Goal: Task Accomplishment & Management: Complete application form

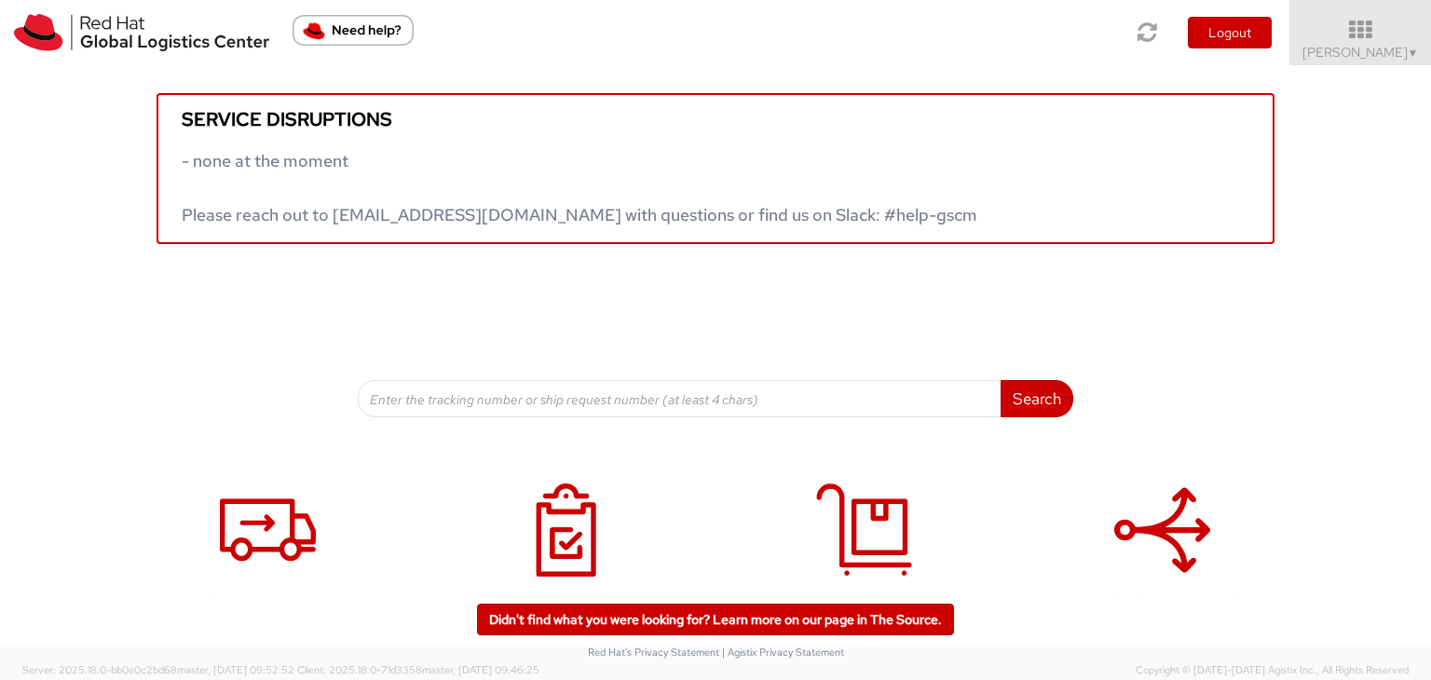
drag, startPoint x: 1430, startPoint y: 435, endPoint x: 717, endPoint y: 353, distance: 717.5
click at [719, 350] on div "Search Refine By Ship From Date To" at bounding box center [716, 330] width 716 height 173
click at [1391, 54] on span "Ali Cooper ▼" at bounding box center [1361, 52] width 116 height 17
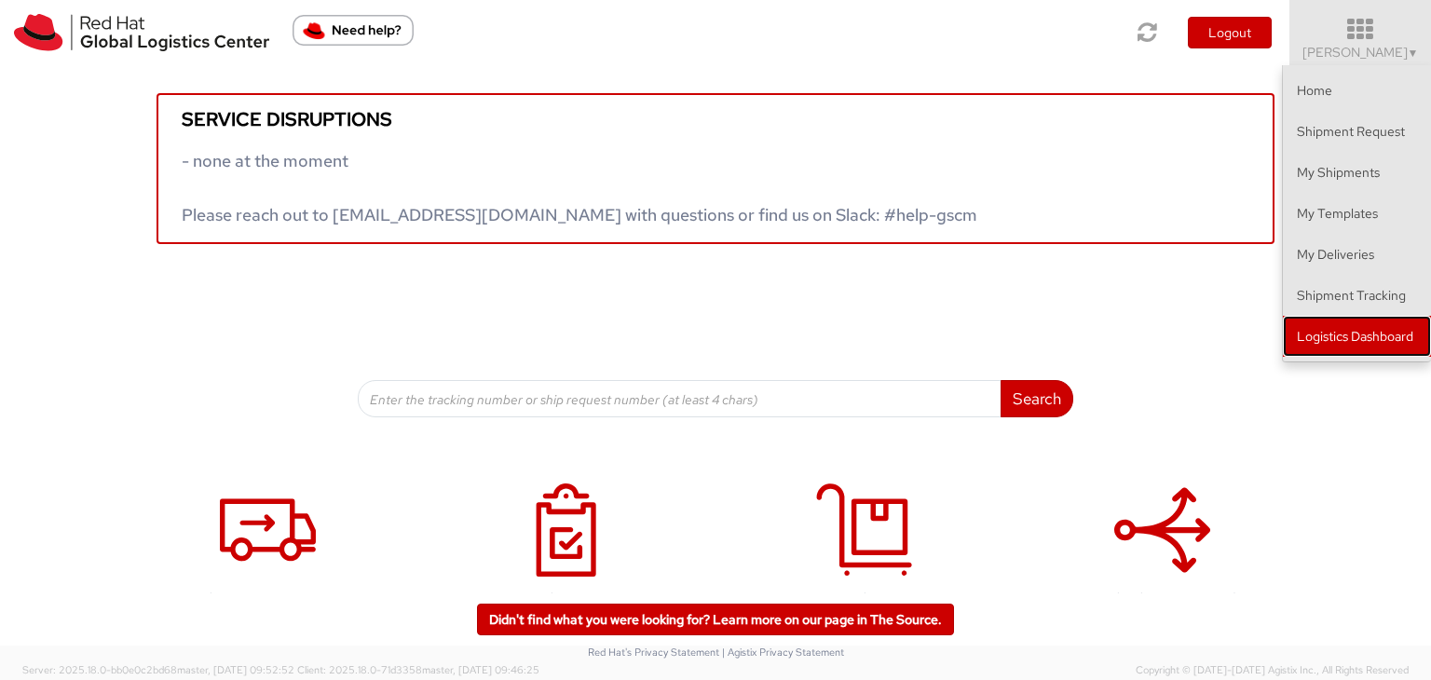
click at [1336, 330] on link "Logistics Dashboard" at bounding box center [1357, 336] width 148 height 41
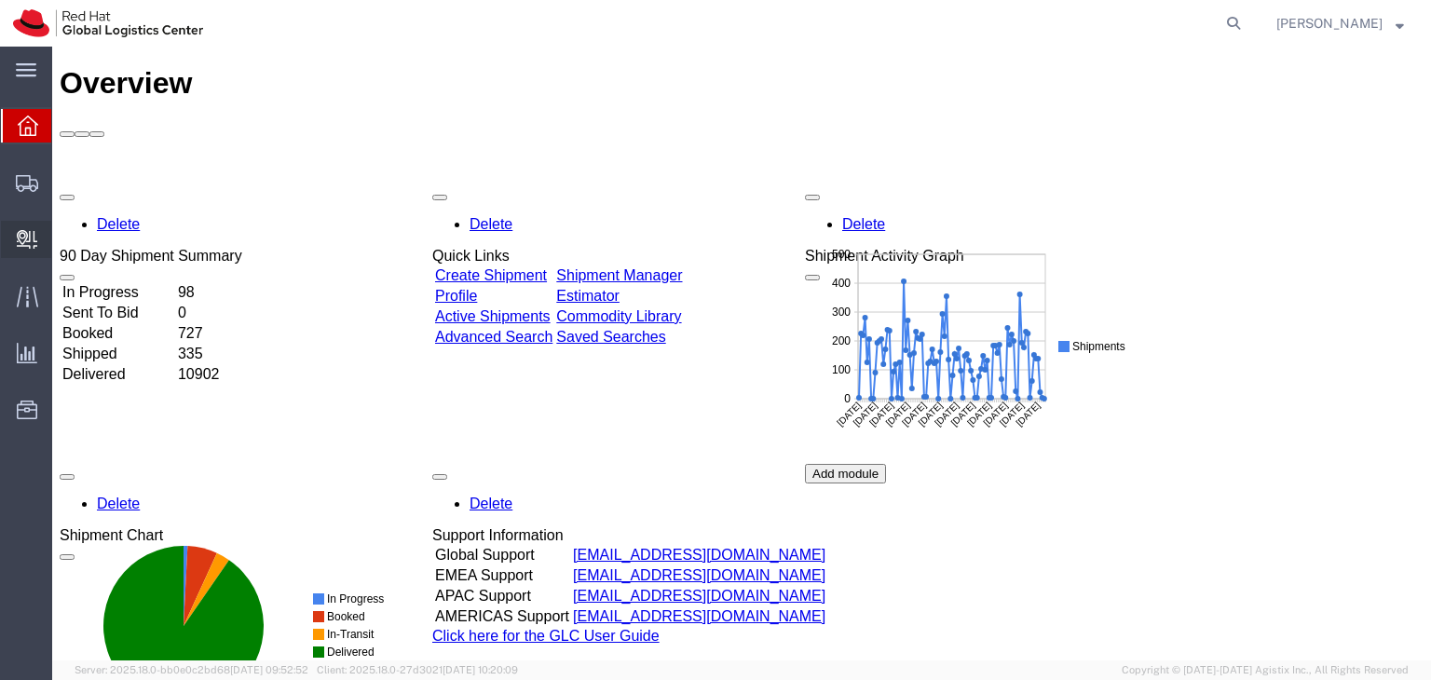
click at [0, 0] on span "Create Delivery" at bounding box center [0, 0] width 0 height 0
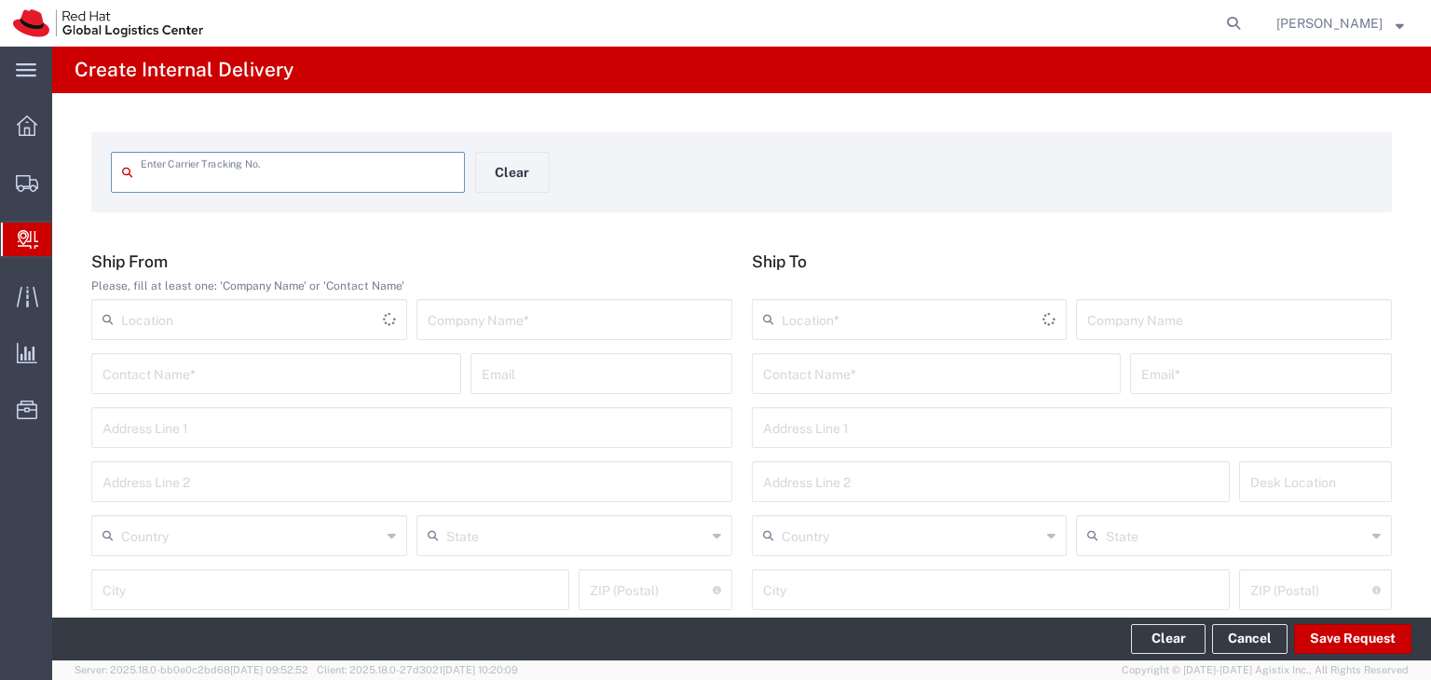
click at [328, 171] on input "text" at bounding box center [297, 171] width 313 height 33
type input "9622001900006329908300392661100982"
click at [552, 319] on input "text" at bounding box center [574, 318] width 293 height 33
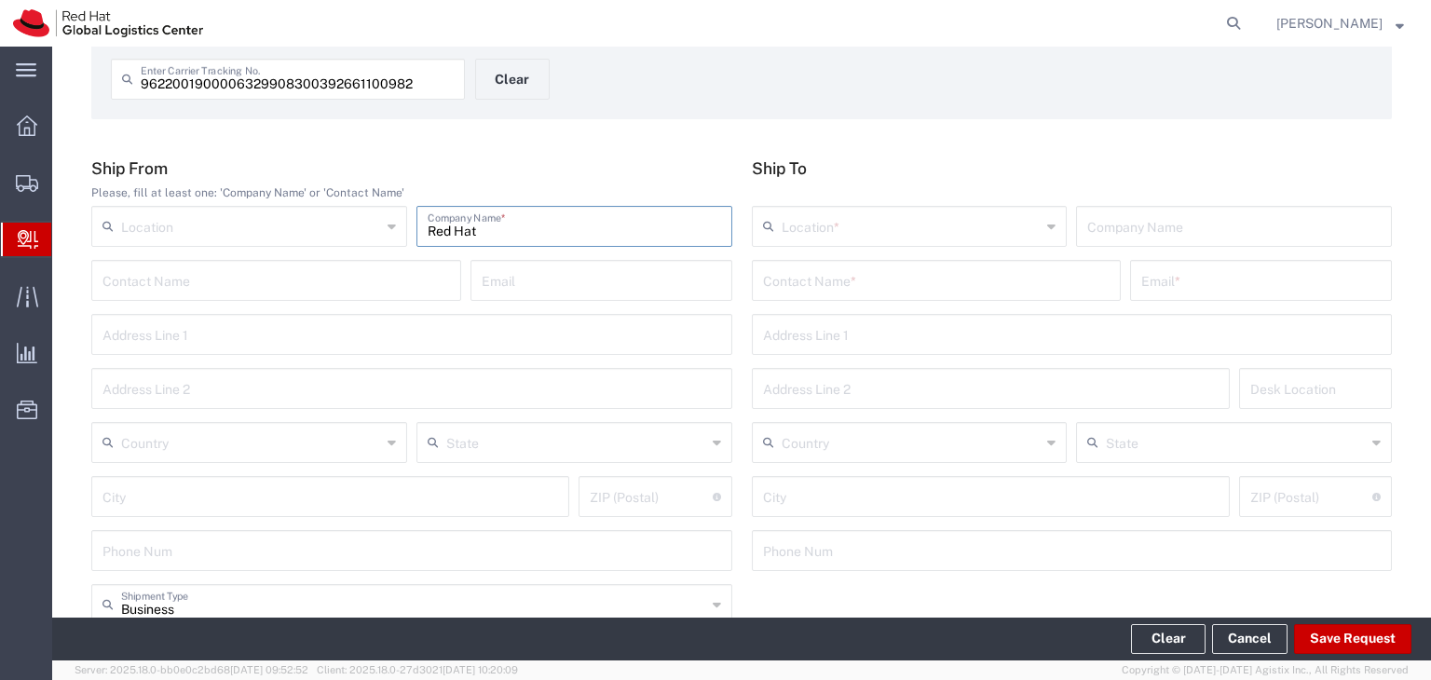
type input "Red Hat"
click at [974, 278] on input "text" at bounding box center [937, 279] width 348 height 33
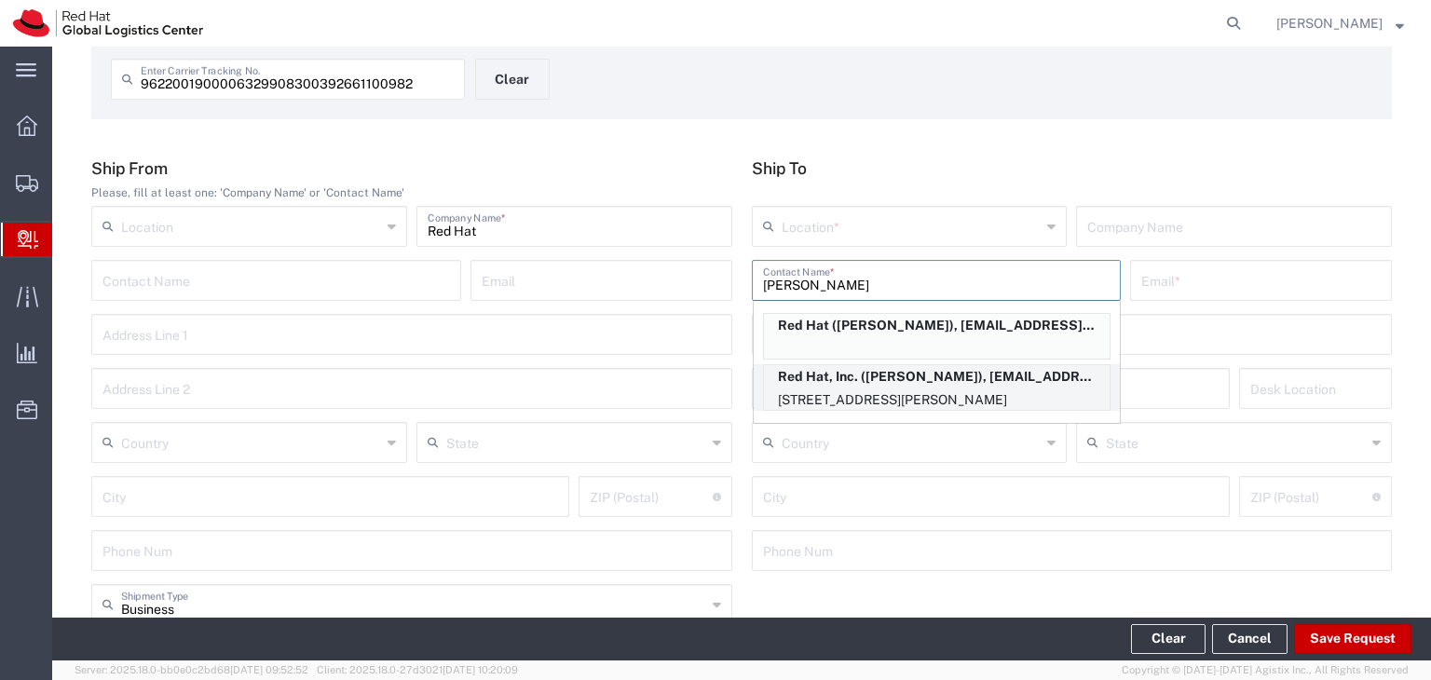
type input "[PERSON_NAME]"
click at [905, 396] on p "[STREET_ADDRESS][PERSON_NAME]" at bounding box center [937, 400] width 346 height 23
type input "RH - Tysons Corner"
type input "Red Hat, Inc."
type input "[PERSON_NAME]"
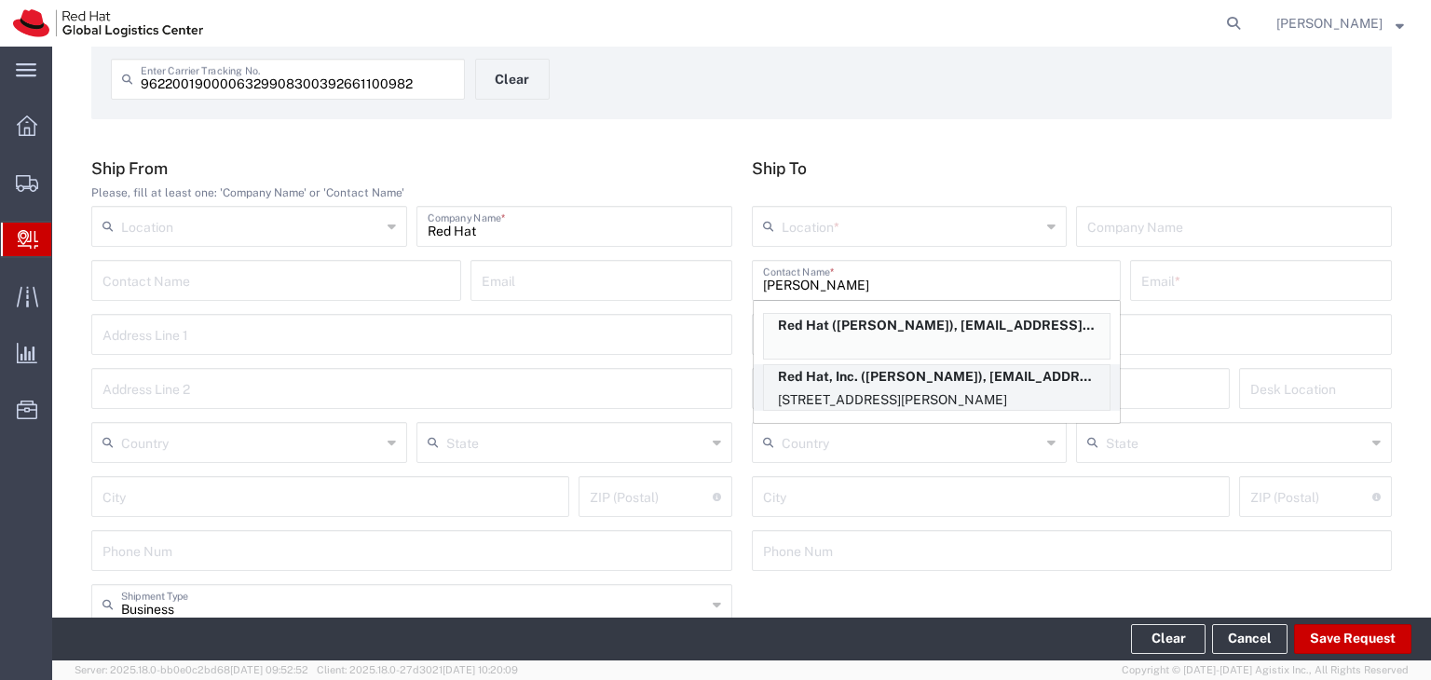
type input "[EMAIL_ADDRESS][DOMAIN_NAME]"
type input "[STREET_ADDRESS]"
type input "Suite 800"
type input "8E415"
type input "[GEOGRAPHIC_DATA]"
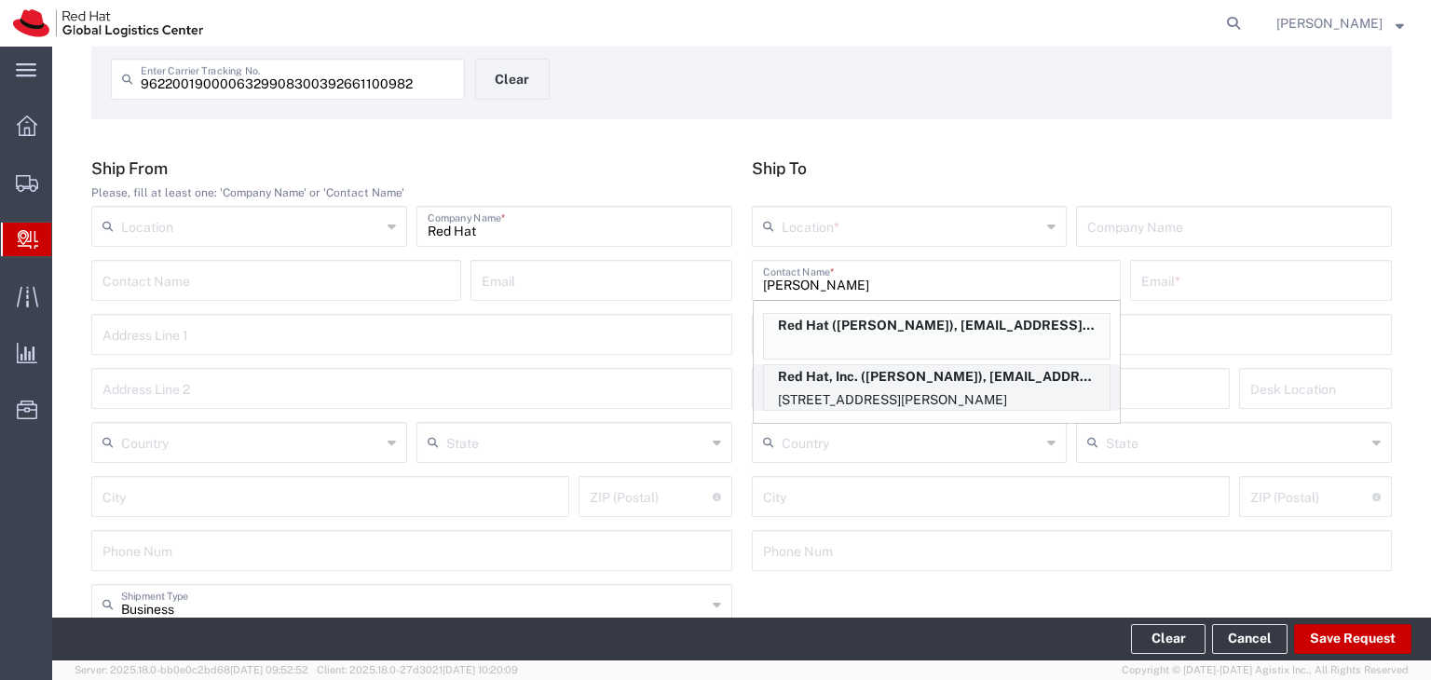
type input "[PERSON_NAME]"
type input "22102"
type input "15714218125"
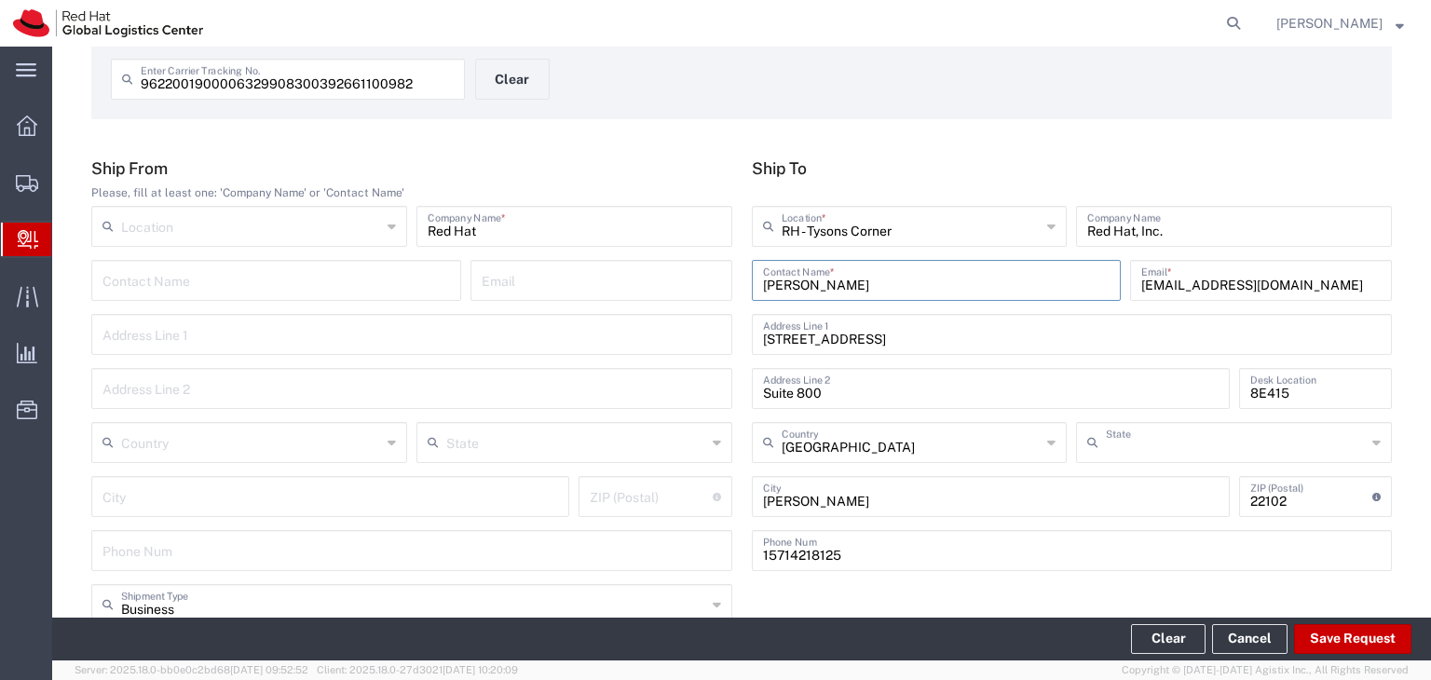
type input "[US_STATE]"
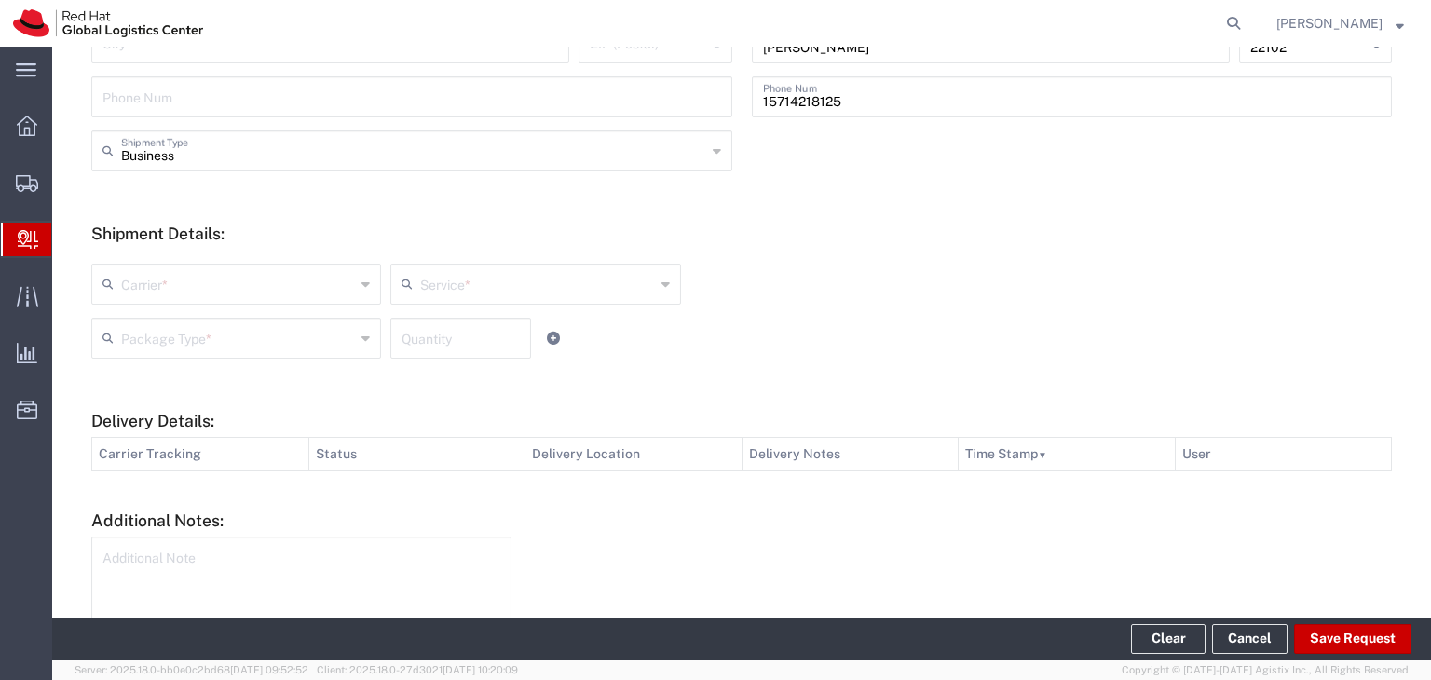
scroll to position [559, 0]
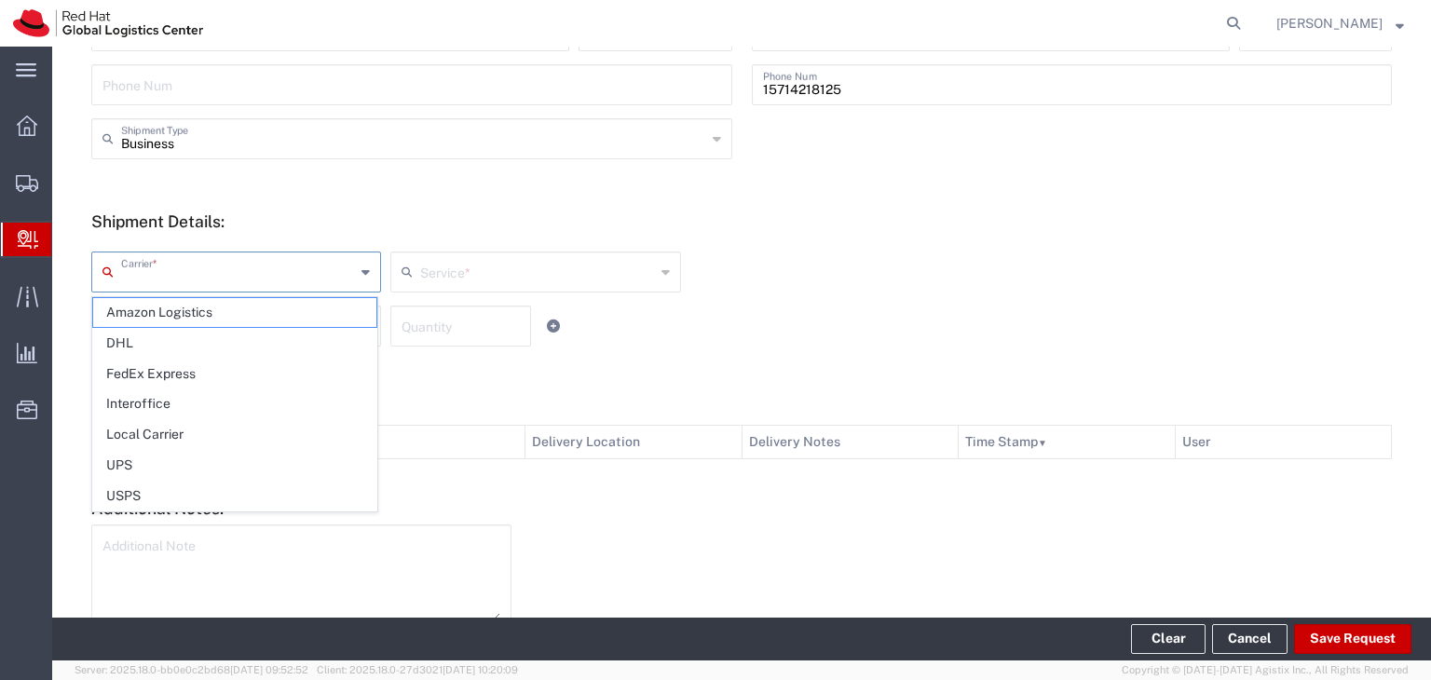
click at [293, 278] on input "text" at bounding box center [238, 270] width 234 height 33
click at [175, 368] on span "FedEx Express" at bounding box center [234, 374] width 283 height 29
type input "FedEx Express"
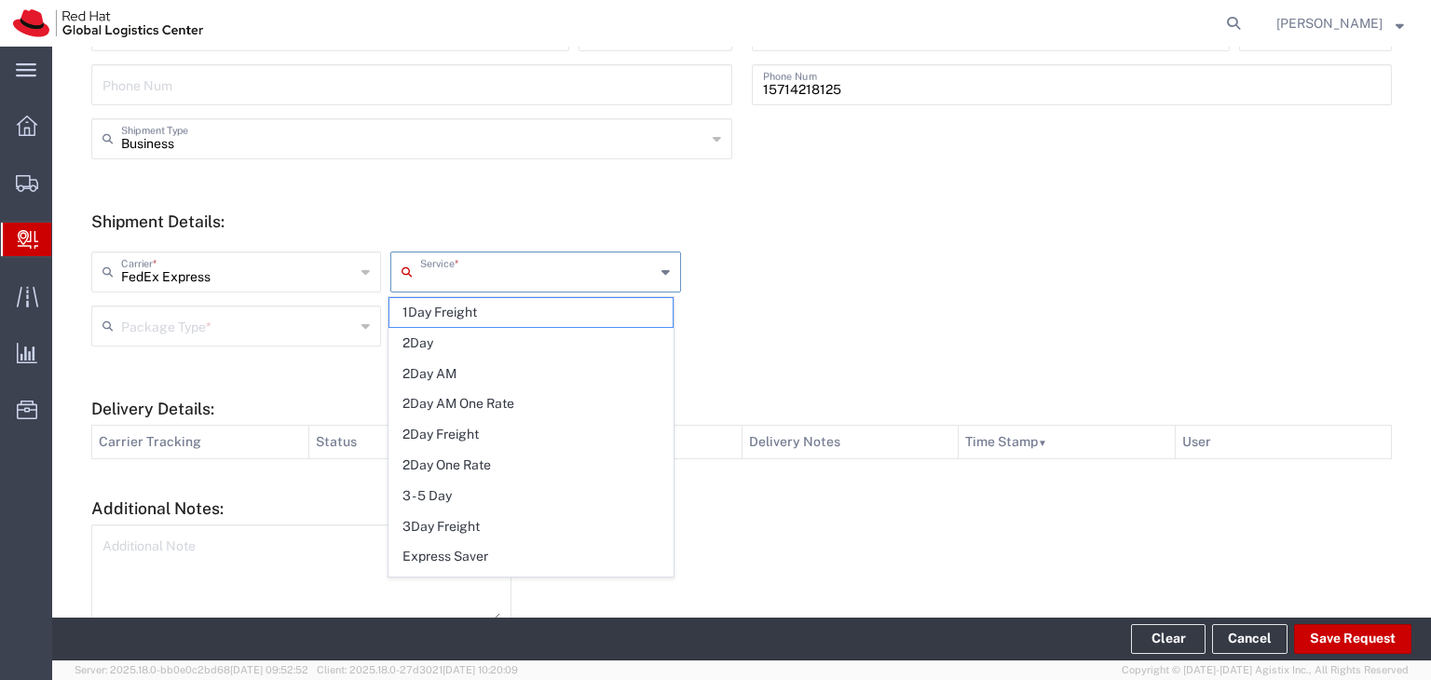
drag, startPoint x: 518, startPoint y: 266, endPoint x: 503, endPoint y: 284, distance: 23.1
click at [513, 276] on input "text" at bounding box center [537, 270] width 234 height 33
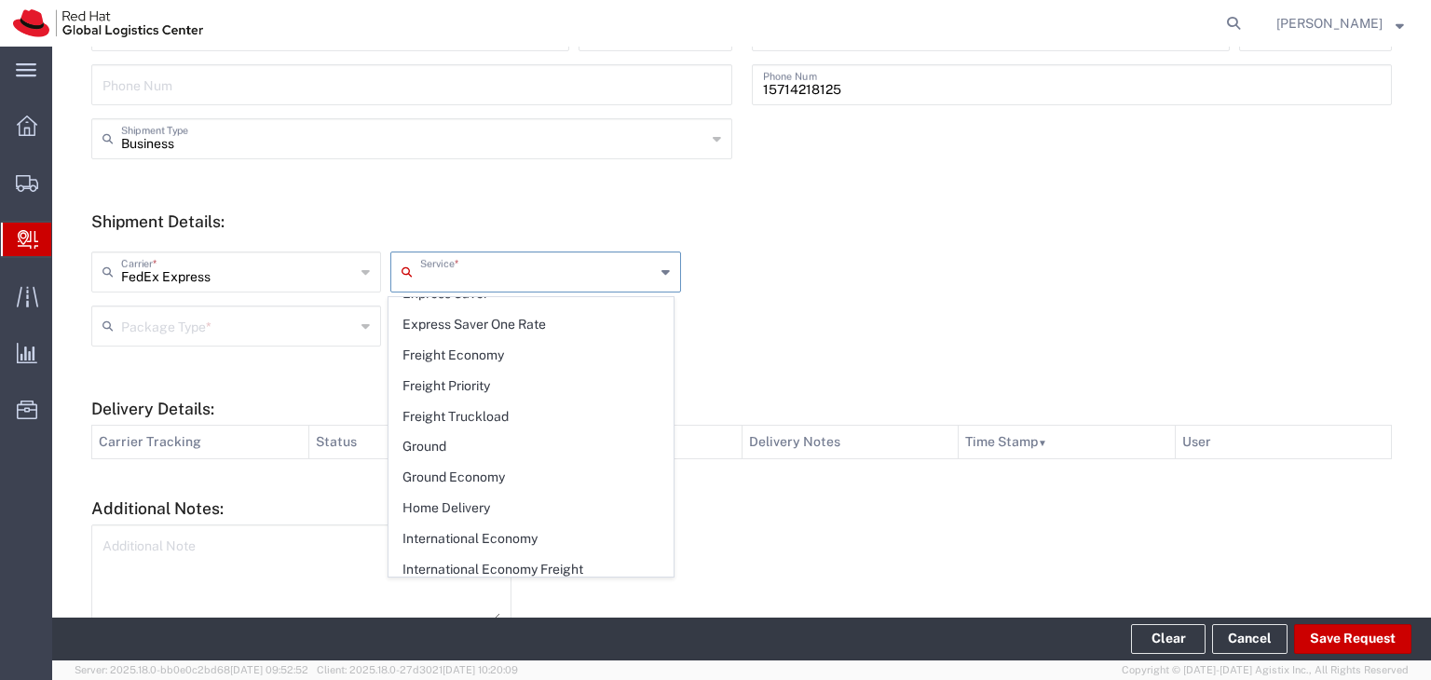
scroll to position [280, 0]
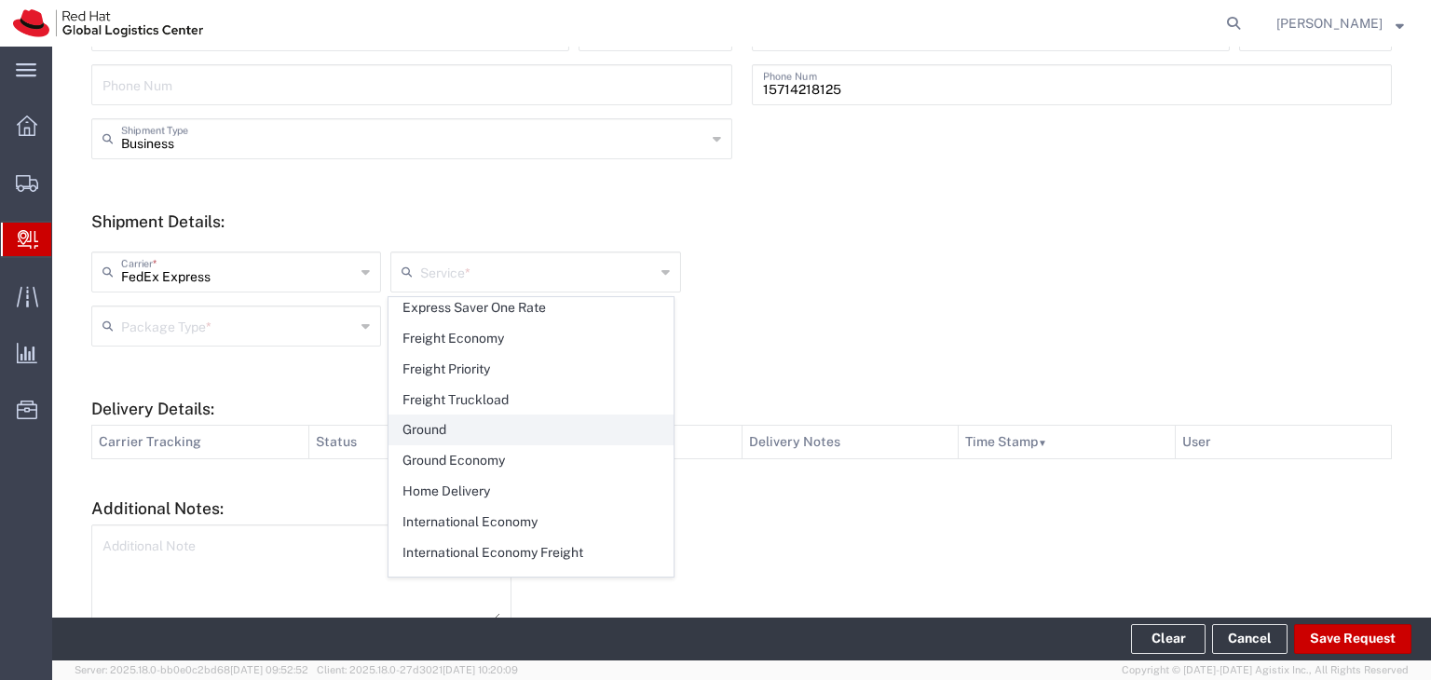
click at [455, 426] on span "Ground" at bounding box center [530, 430] width 283 height 29
type input "Ground"
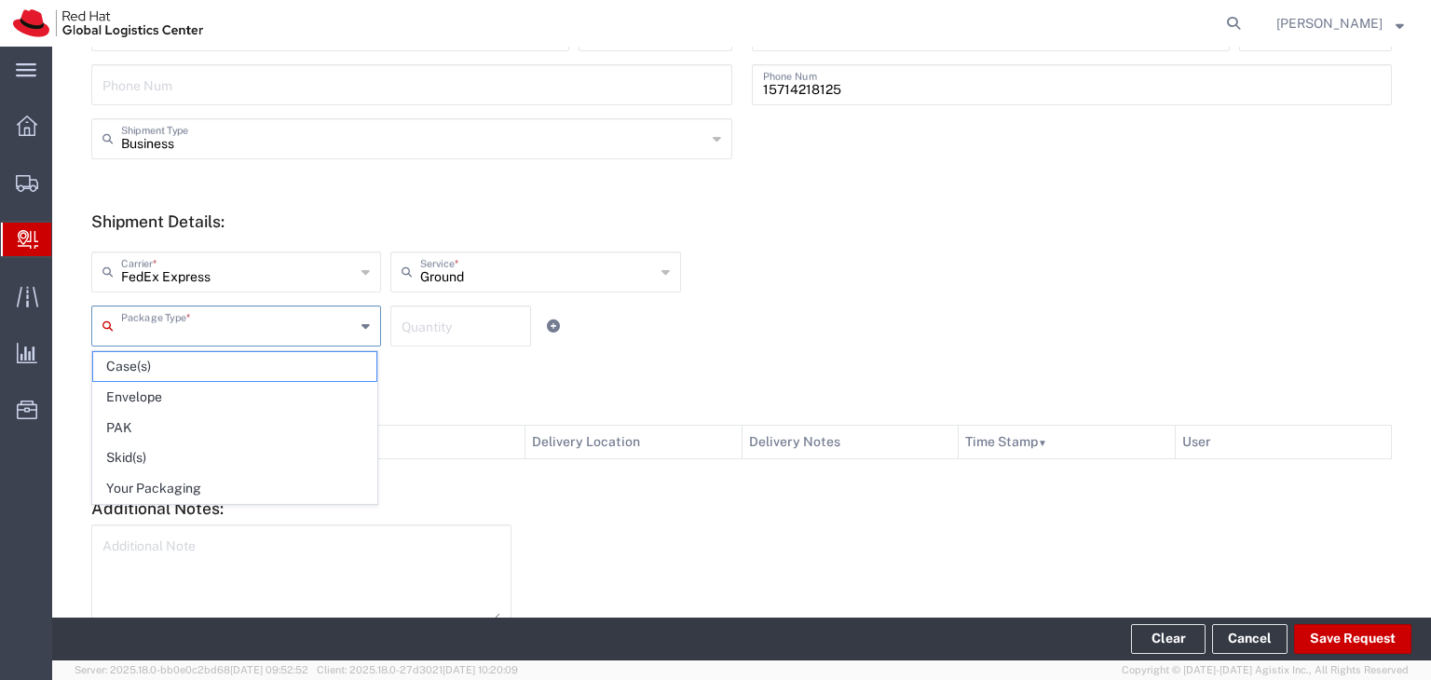
click at [260, 319] on input "text" at bounding box center [238, 324] width 234 height 33
click at [241, 493] on span "Your Packaging" at bounding box center [234, 488] width 283 height 29
type input "Your Packaging"
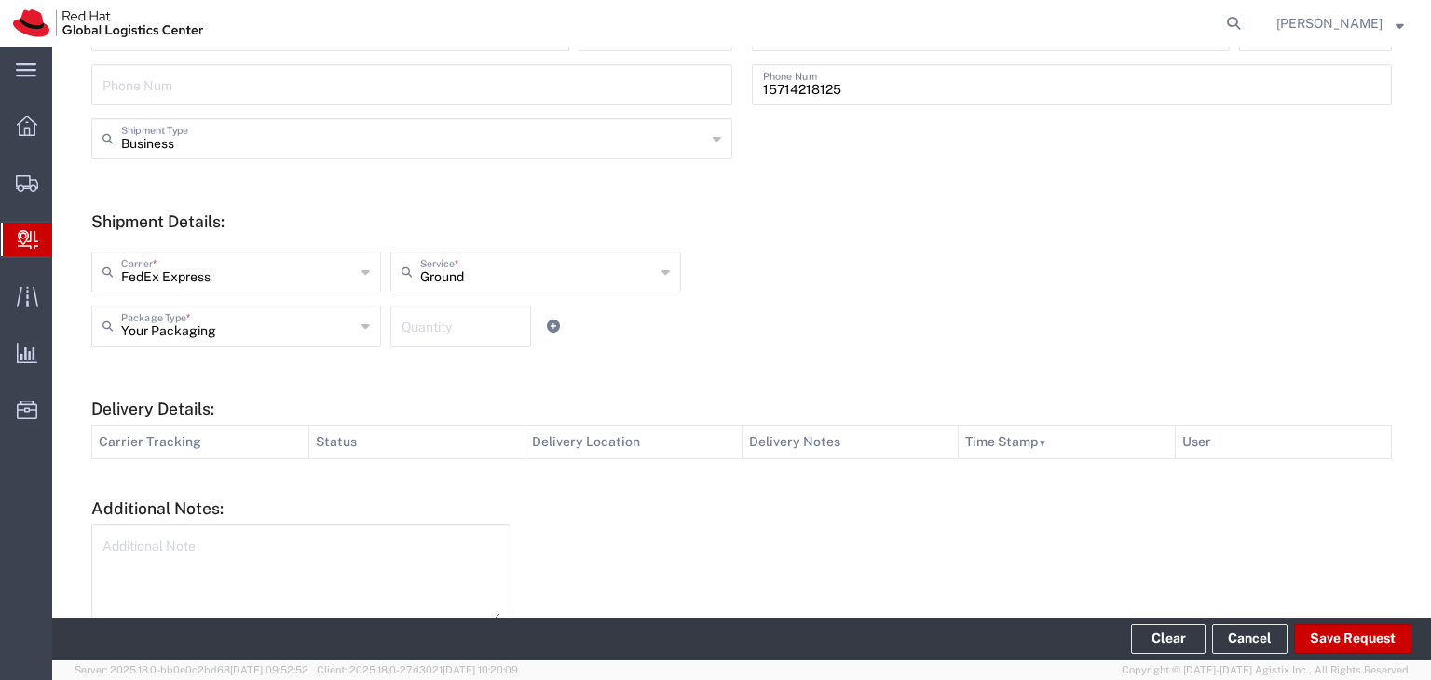
click at [420, 333] on input "number" at bounding box center [461, 324] width 118 height 33
type input "1"
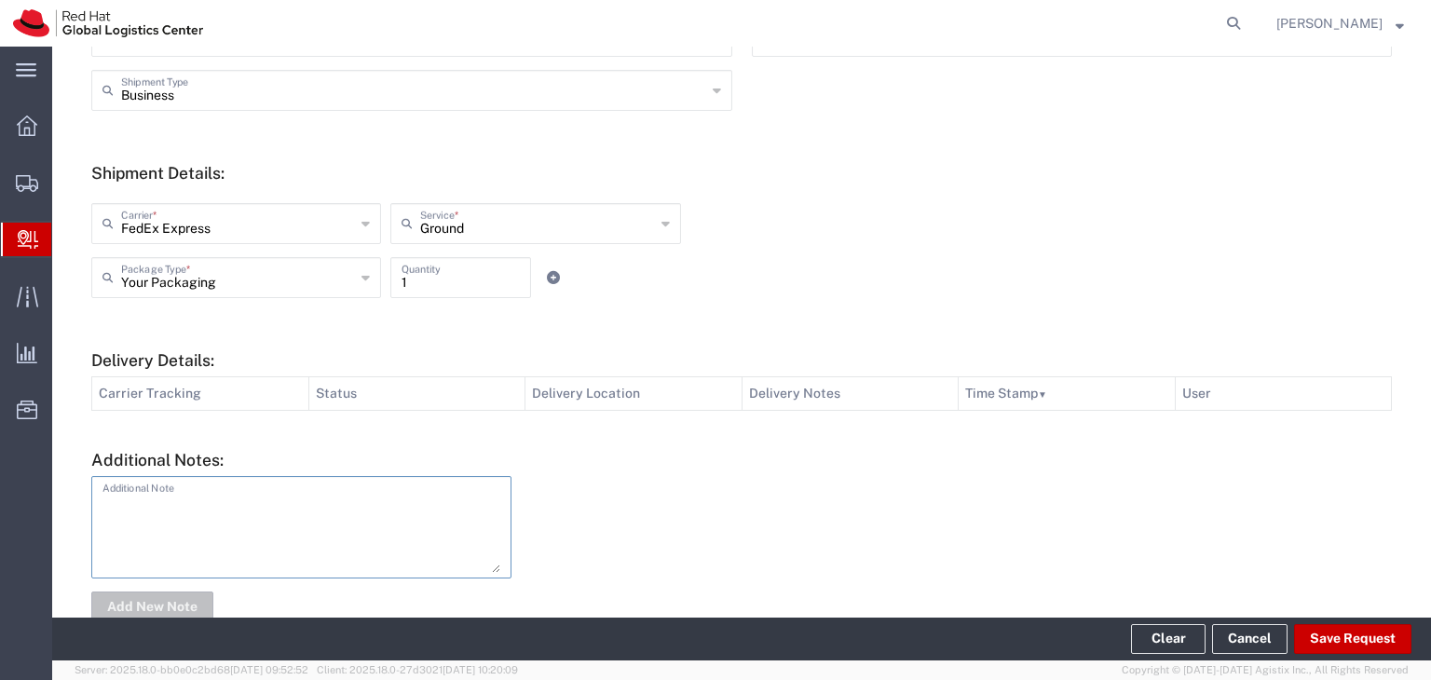
scroll to position [652, 0]
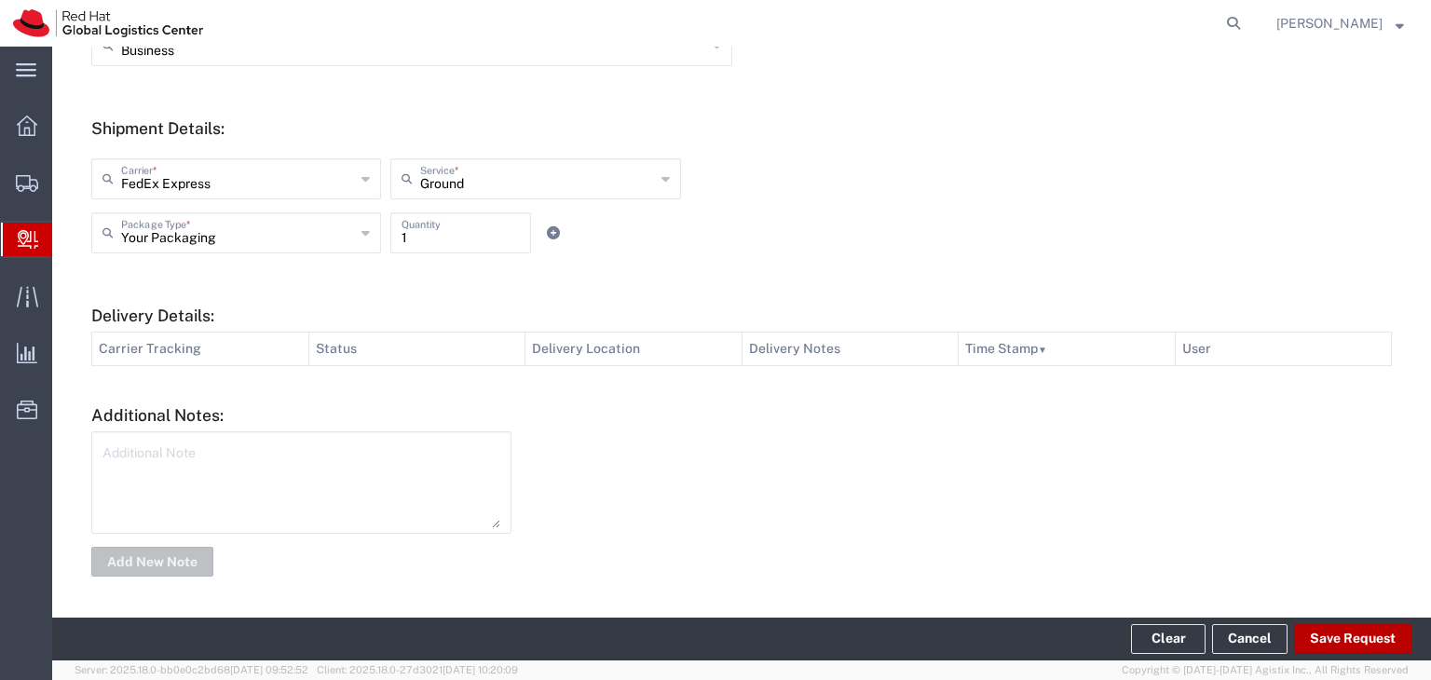
click at [1335, 640] on button "Save Request" at bounding box center [1352, 639] width 117 height 30
type input "[GEOGRAPHIC_DATA]"
type input "RALEIGH"
type input "27601"
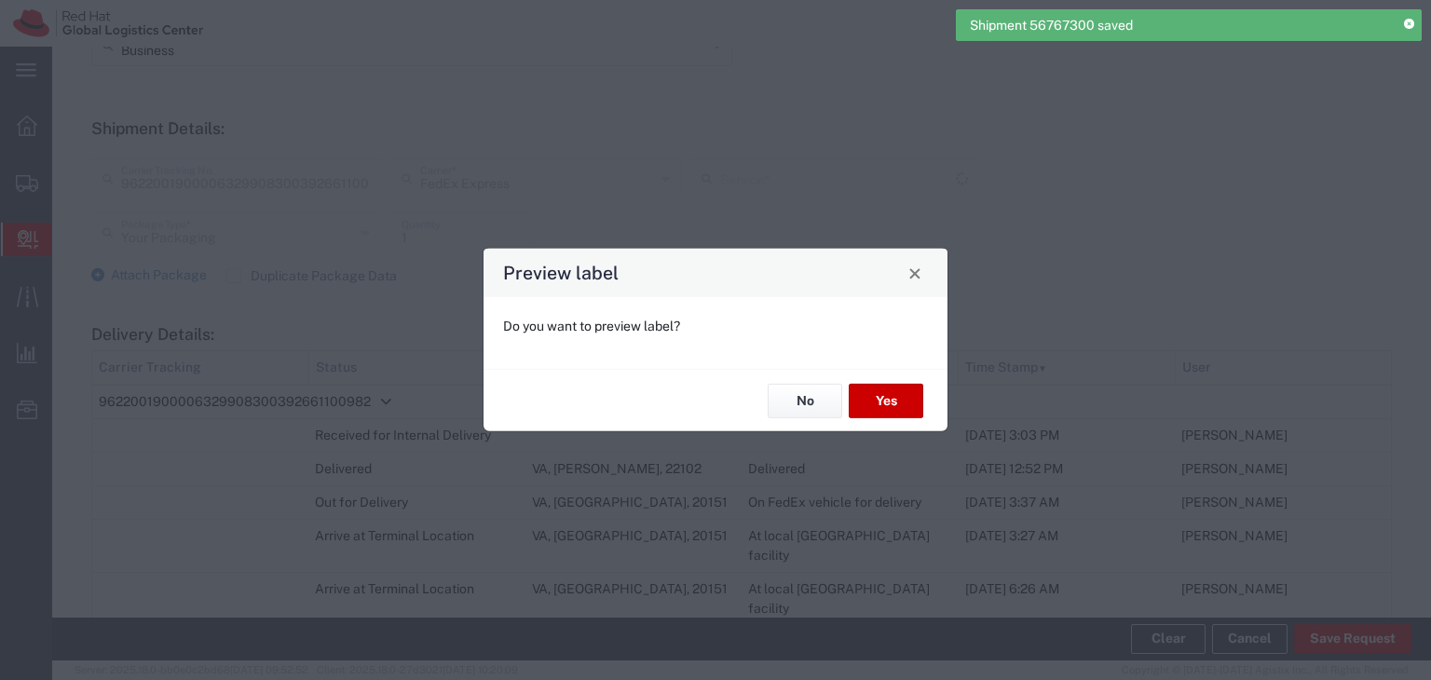
type input "[US_STATE]"
type input "Ground"
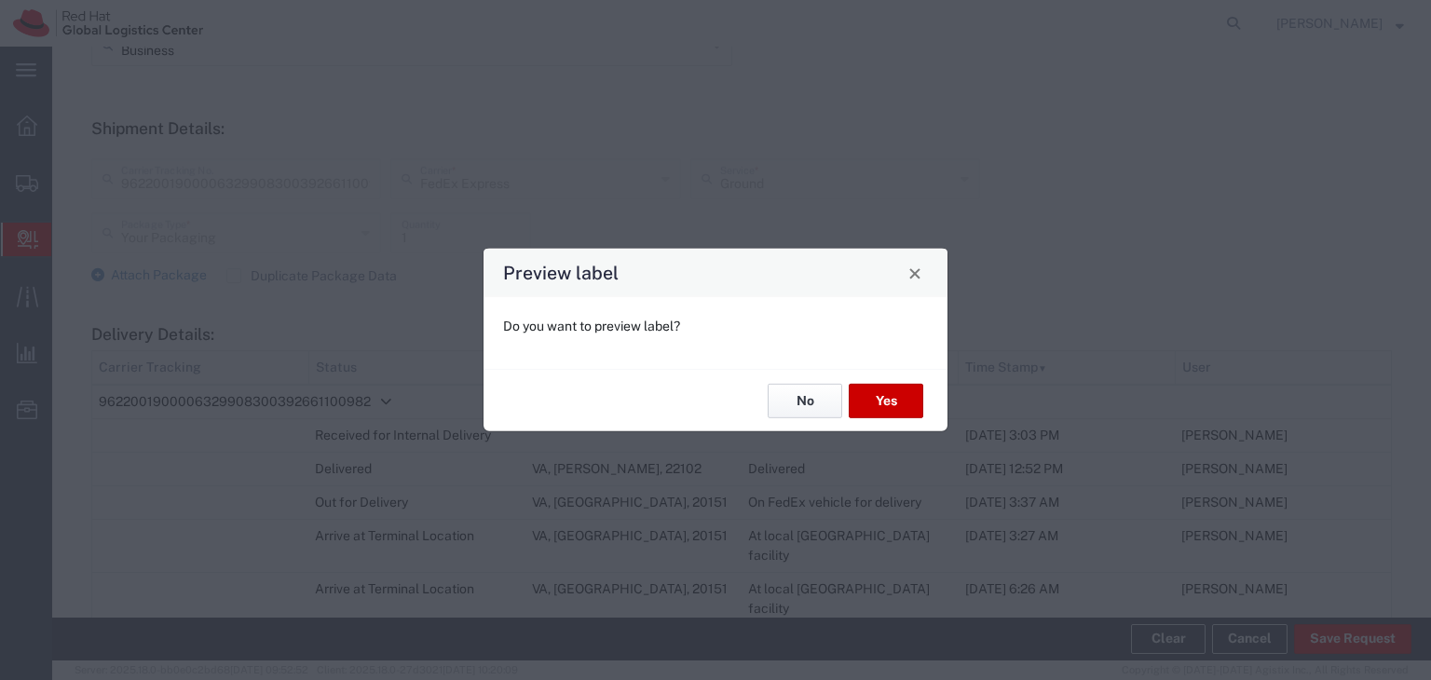
click at [809, 399] on button "No" at bounding box center [805, 401] width 75 height 34
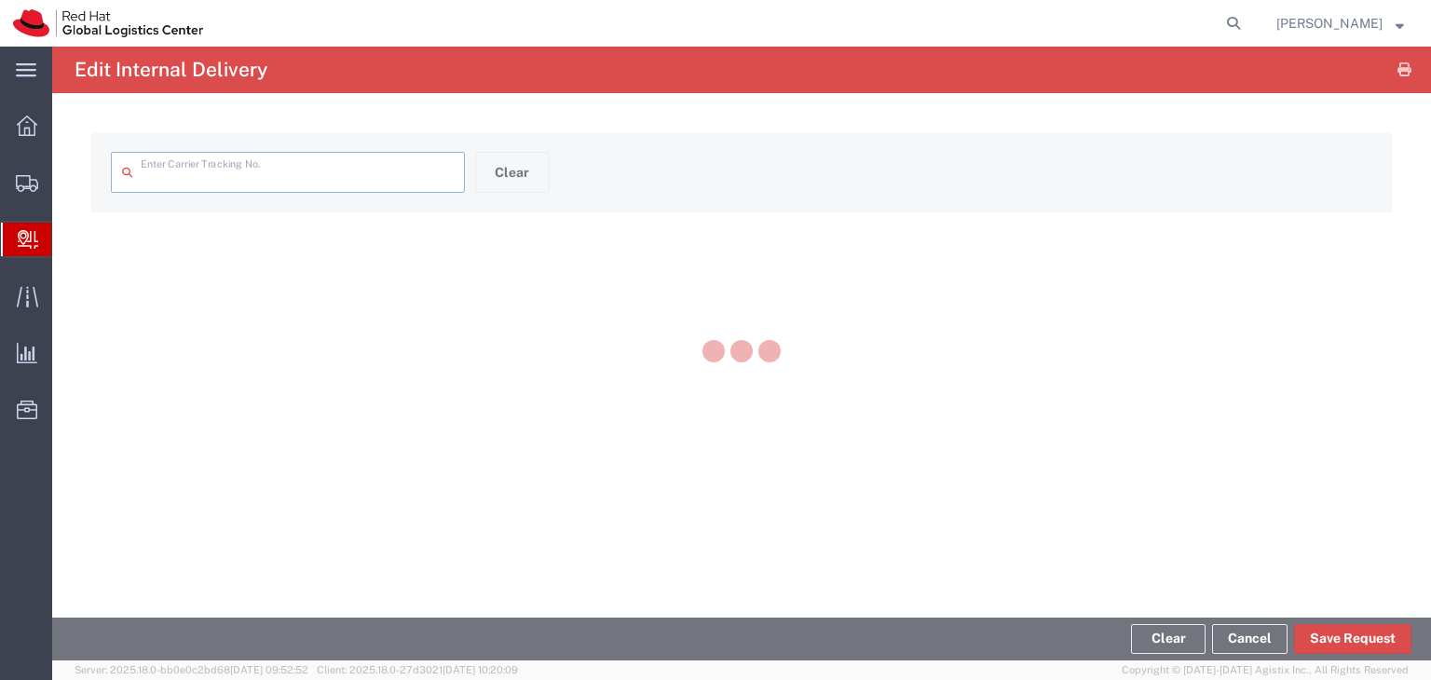
type input "9622001900006329908300392661100982"
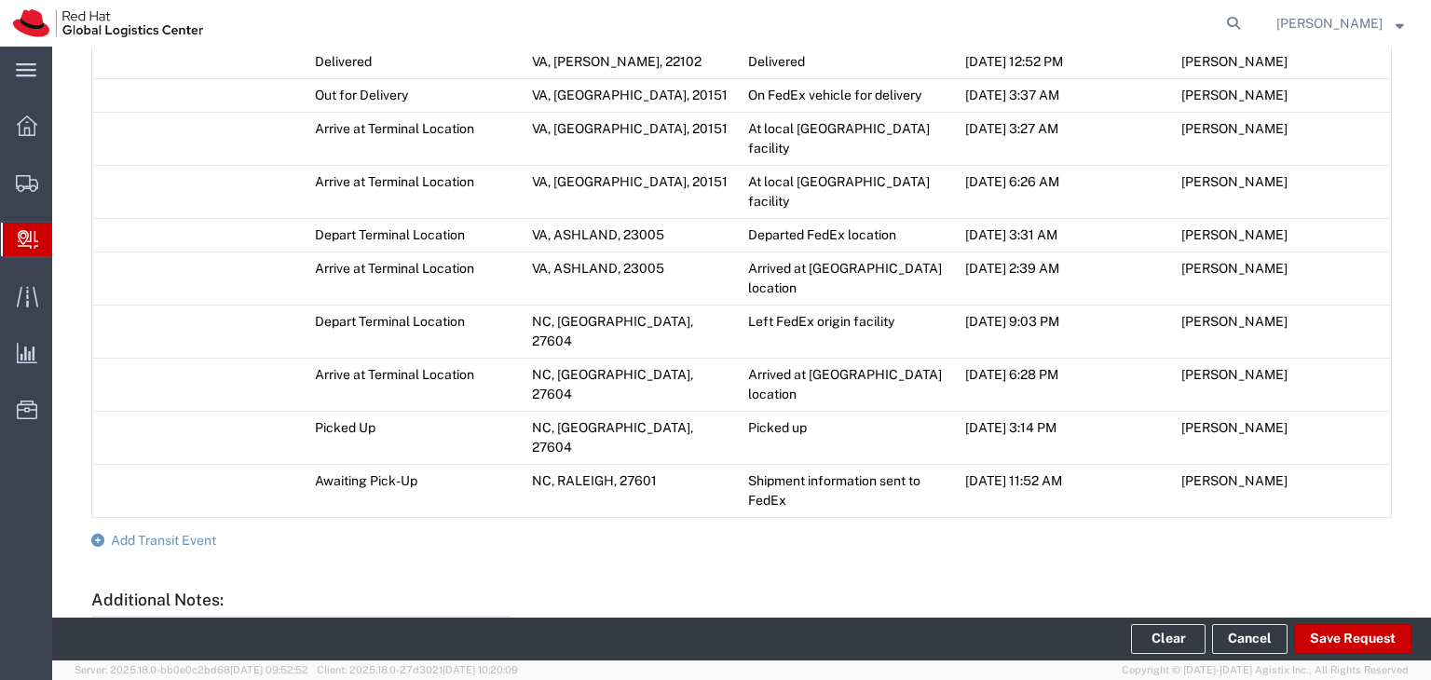
scroll to position [1088, 0]
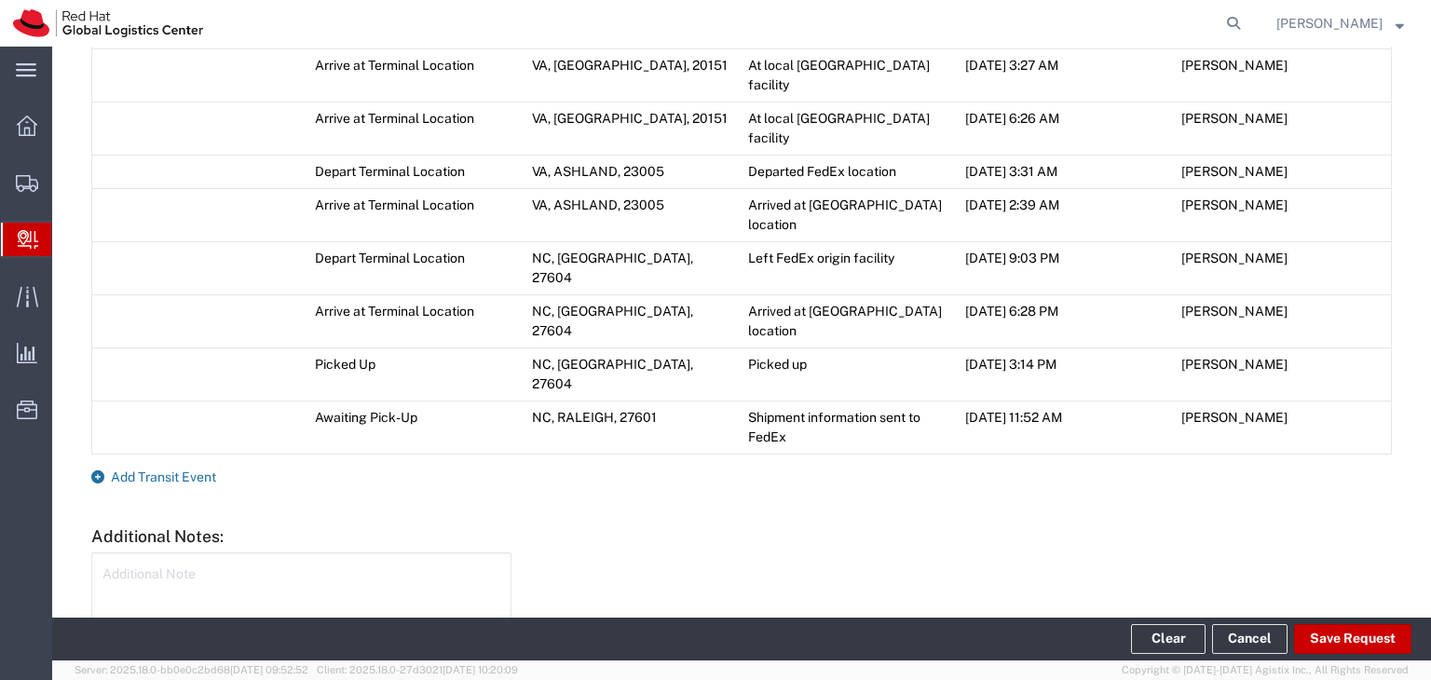
click at [164, 470] on span "Add Transit Event" at bounding box center [163, 477] width 105 height 15
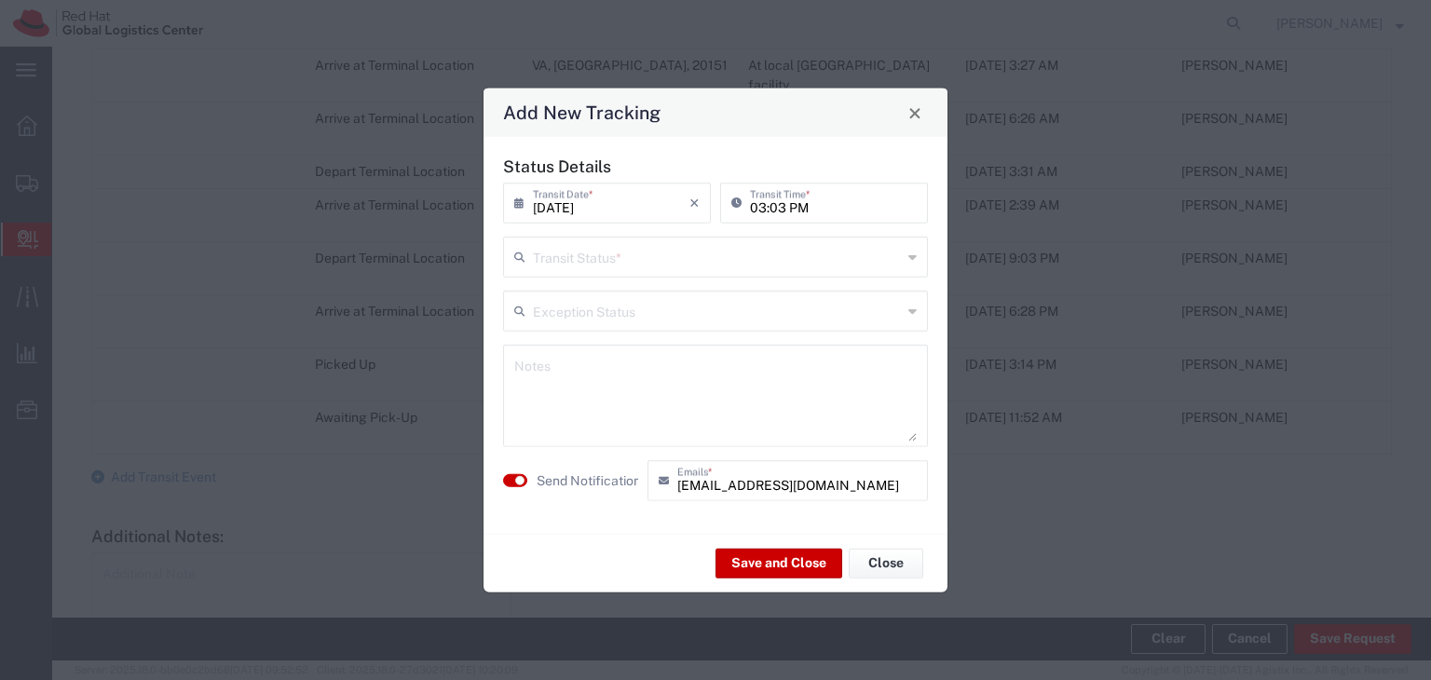
click at [688, 264] on input "text" at bounding box center [717, 255] width 369 height 33
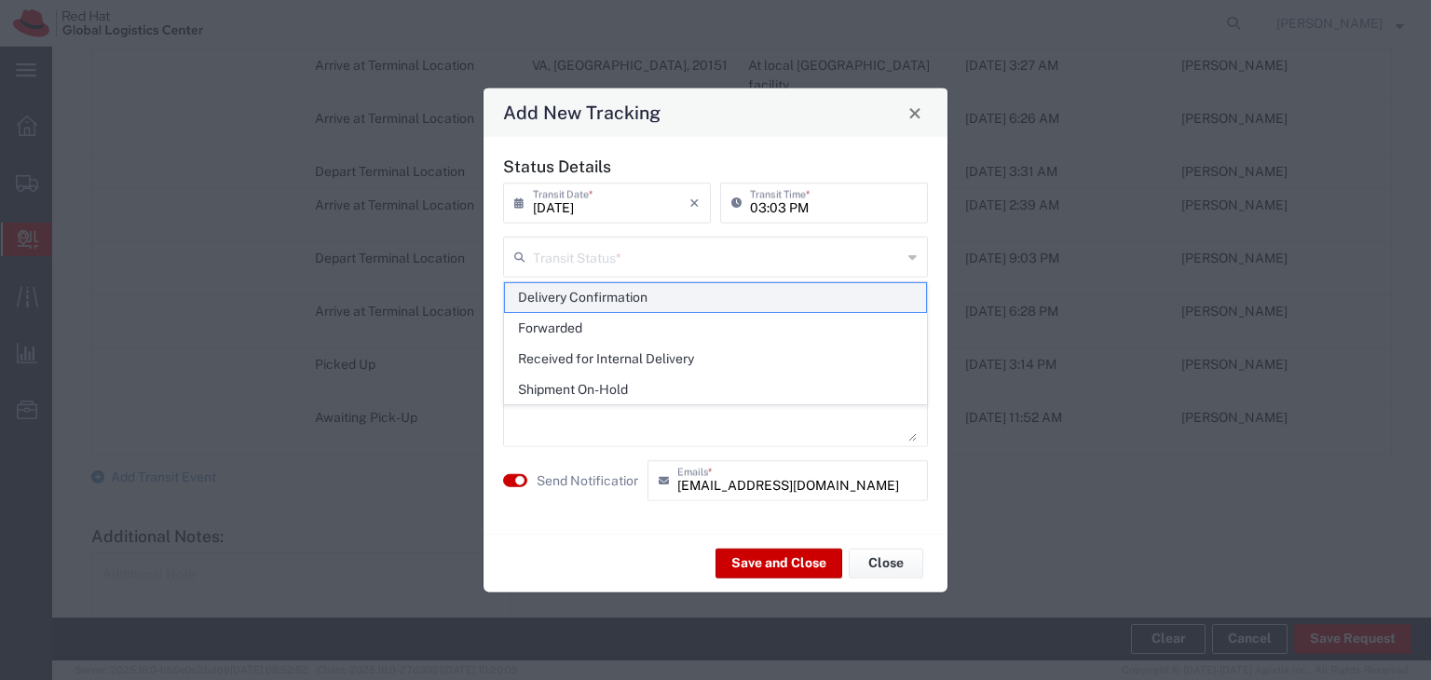
click at [587, 299] on span "Delivery Confirmation" at bounding box center [715, 297] width 421 height 29
type input "Delivery Confirmation"
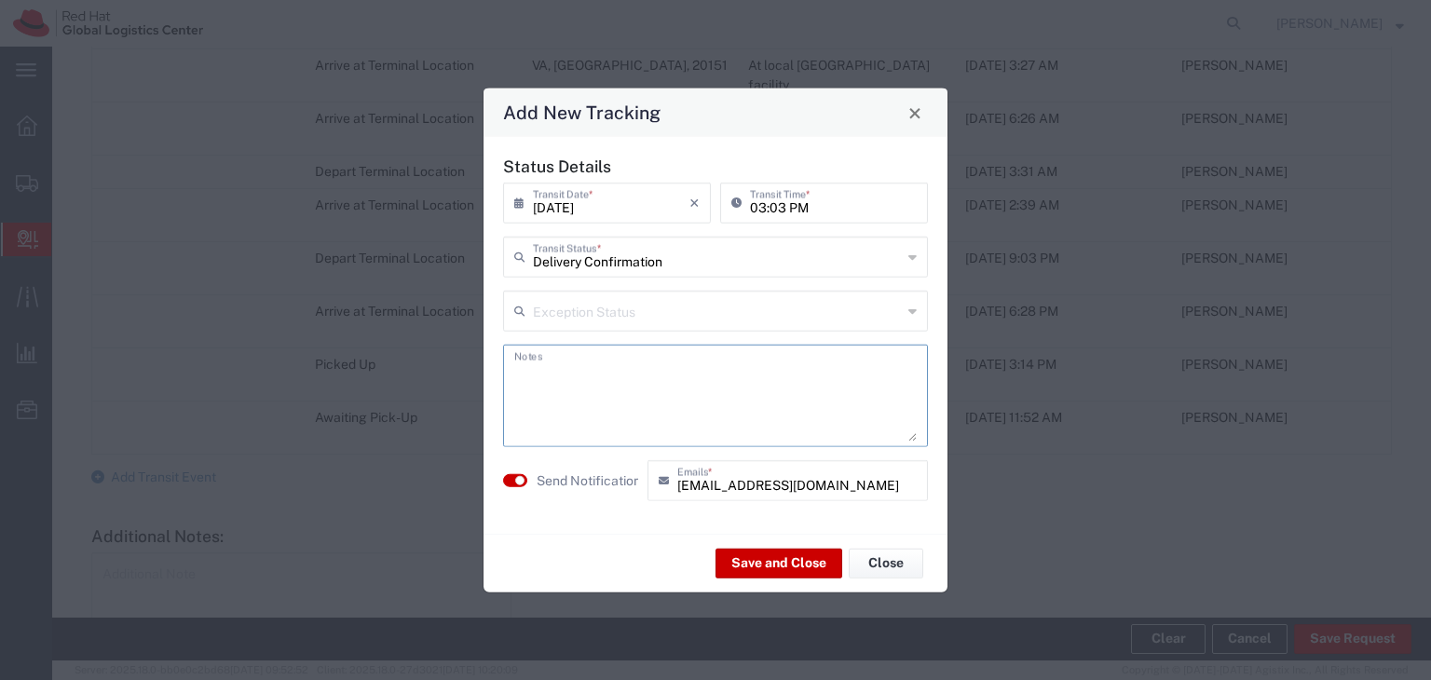
click at [676, 382] on textarea at bounding box center [715, 395] width 403 height 91
type textarea "Delivered to [PERSON_NAME]"
click at [779, 571] on button "Save and Close" at bounding box center [779, 563] width 127 height 30
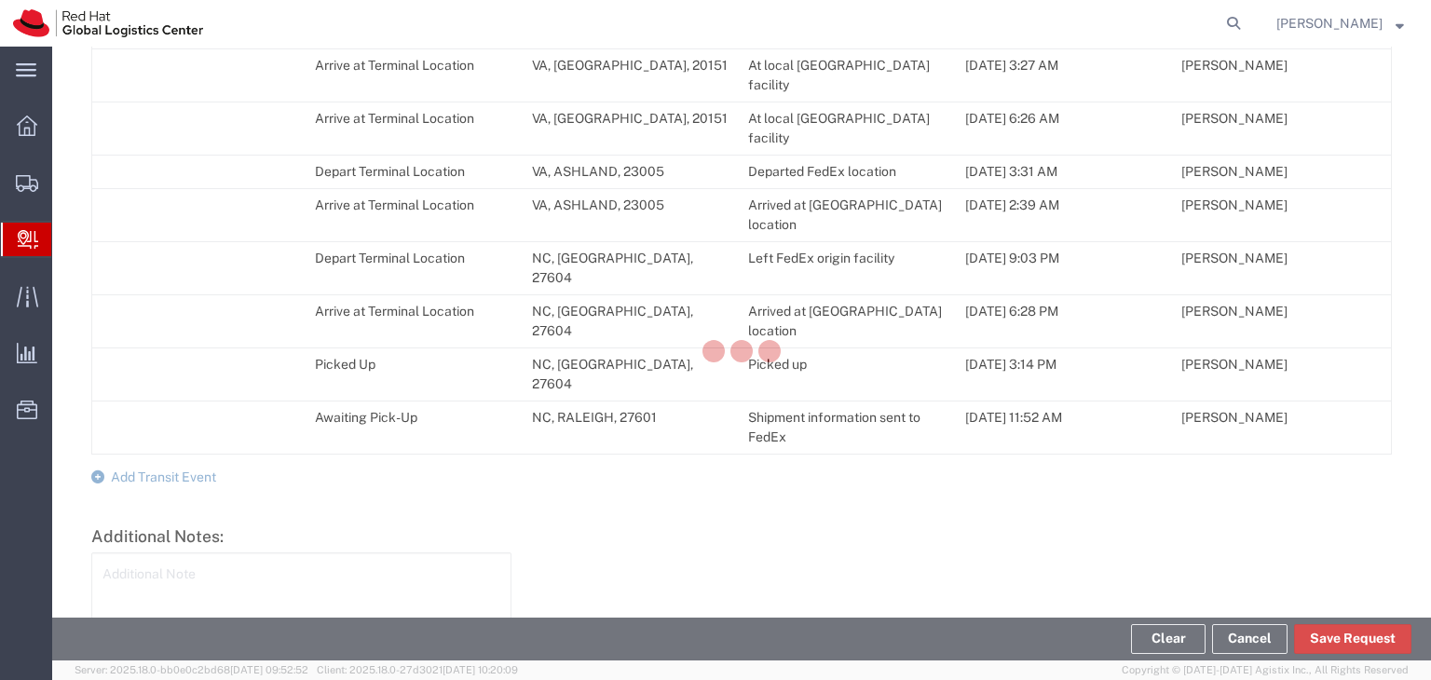
scroll to position [1122, 0]
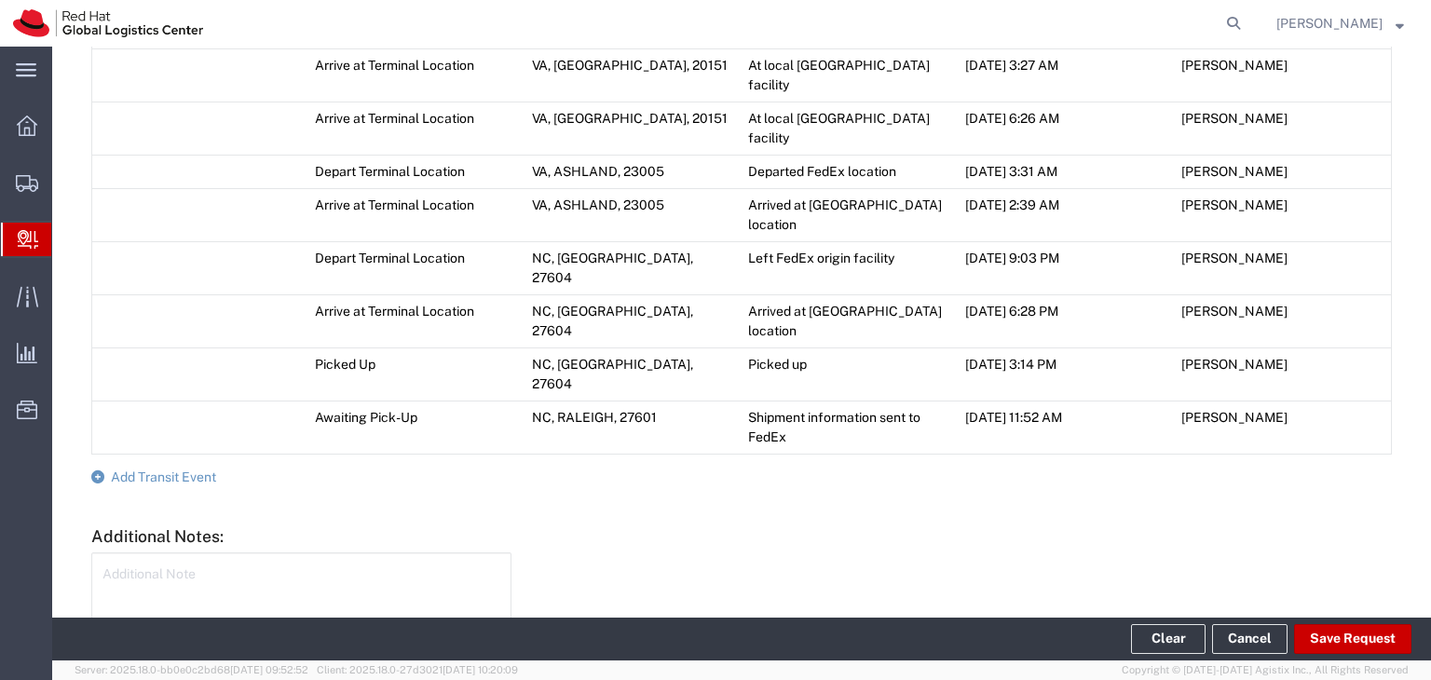
click at [0, 0] on span "Create Delivery" at bounding box center [0, 0] width 0 height 0
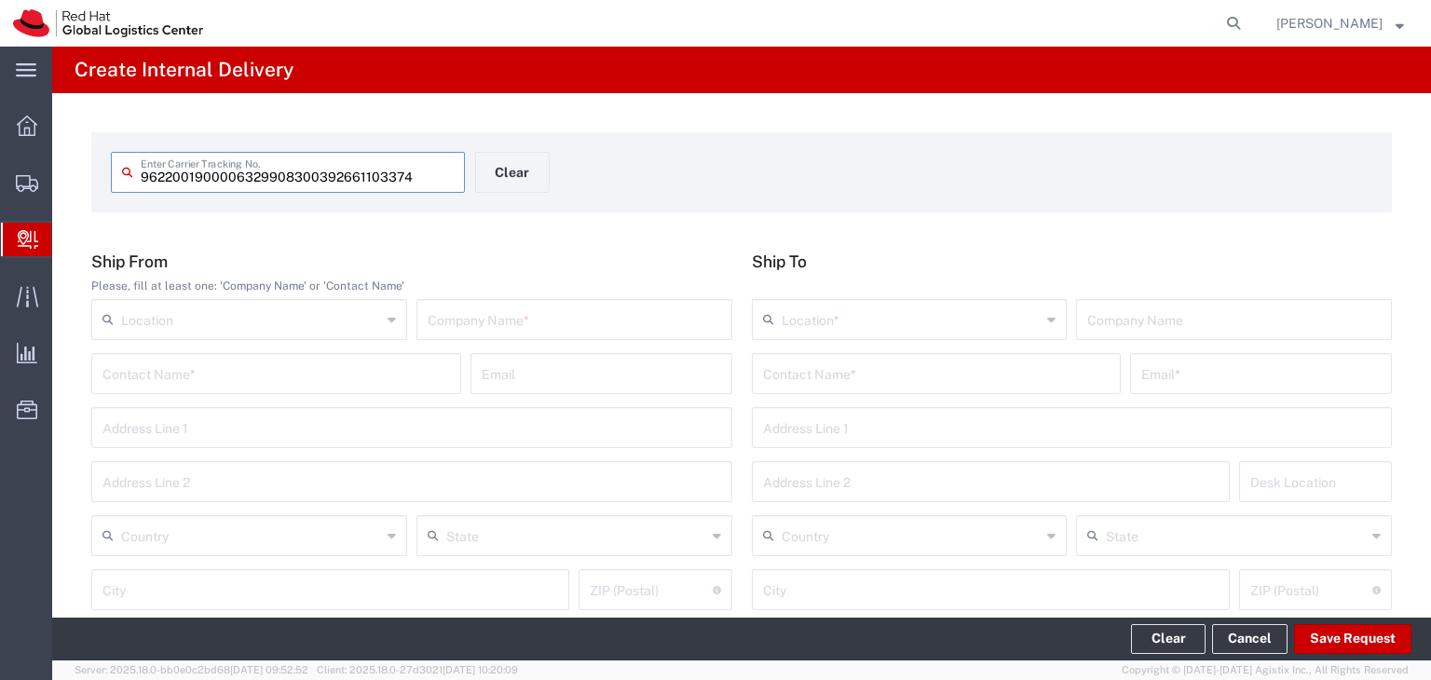
type input "9622001900006329908300392661103374"
click at [598, 319] on input "text" at bounding box center [574, 318] width 293 height 33
type input "Red Hat"
click at [926, 384] on input "text" at bounding box center [937, 372] width 348 height 33
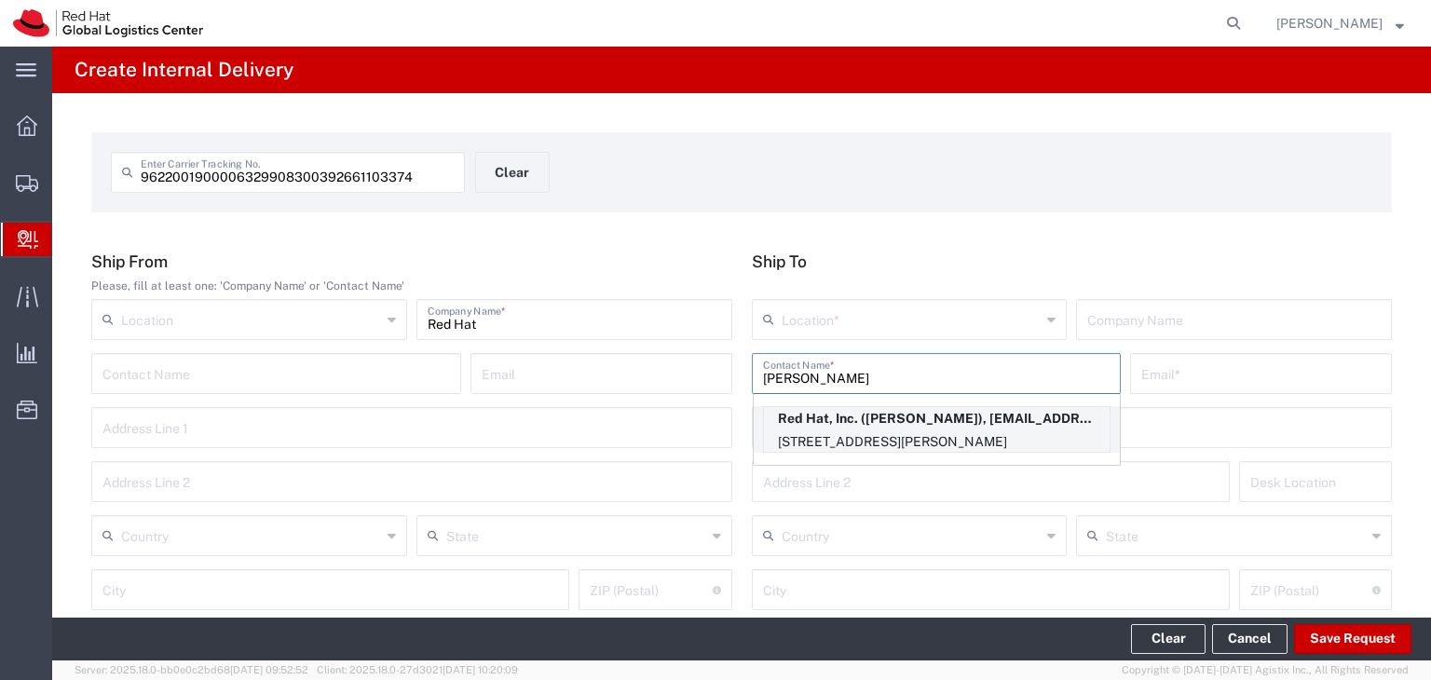
type input "[PERSON_NAME]"
click at [913, 430] on p "[STREET_ADDRESS][PERSON_NAME]" at bounding box center [937, 441] width 346 height 23
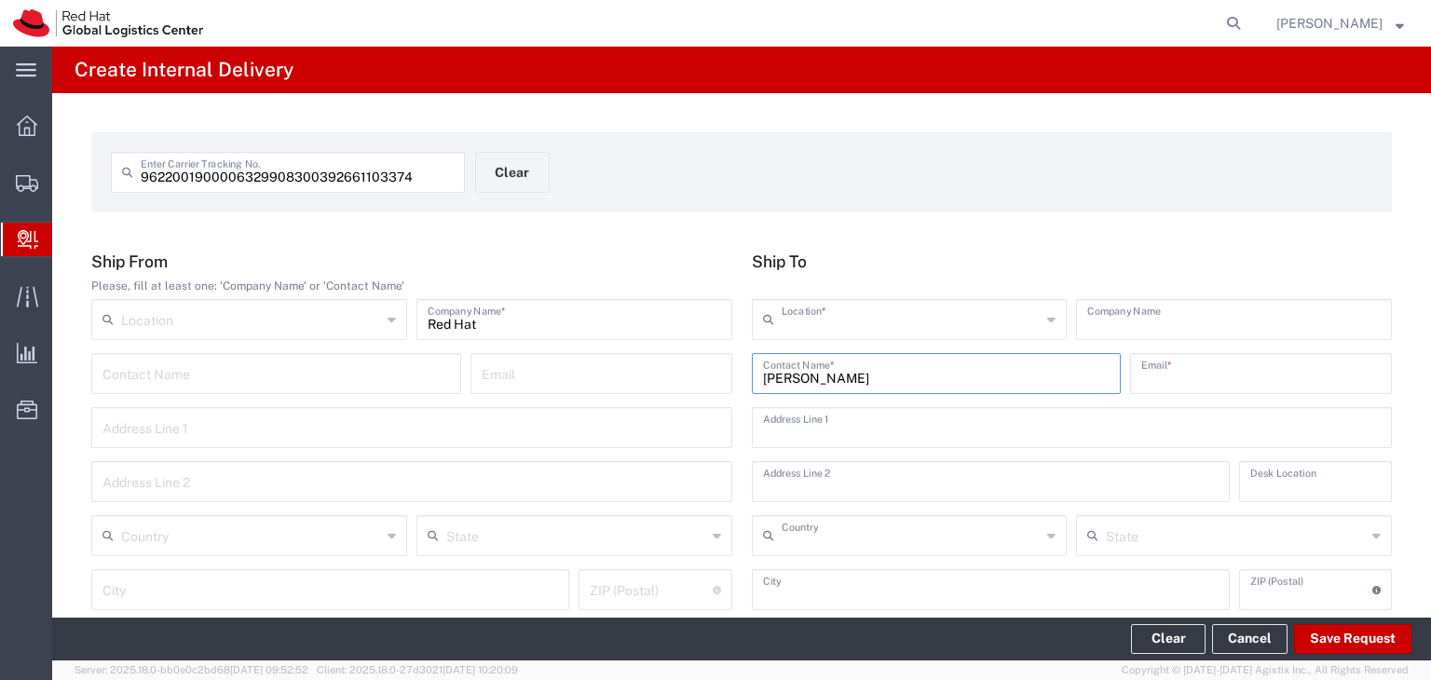
type input "RH - Tysons Corner"
type input "Red Hat, Inc."
type input "[EMAIL_ADDRESS][DOMAIN_NAME]"
type input "[STREET_ADDRESS]"
type input "Suite 800"
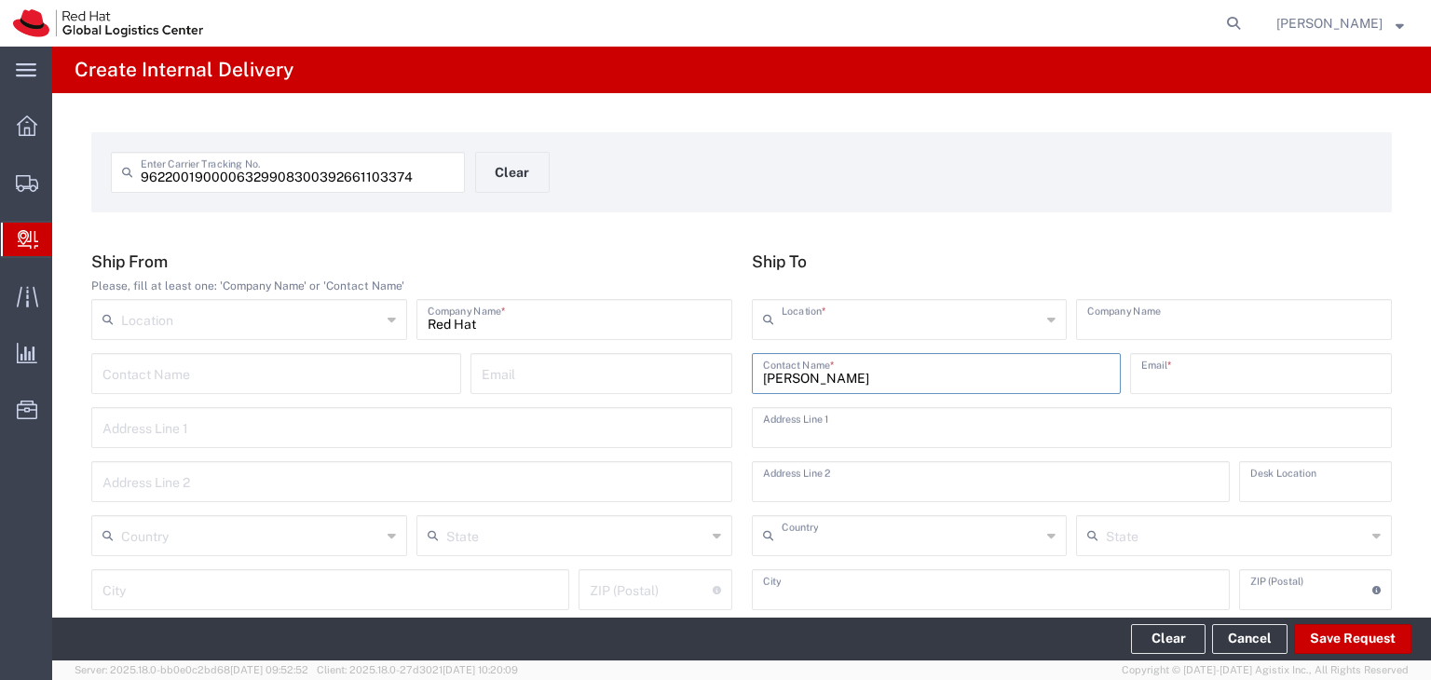
type input "8E415"
type input "[GEOGRAPHIC_DATA]"
type input "[PERSON_NAME]"
type input "22102"
type input "15714218125"
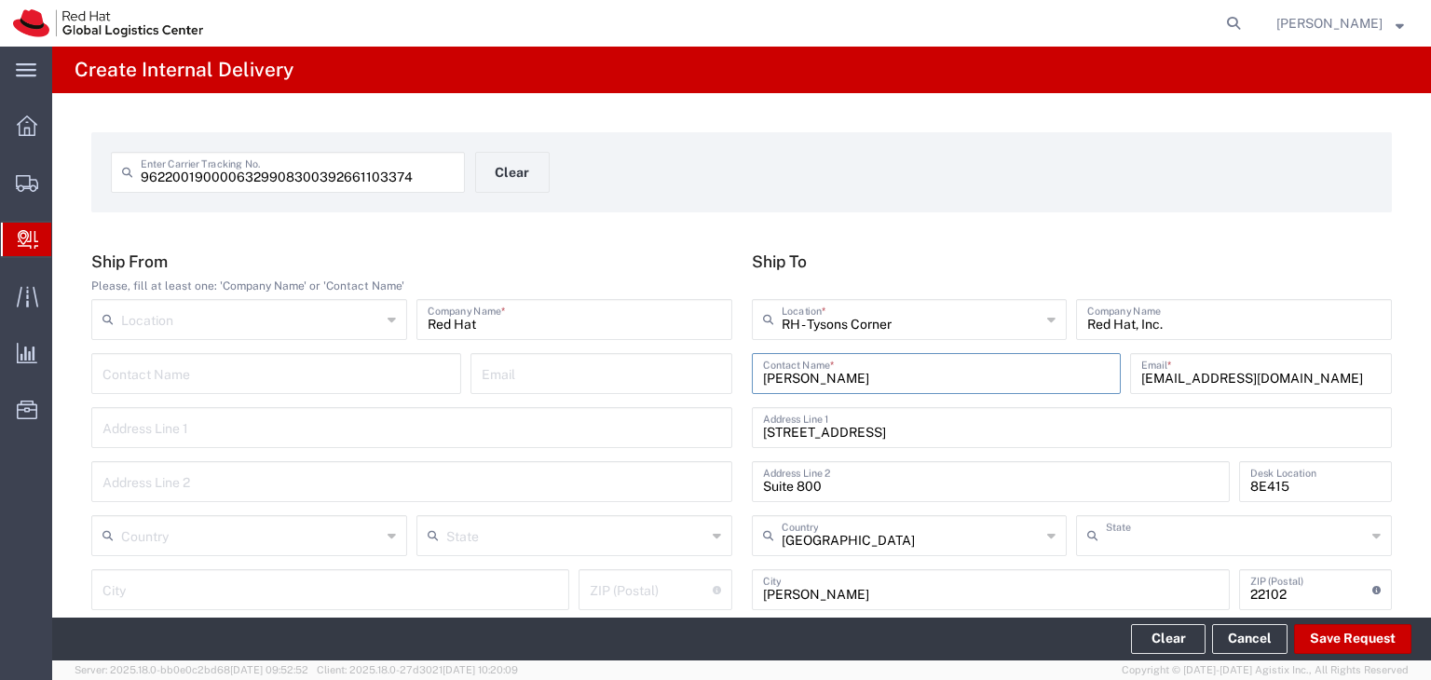
type input "[US_STATE]"
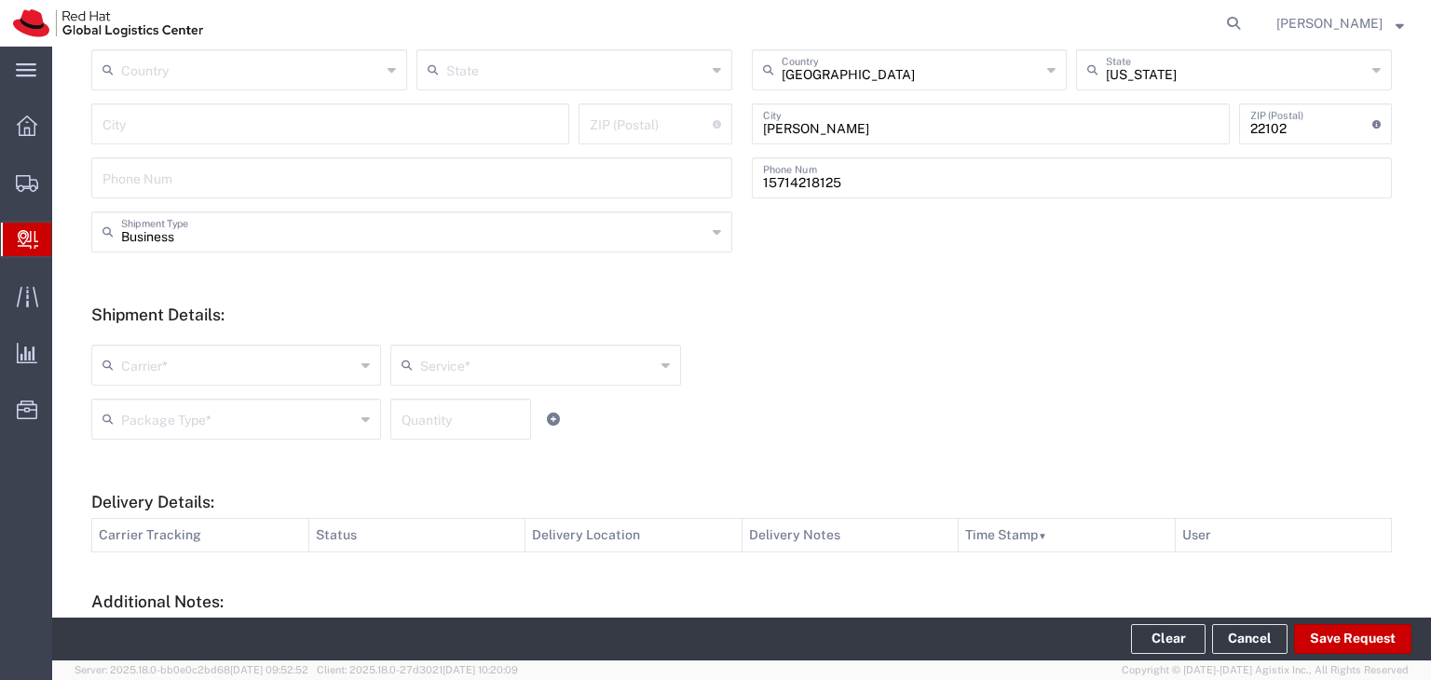
scroll to position [559, 0]
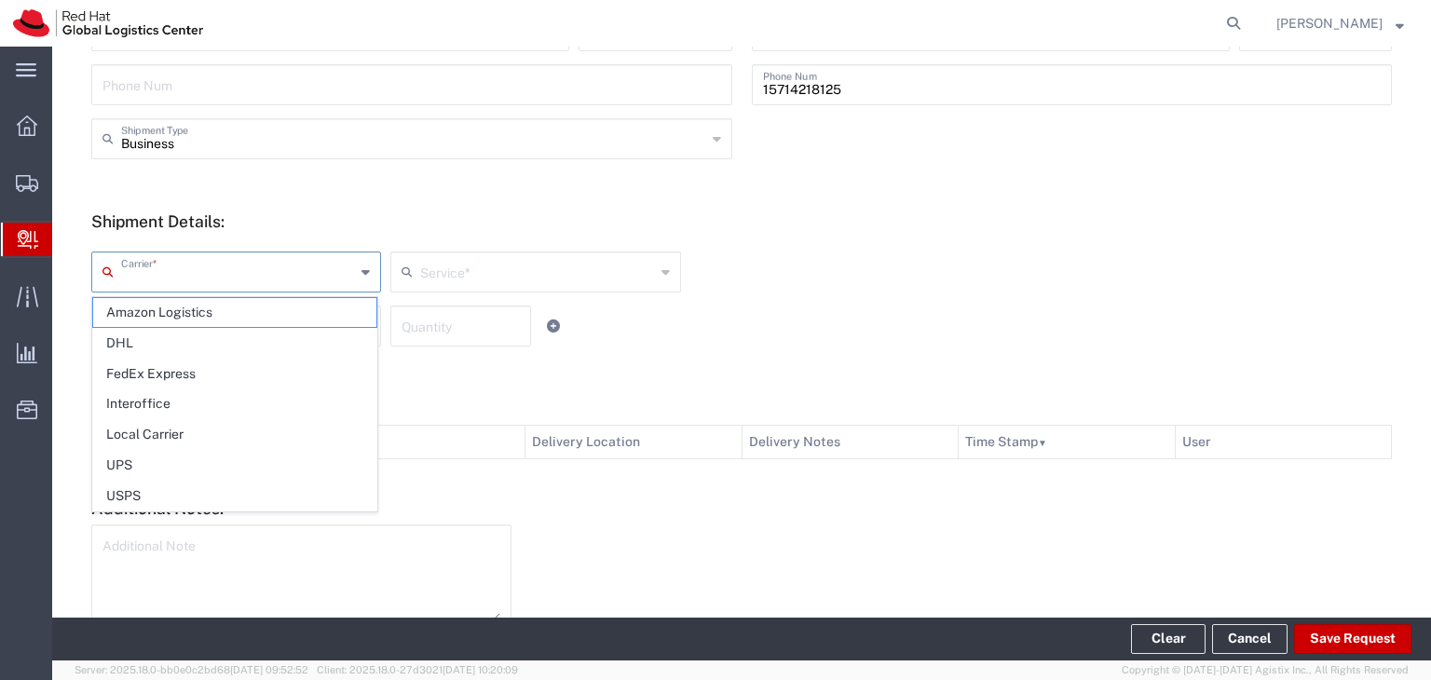
drag, startPoint x: 294, startPoint y: 269, endPoint x: 278, endPoint y: 287, distance: 24.4
click at [293, 269] on input "text" at bounding box center [238, 270] width 234 height 33
drag, startPoint x: 155, startPoint y: 369, endPoint x: 198, endPoint y: 371, distance: 42.9
click at [157, 369] on span "FedEx Express" at bounding box center [234, 374] width 283 height 29
type input "FedEx Express"
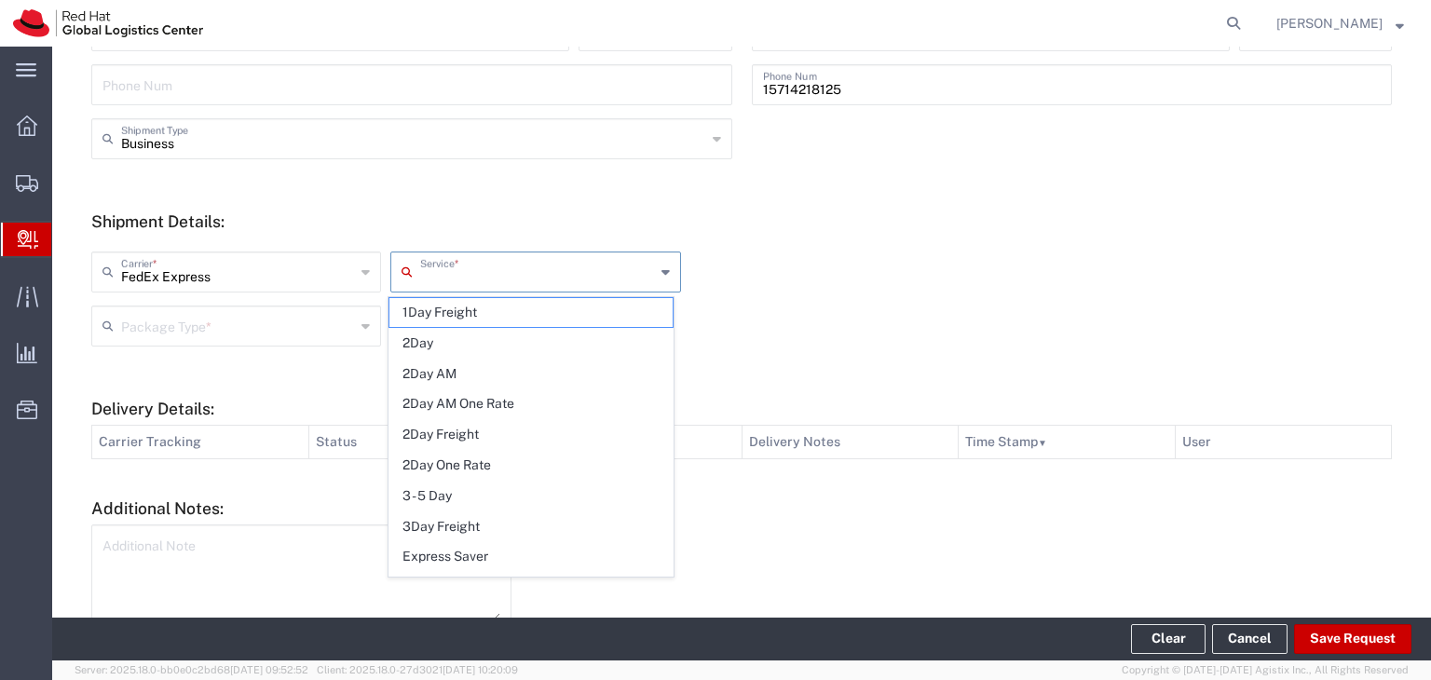
click at [565, 283] on input "text" at bounding box center [537, 270] width 234 height 33
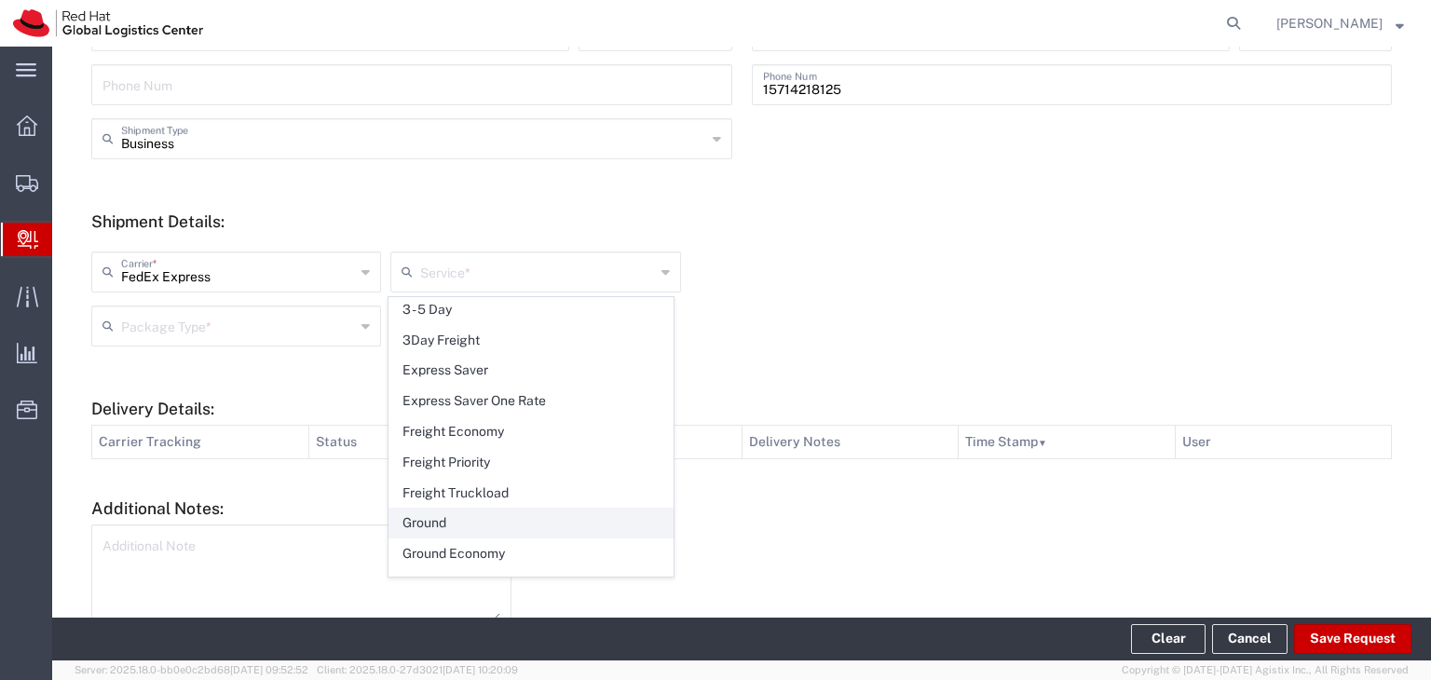
click at [460, 520] on span "Ground" at bounding box center [530, 523] width 283 height 29
type input "Ground"
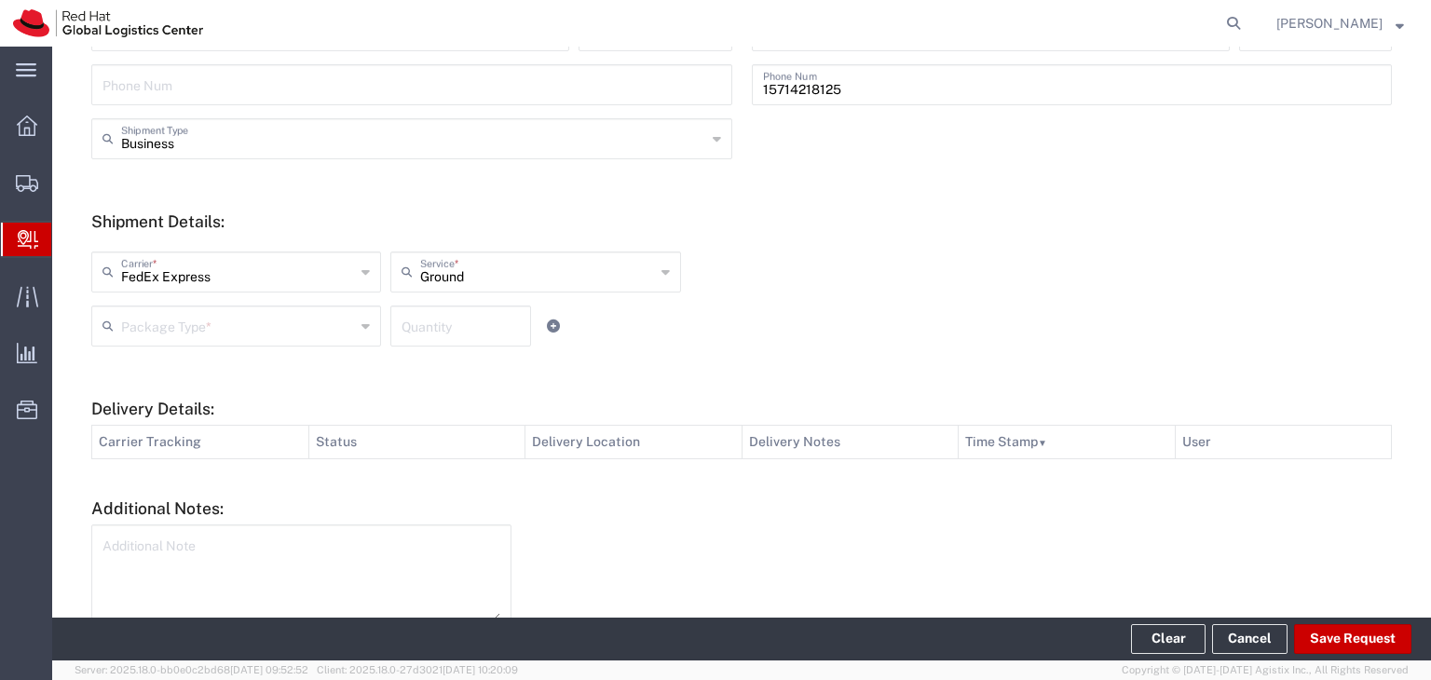
click at [298, 321] on input "text" at bounding box center [238, 324] width 234 height 33
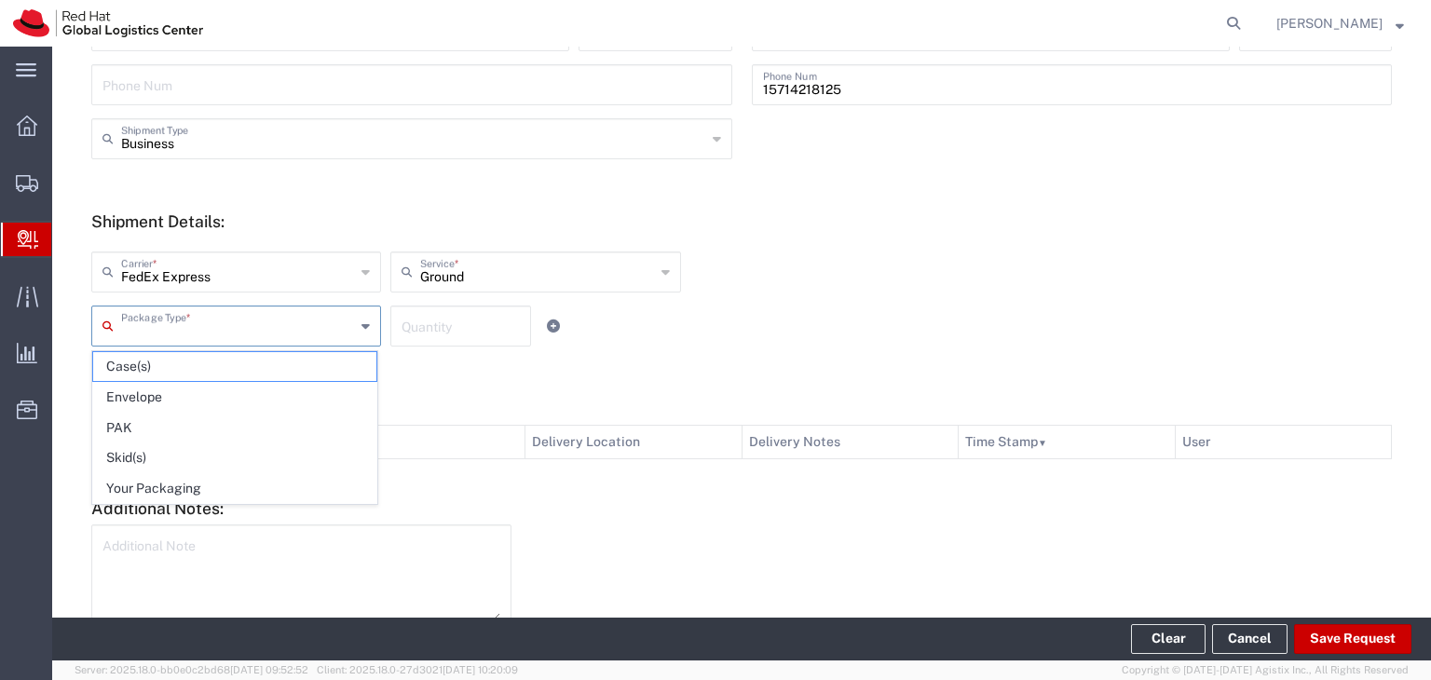
drag, startPoint x: 257, startPoint y: 488, endPoint x: 302, endPoint y: 456, distance: 55.3
click at [261, 485] on span "Your Packaging" at bounding box center [234, 488] width 283 height 29
type input "Your Packaging"
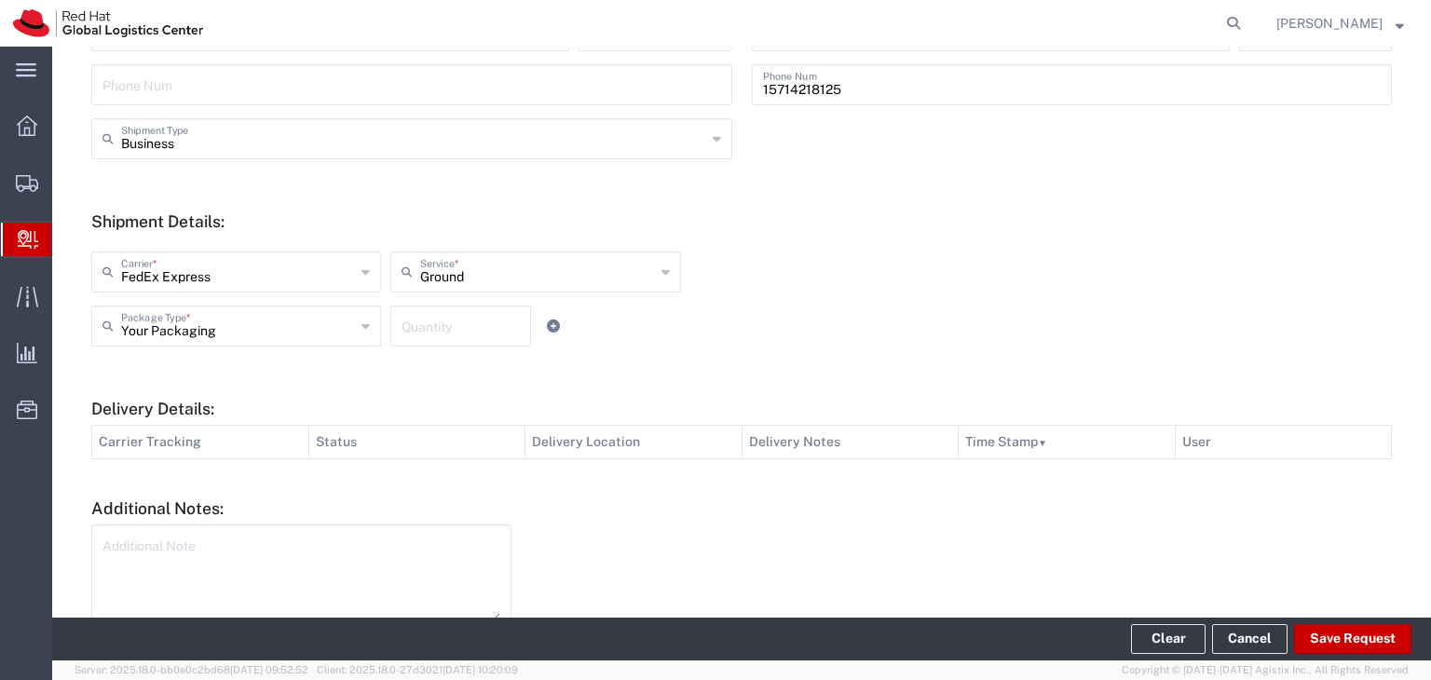
click at [472, 324] on input "number" at bounding box center [461, 324] width 118 height 33
type input "1"
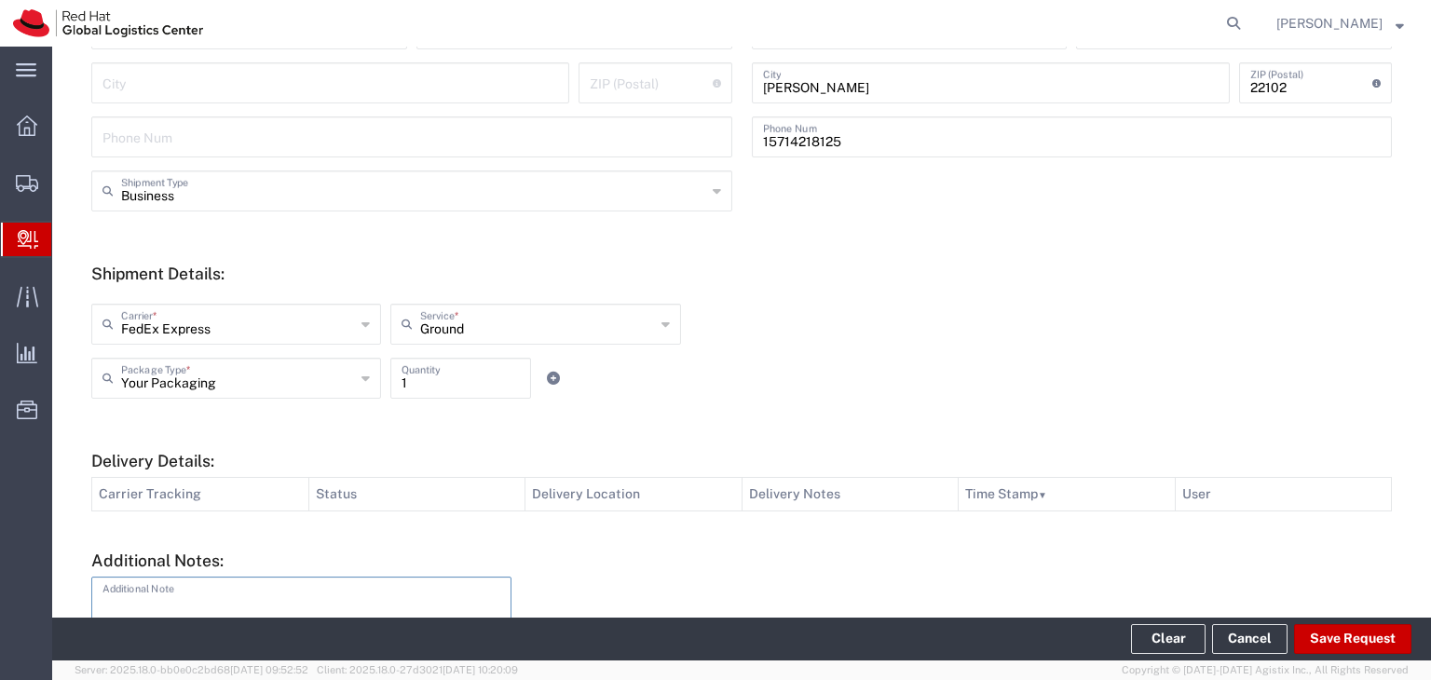
scroll to position [652, 0]
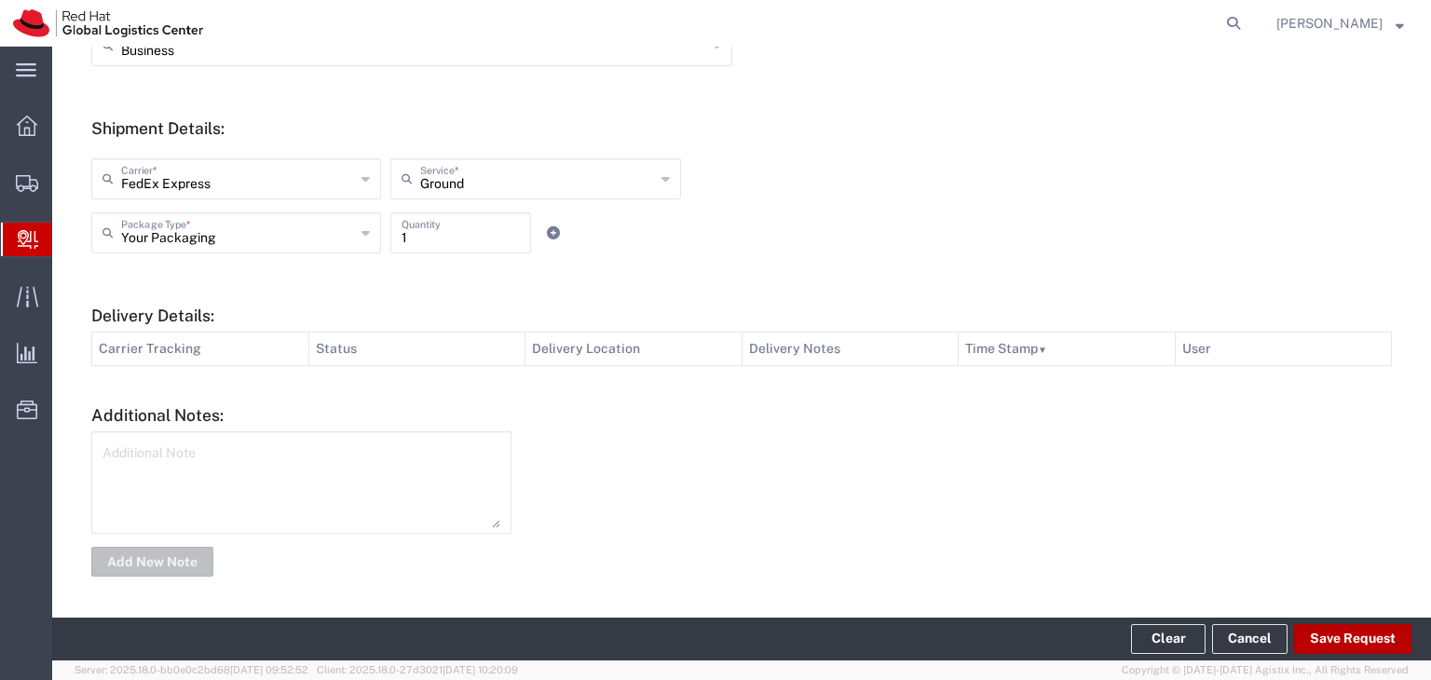
click at [1364, 644] on button "Save Request" at bounding box center [1352, 639] width 117 height 30
type input "[GEOGRAPHIC_DATA]"
type input "RALEIGH"
type input "27601"
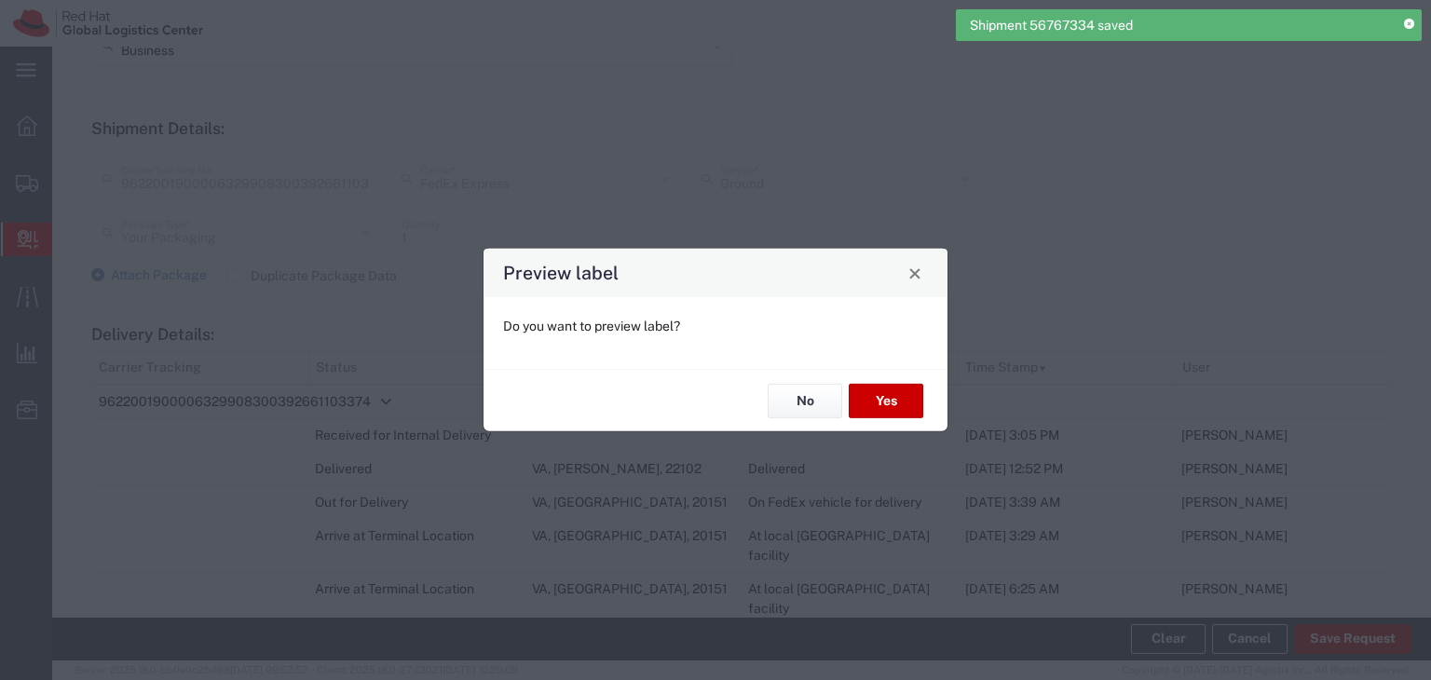
type input "[US_STATE]"
click at [799, 407] on button "No" at bounding box center [805, 401] width 75 height 34
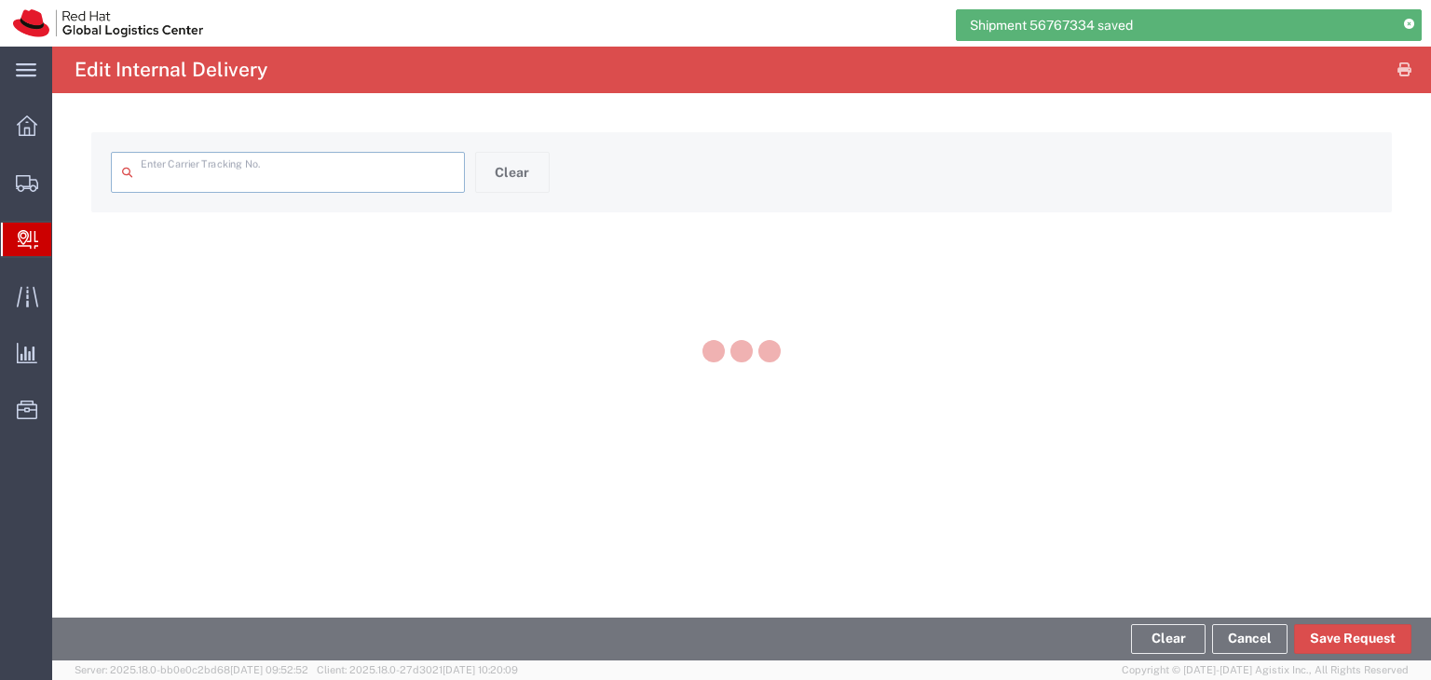
type input "9622001900006329908300392661103374"
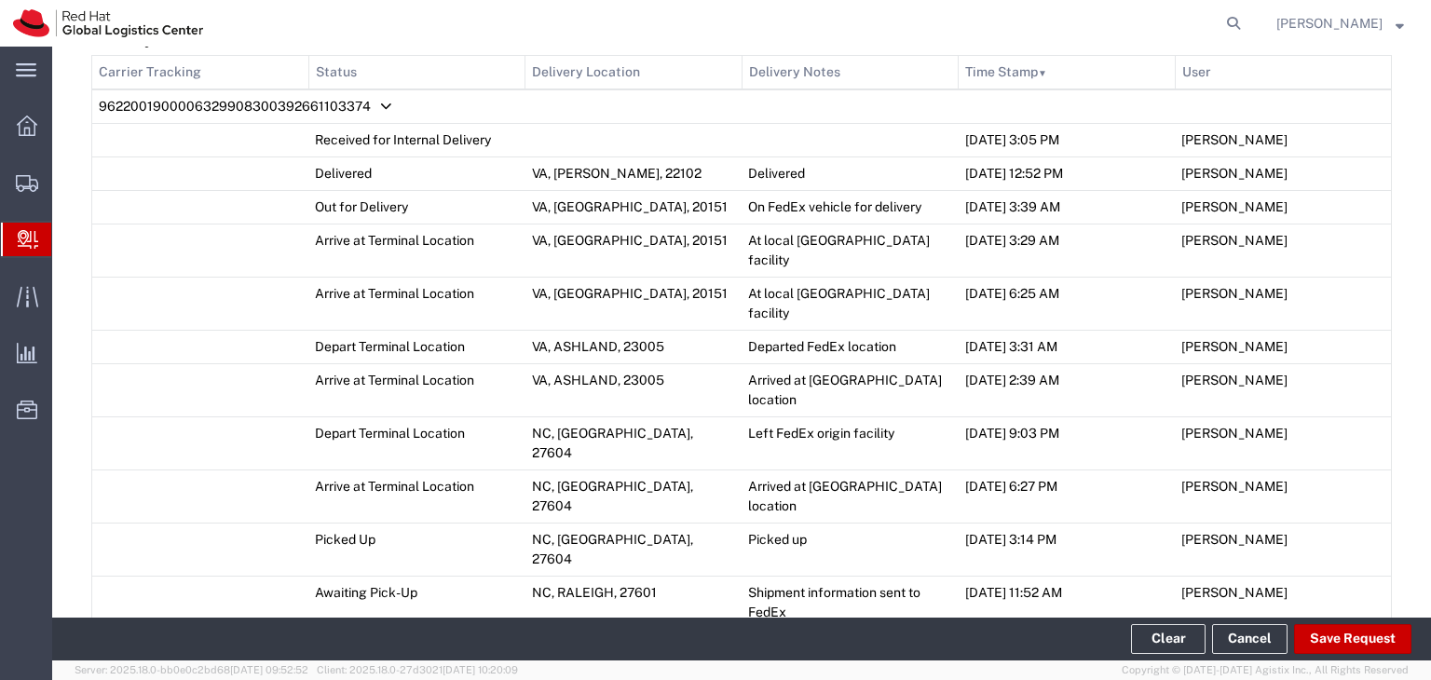
scroll to position [932, 0]
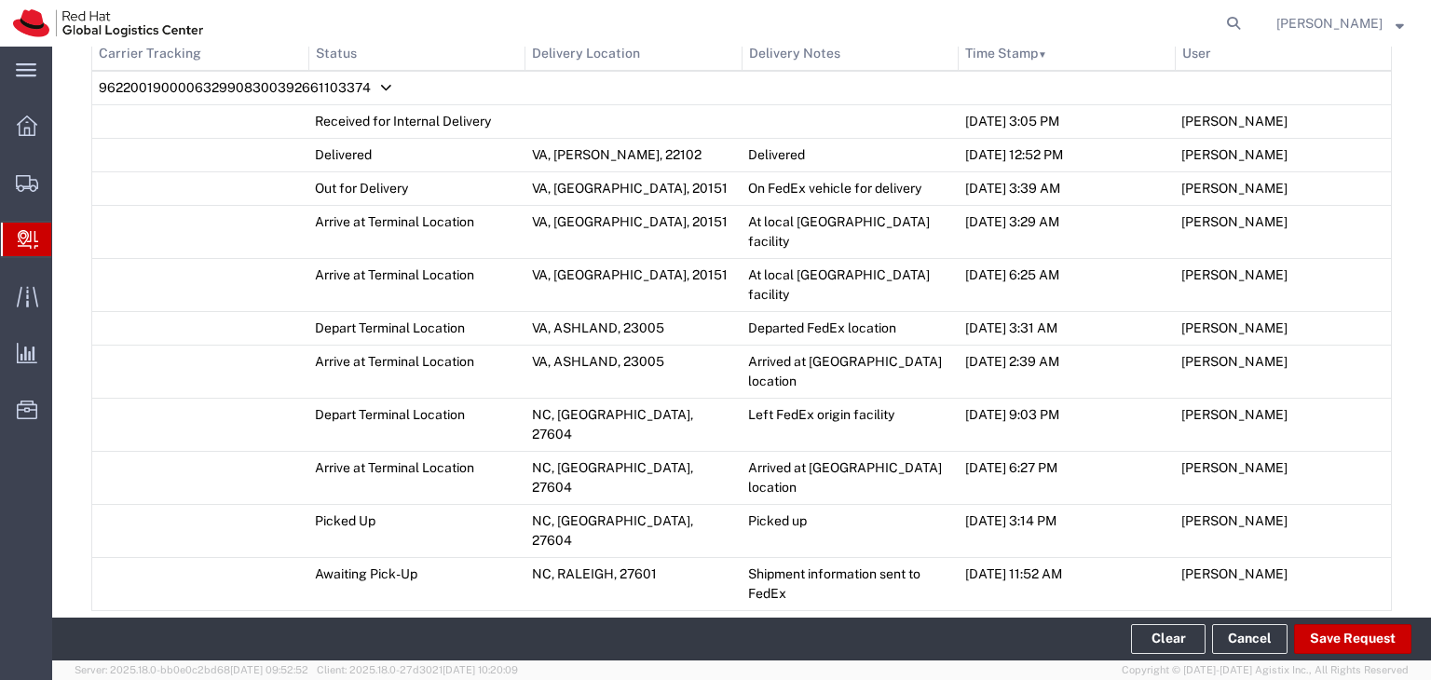
click at [165, 626] on span "Add Transit Event" at bounding box center [163, 633] width 105 height 15
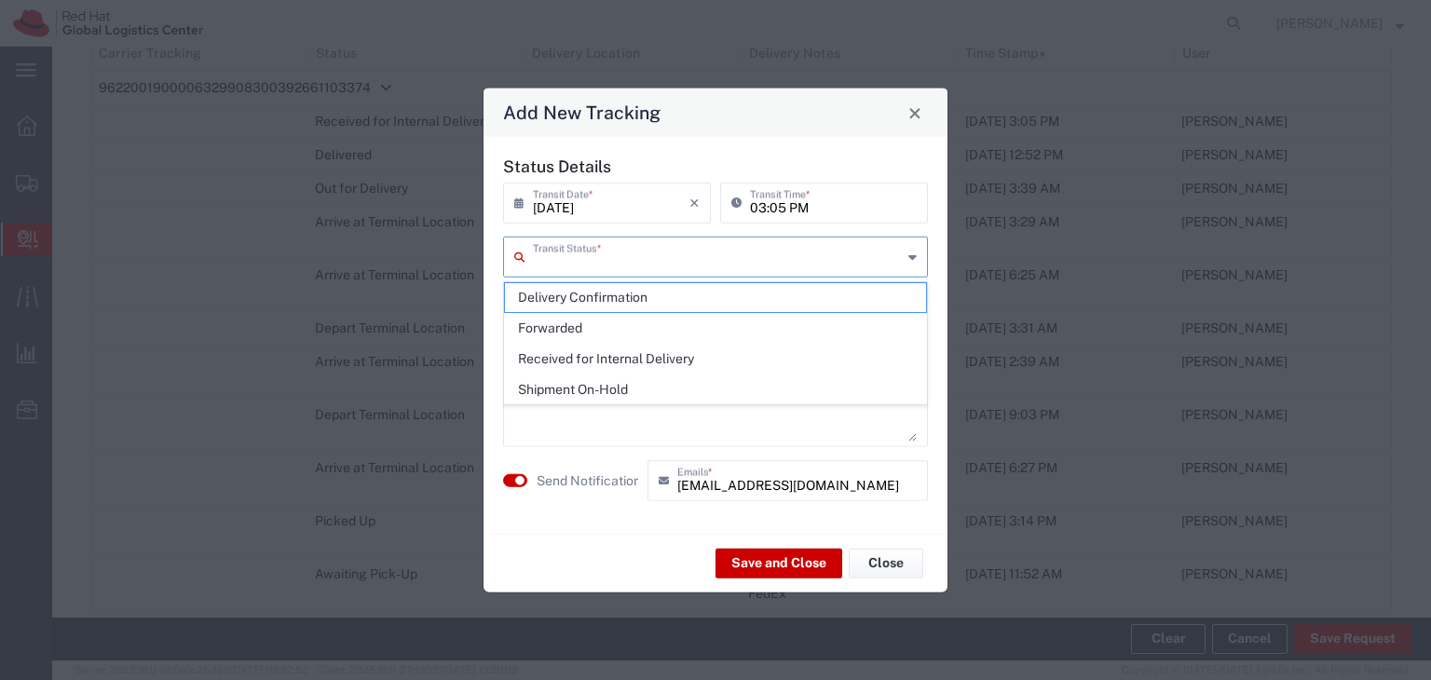
click at [833, 266] on input "text" at bounding box center [717, 255] width 369 height 33
click at [581, 298] on span "Delivery Confirmation" at bounding box center [715, 297] width 421 height 29
type input "Delivery Confirmation"
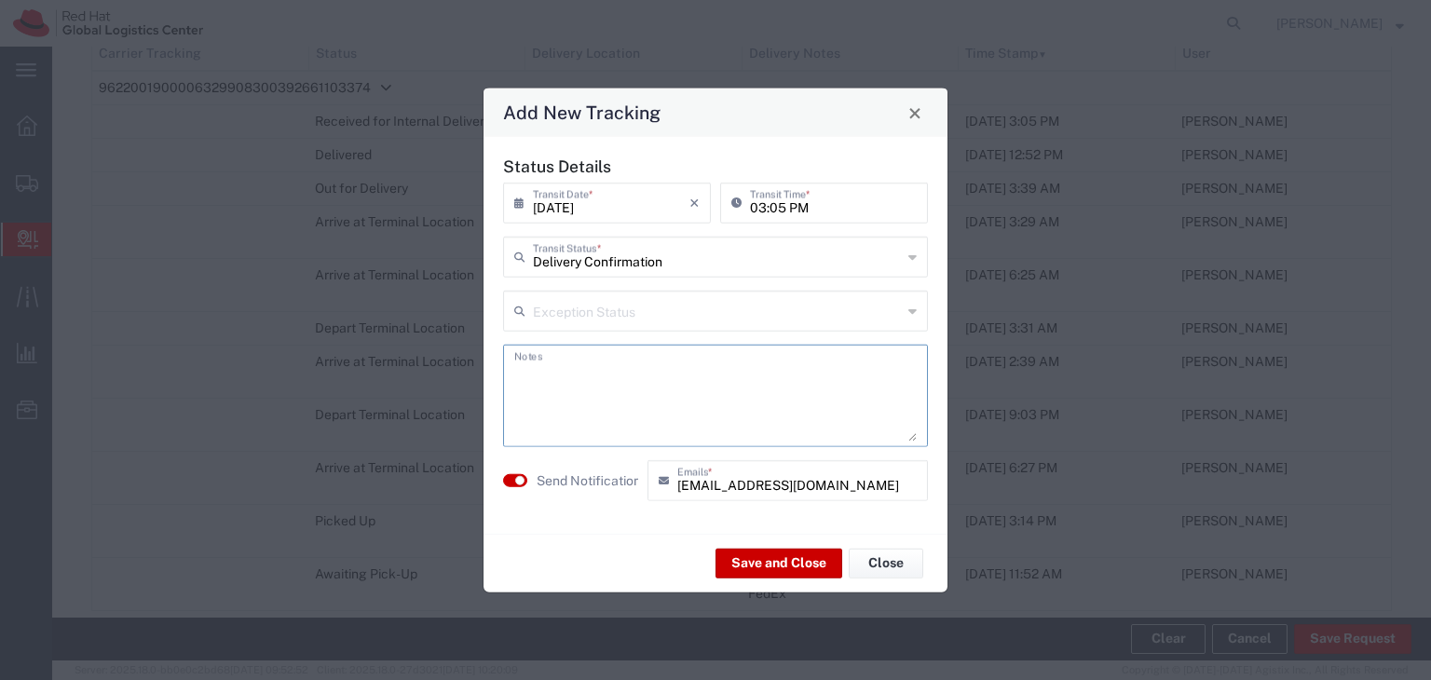
click at [671, 399] on textarea at bounding box center [715, 395] width 403 height 91
type textarea "Delivered to [PERSON_NAME]"
click at [753, 568] on button "Save and Close" at bounding box center [779, 563] width 127 height 30
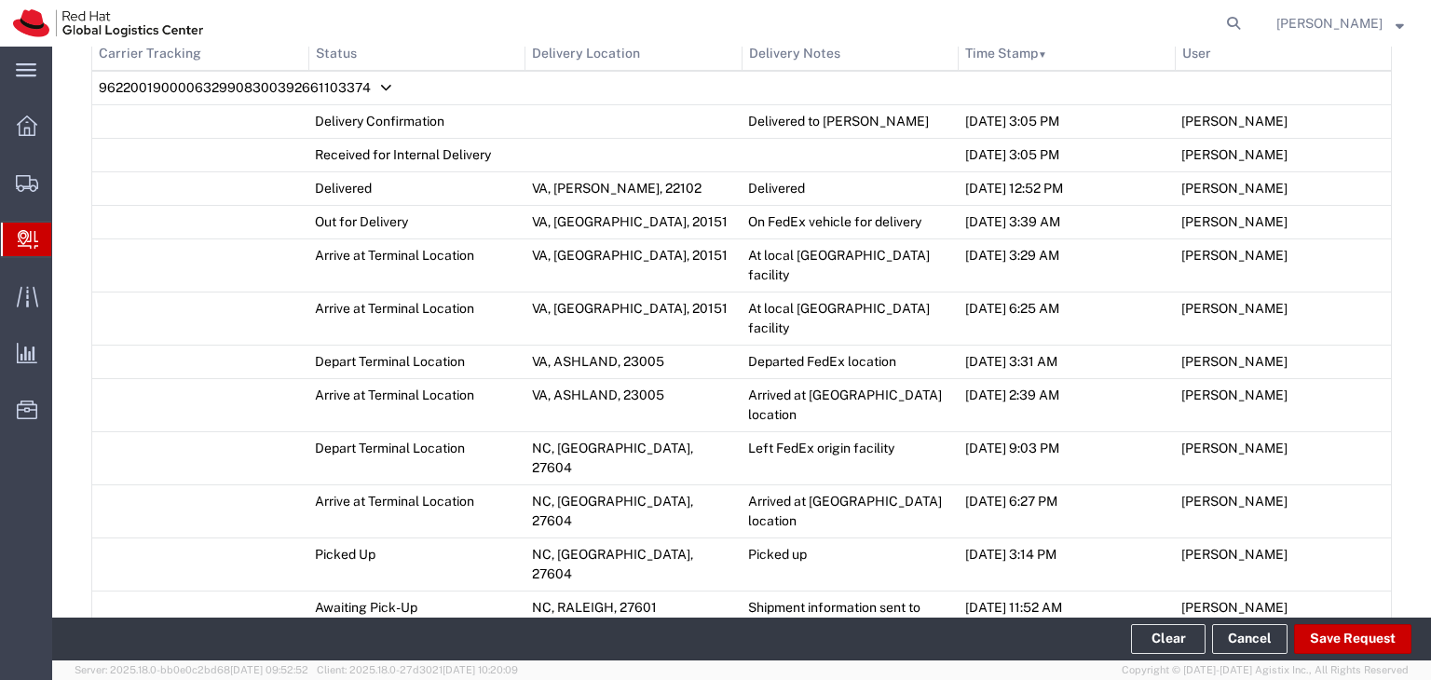
click at [0, 0] on span "Create Delivery" at bounding box center [0, 0] width 0 height 0
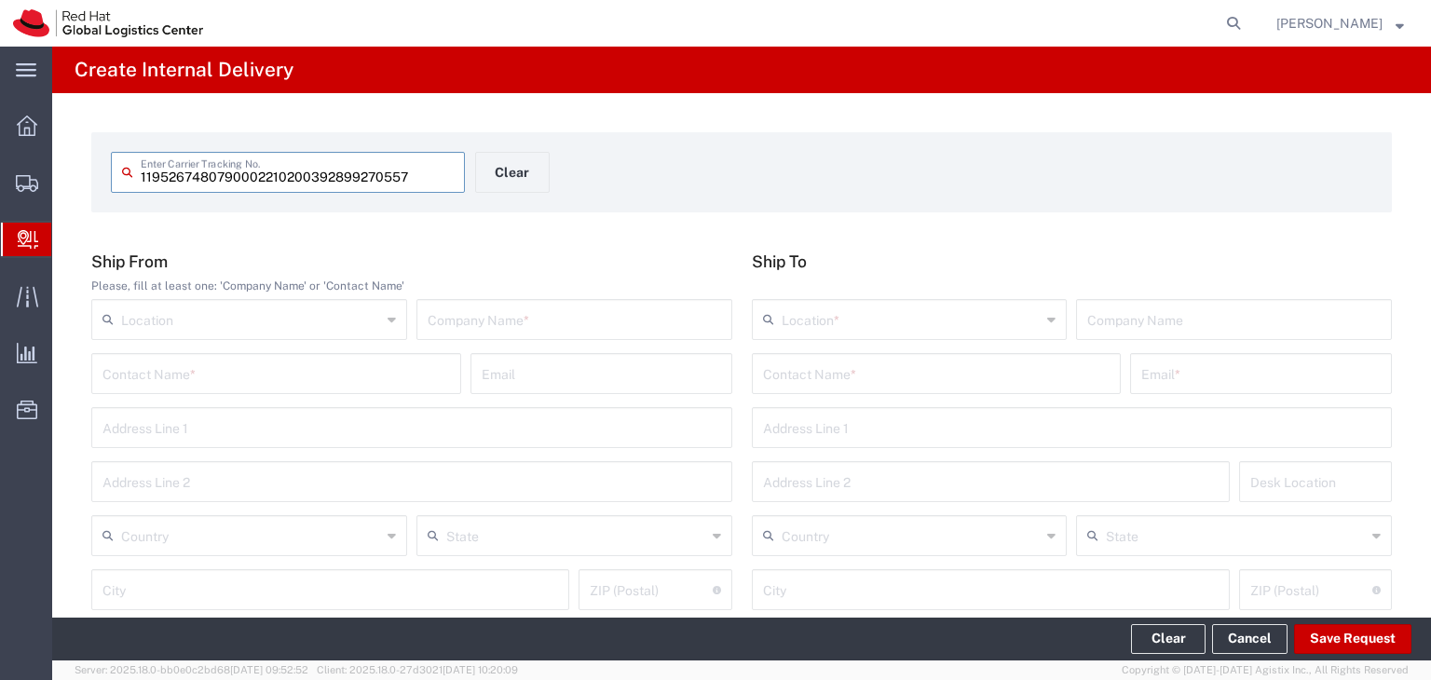
type input "1195267480790002210200392899270557"
click at [567, 321] on input "text" at bounding box center [574, 318] width 293 height 33
type input "Red Hat"
click at [809, 380] on input "text" at bounding box center [937, 372] width 348 height 33
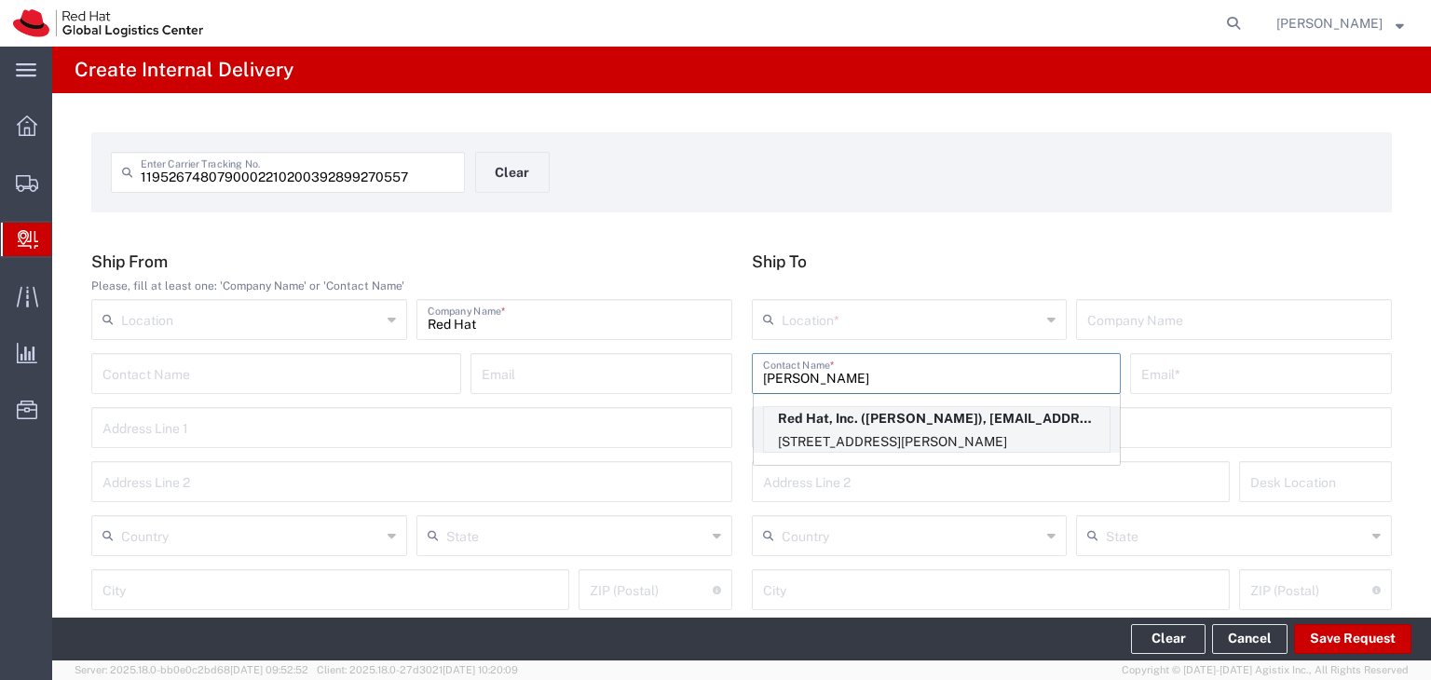
type input "[PERSON_NAME]"
click at [781, 433] on p "[STREET_ADDRESS][PERSON_NAME]" at bounding box center [937, 441] width 346 height 23
type input "RH - Tysons Corner"
type input "Red Hat, Inc."
type input "[EMAIL_ADDRESS][DOMAIN_NAME]"
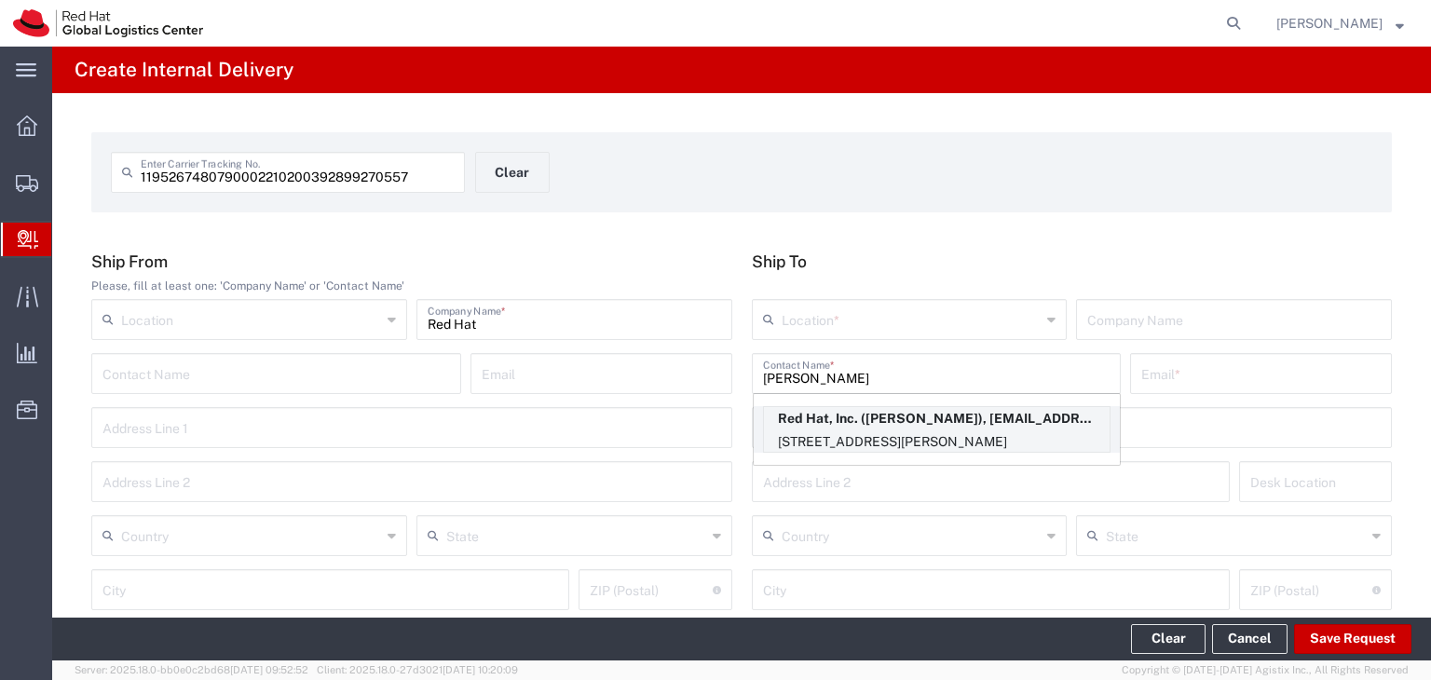
type input "[STREET_ADDRESS]"
type input "Suite 800"
type input "8E415"
type input "[GEOGRAPHIC_DATA]"
type input "[PERSON_NAME]"
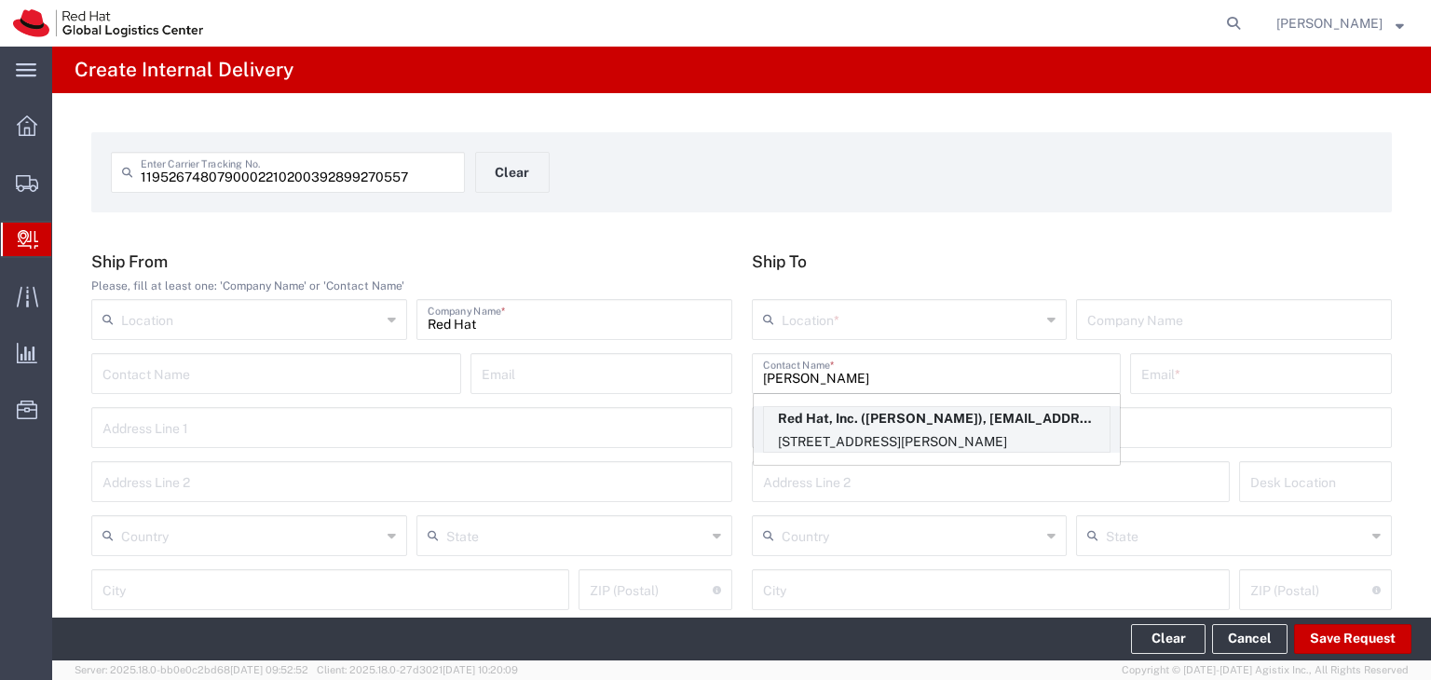
type input "22102"
type input "15714218125"
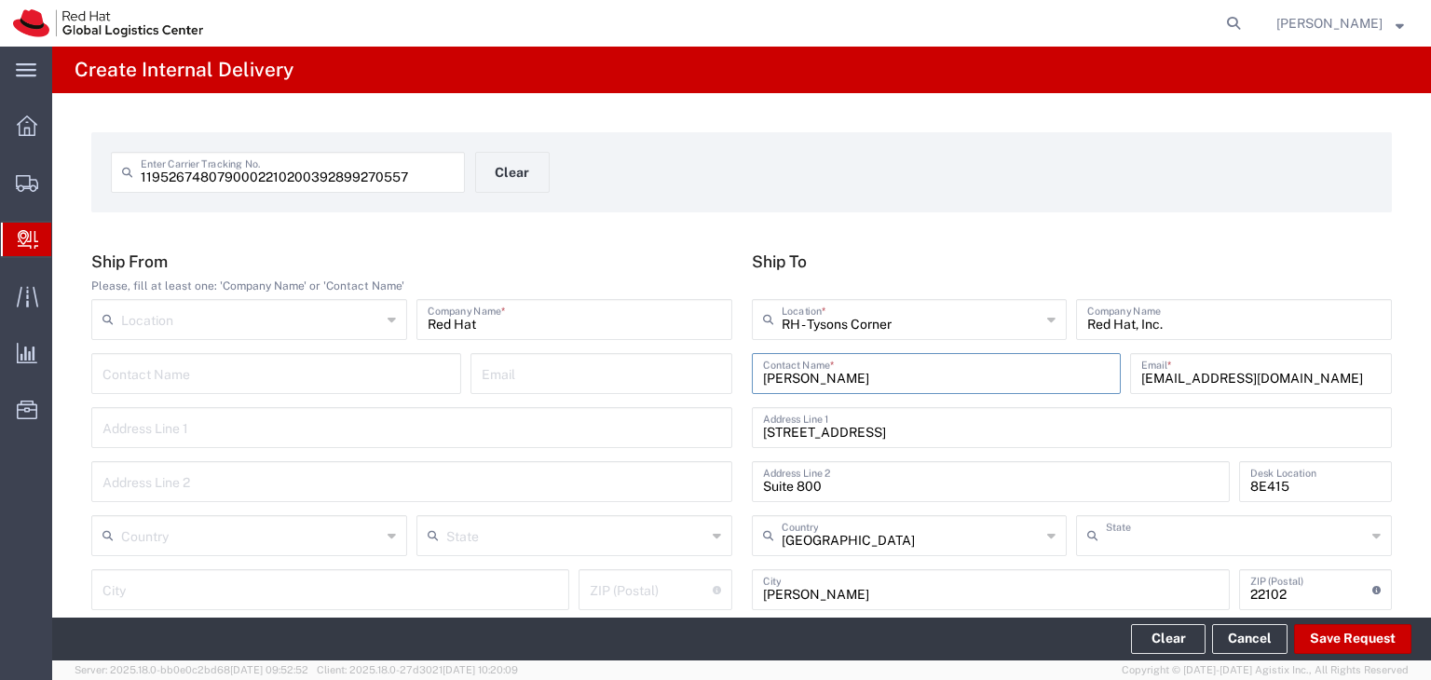
type input "[US_STATE]"
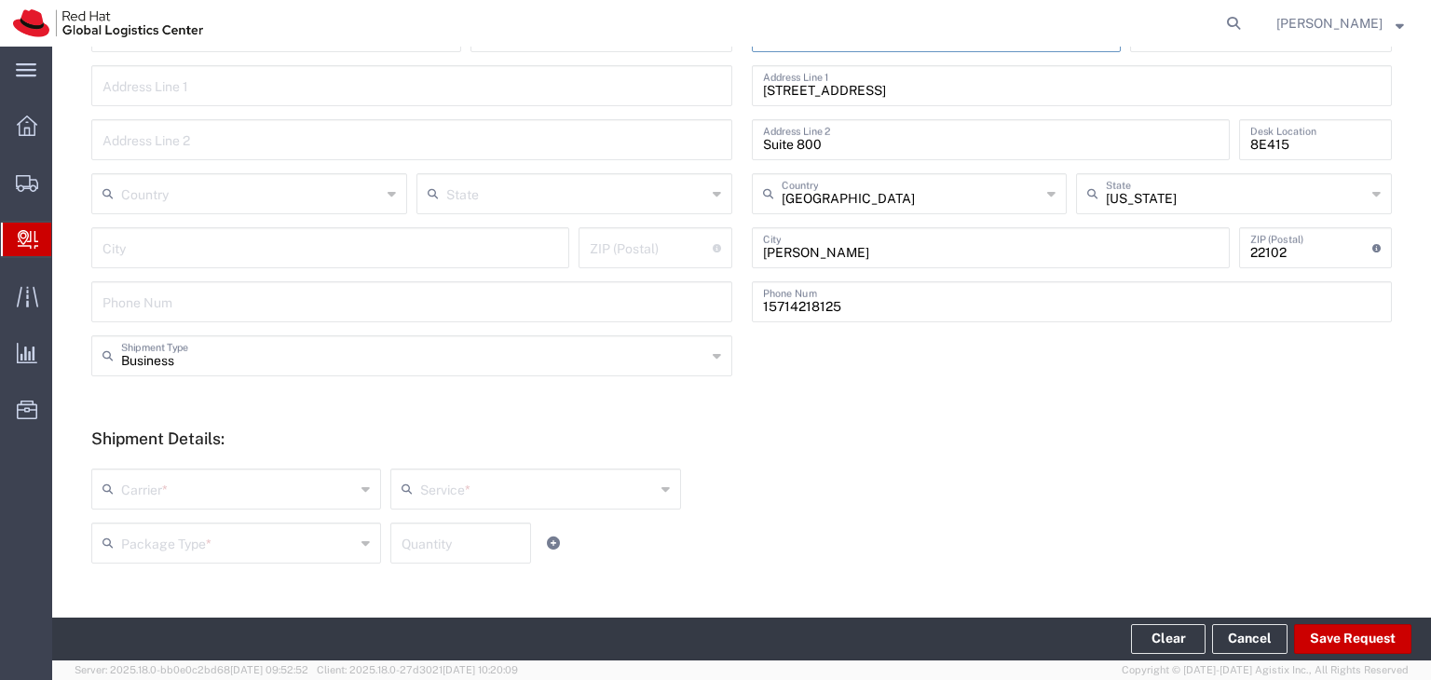
scroll to position [466, 0]
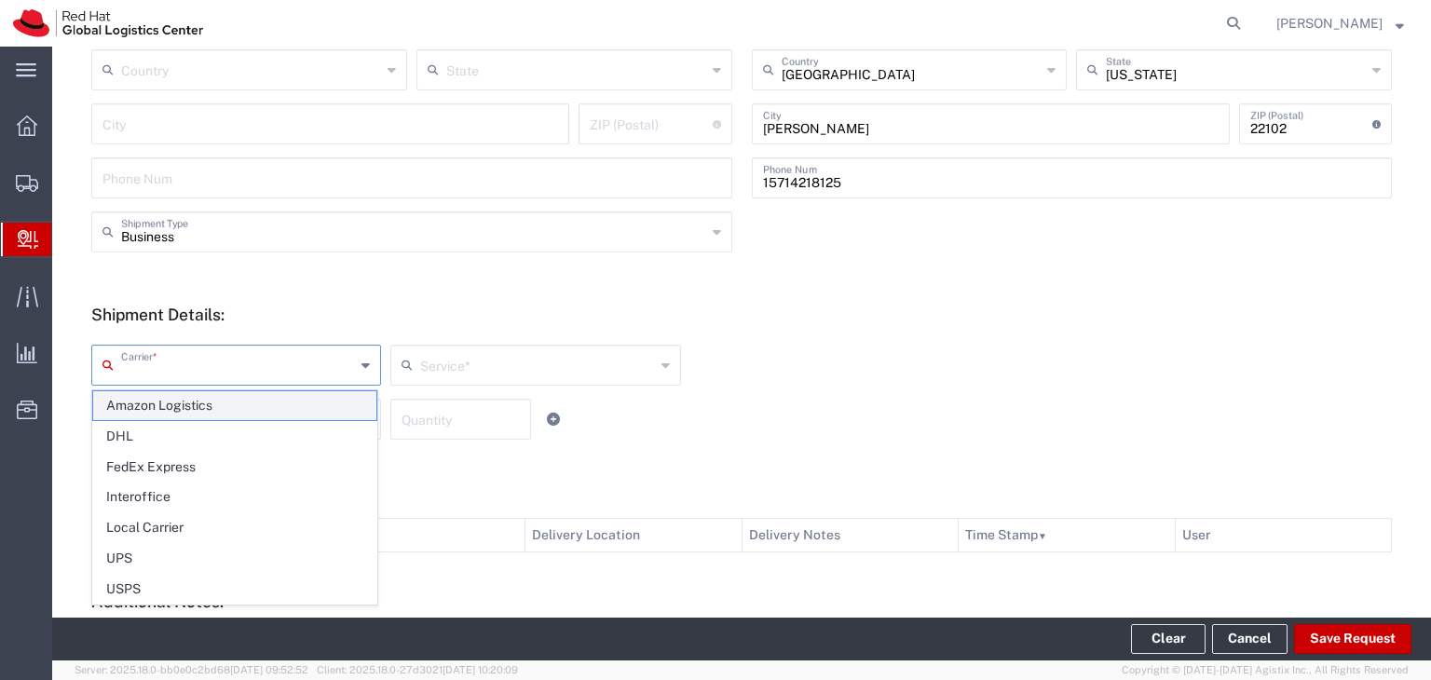
drag, startPoint x: 302, startPoint y: 377, endPoint x: 270, endPoint y: 392, distance: 35.0
click at [302, 377] on input "text" at bounding box center [238, 364] width 234 height 33
click at [183, 466] on span "FedEx Express" at bounding box center [234, 467] width 283 height 29
type input "FedEx Express"
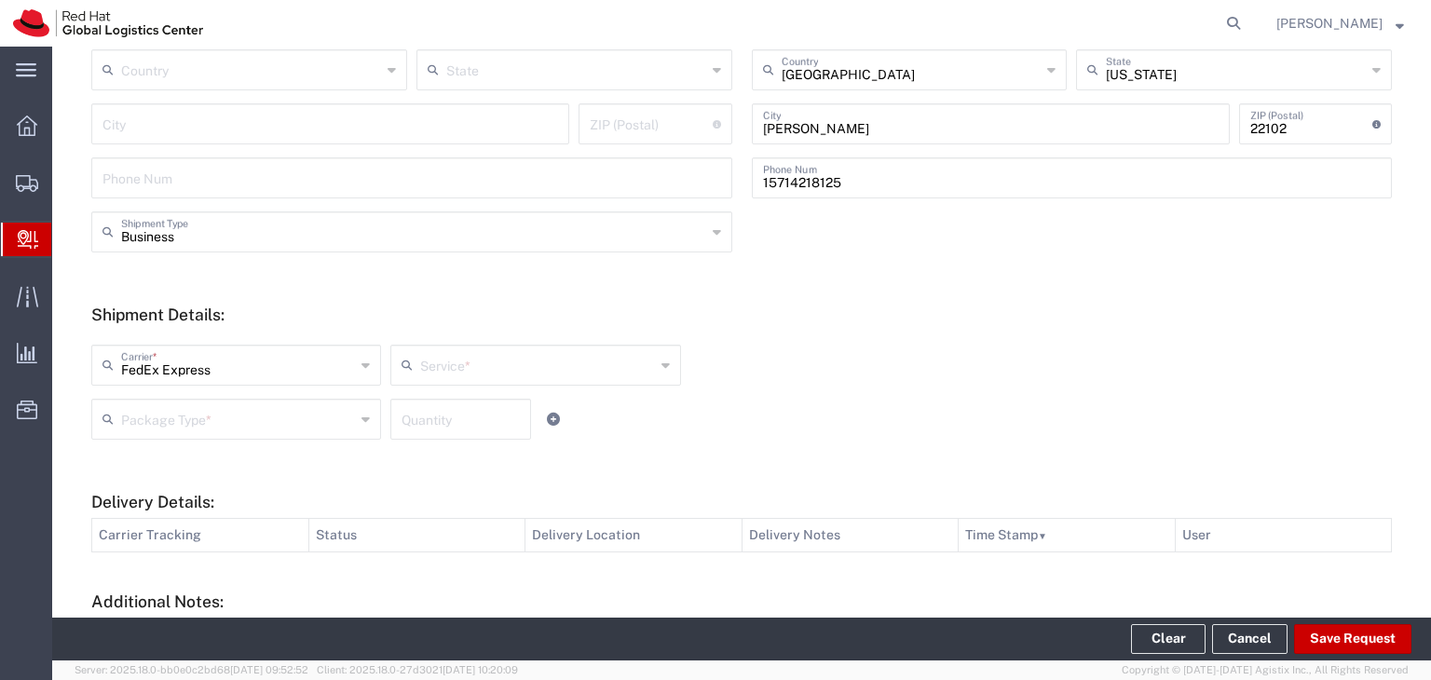
click at [488, 375] on input "text" at bounding box center [537, 364] width 234 height 33
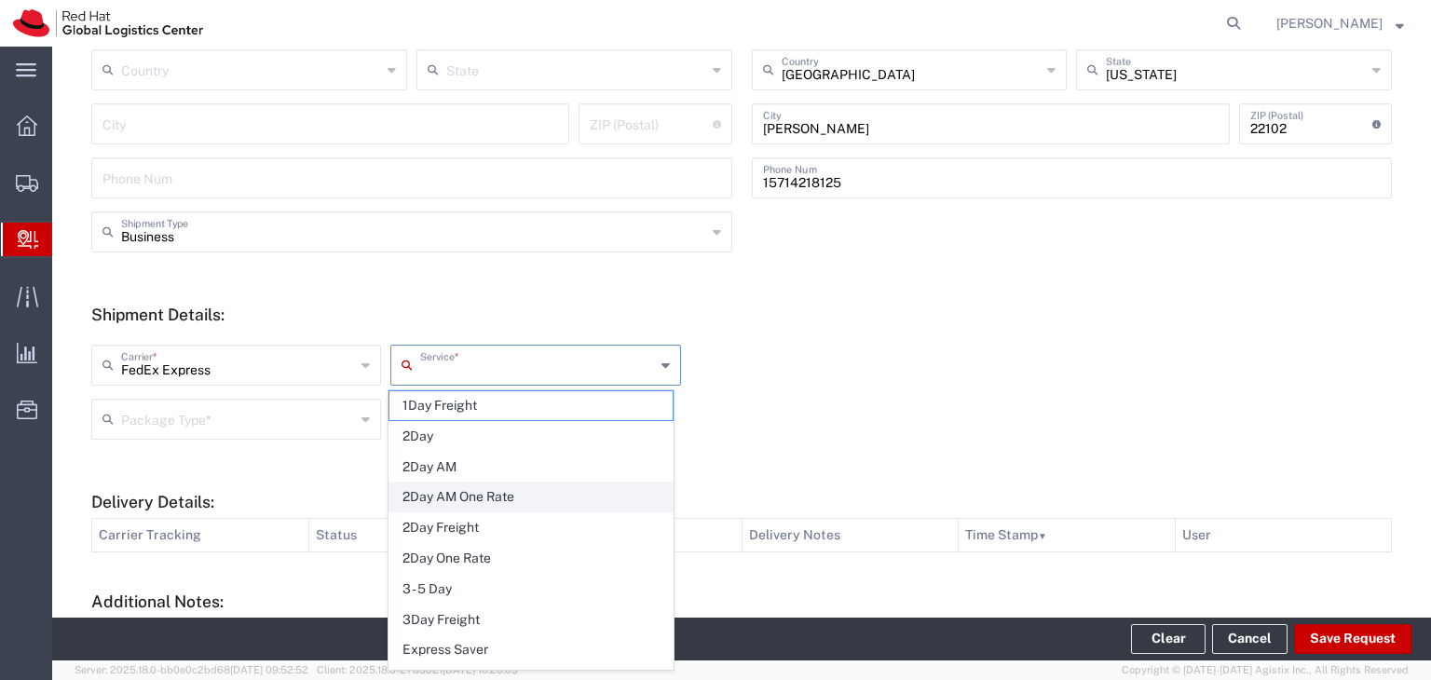
scroll to position [186, 0]
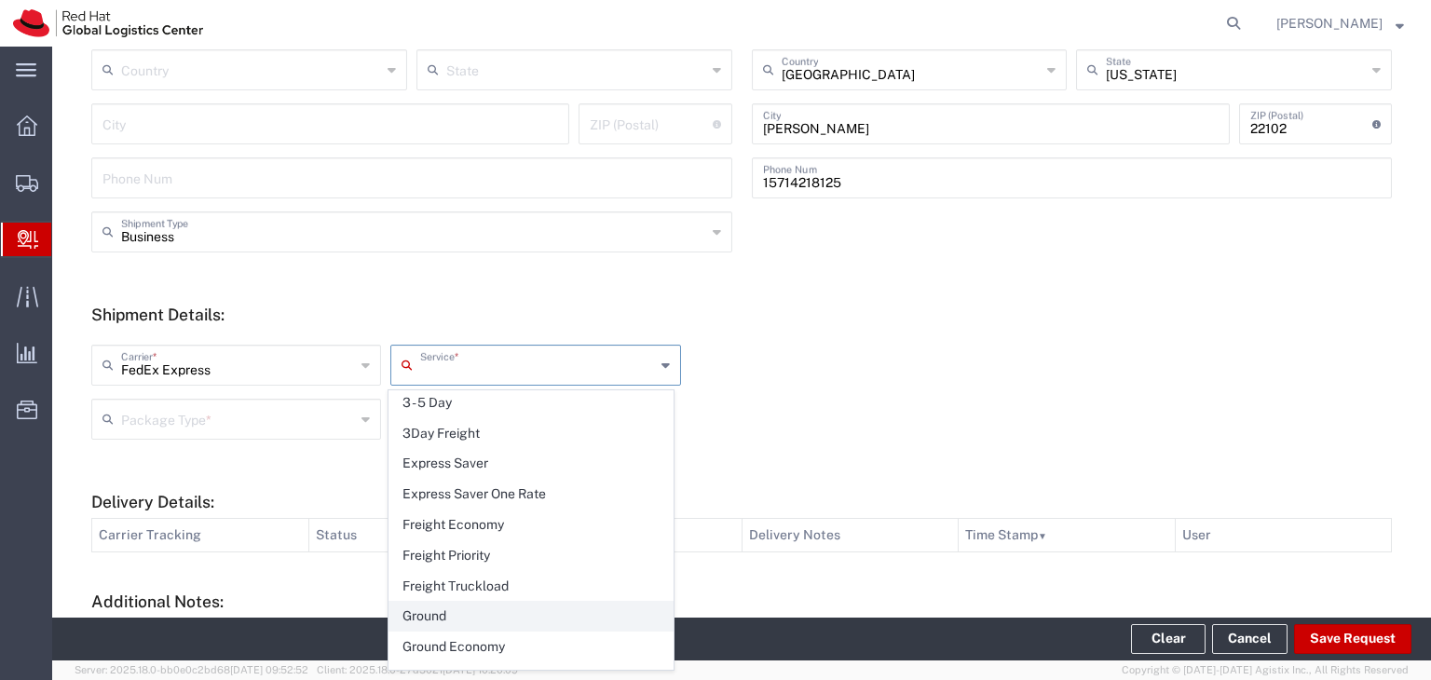
click at [433, 606] on span "Ground" at bounding box center [530, 616] width 283 height 29
type input "Ground"
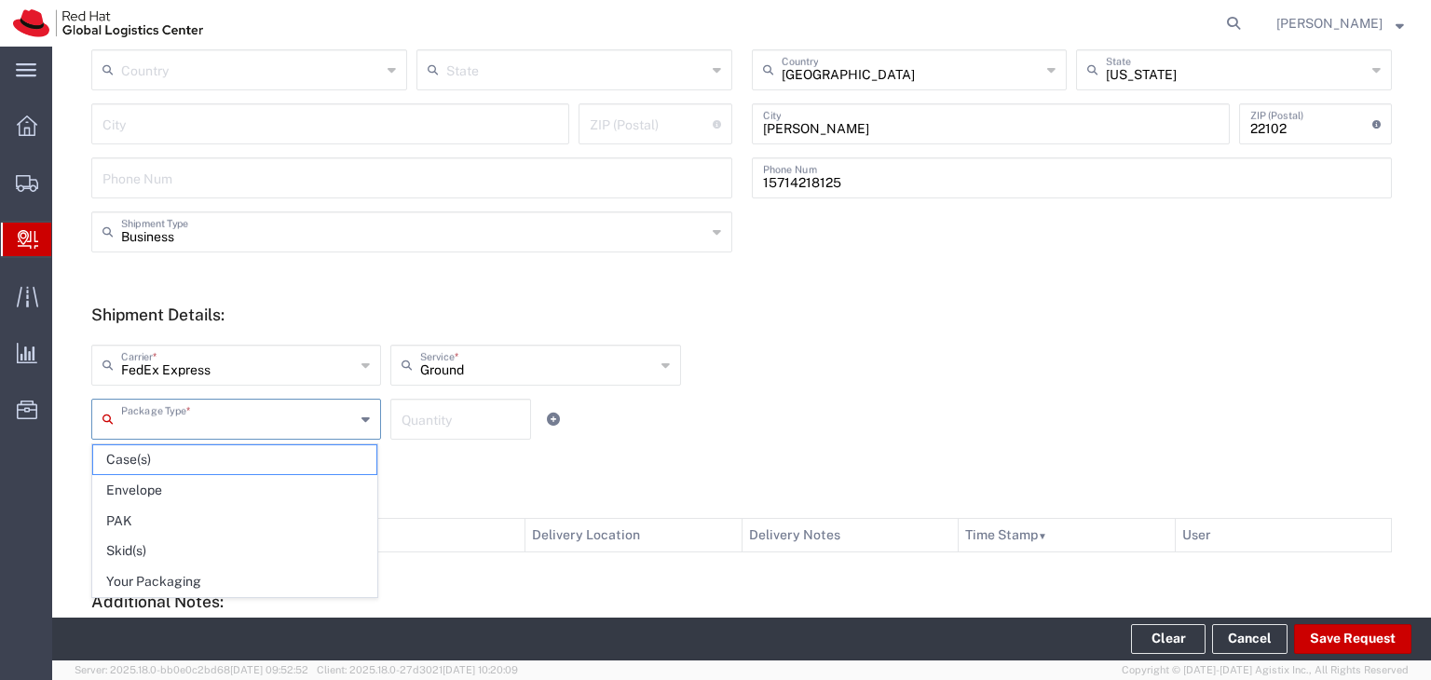
click at [290, 424] on input "text" at bounding box center [238, 418] width 234 height 33
drag, startPoint x: 232, startPoint y: 579, endPoint x: 337, endPoint y: 523, distance: 119.2
click at [239, 577] on span "Your Packaging" at bounding box center [234, 581] width 283 height 29
type input "Your Packaging"
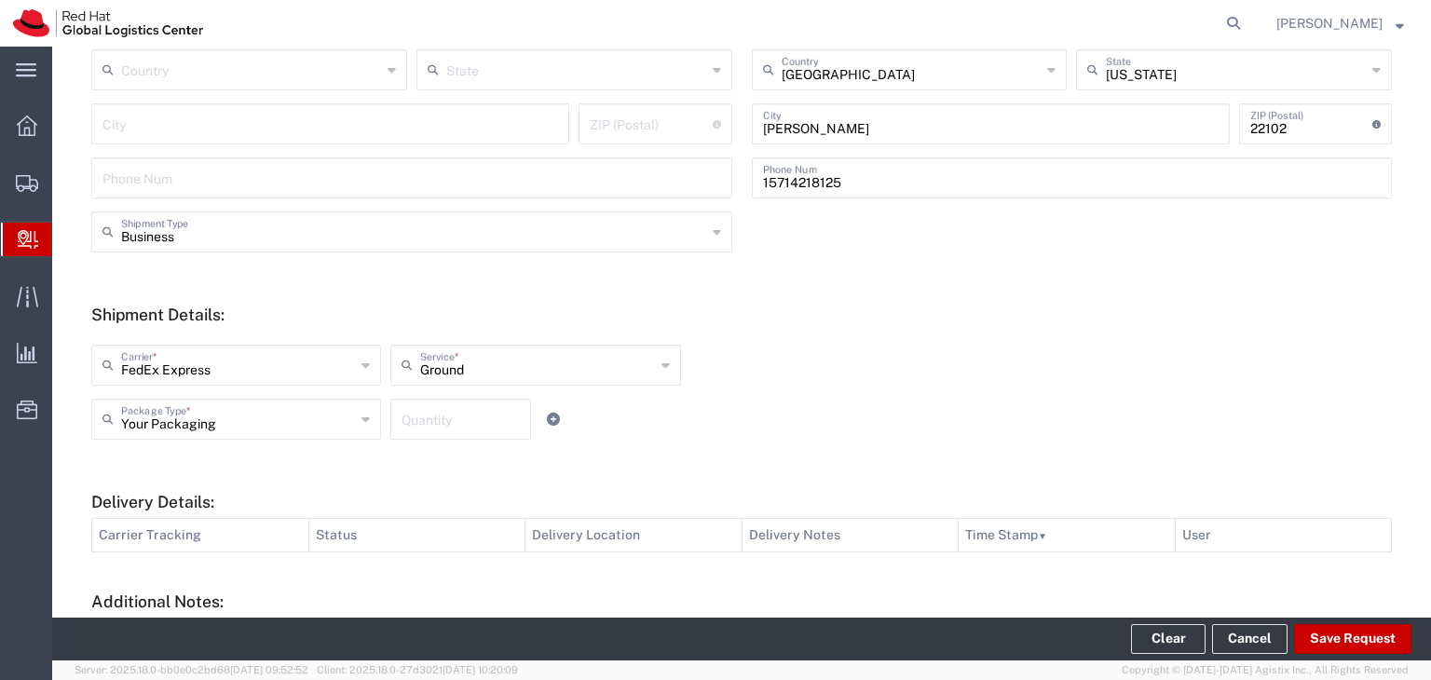
click at [429, 418] on input "number" at bounding box center [461, 418] width 118 height 33
type input "1"
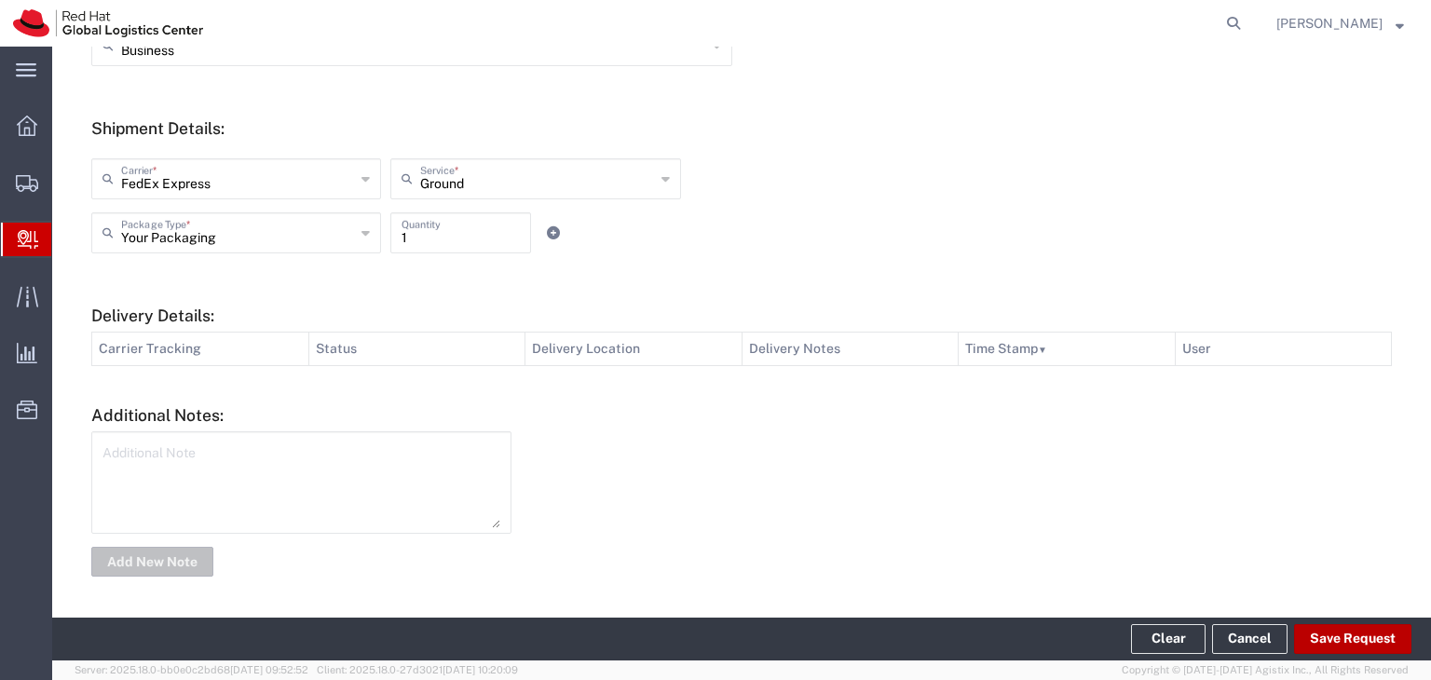
click at [1375, 635] on button "Save Request" at bounding box center [1352, 639] width 117 height 30
type input "[GEOGRAPHIC_DATA]"
type input "RALEIGH"
type input "27601"
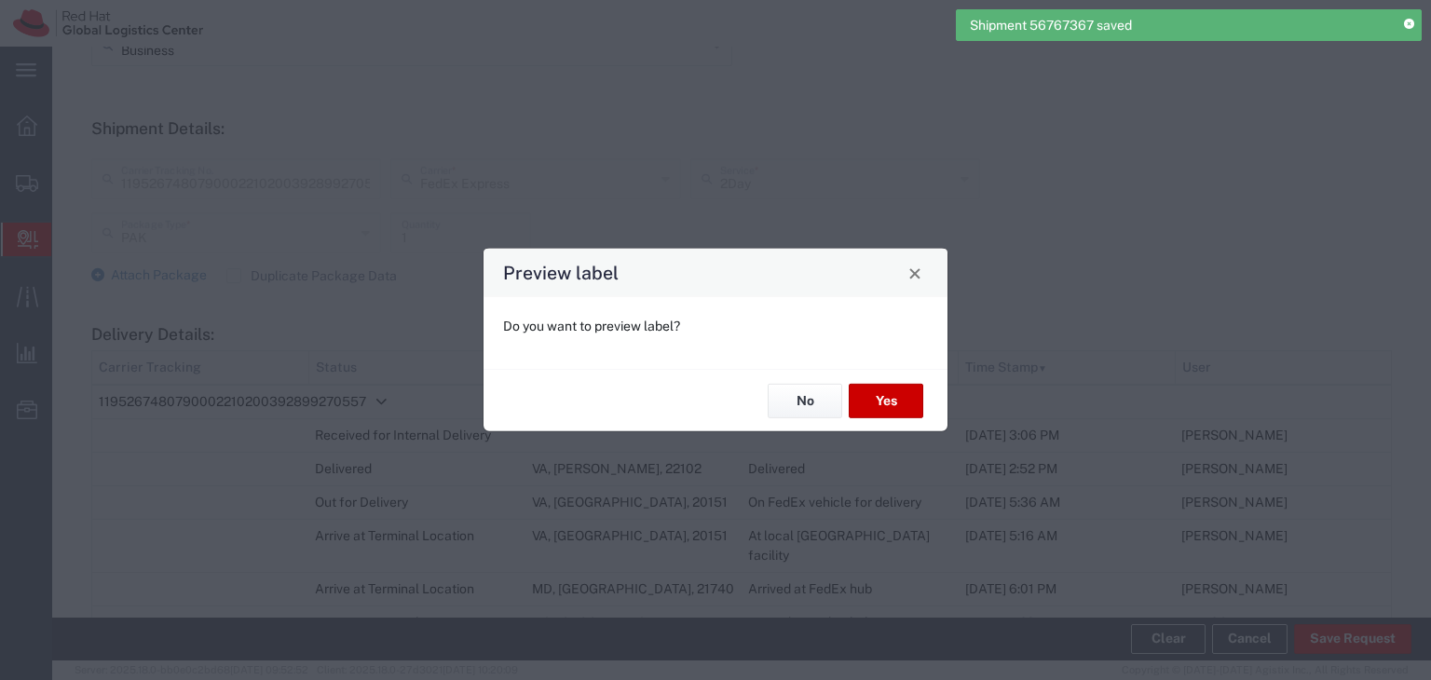
type input "[US_STATE]"
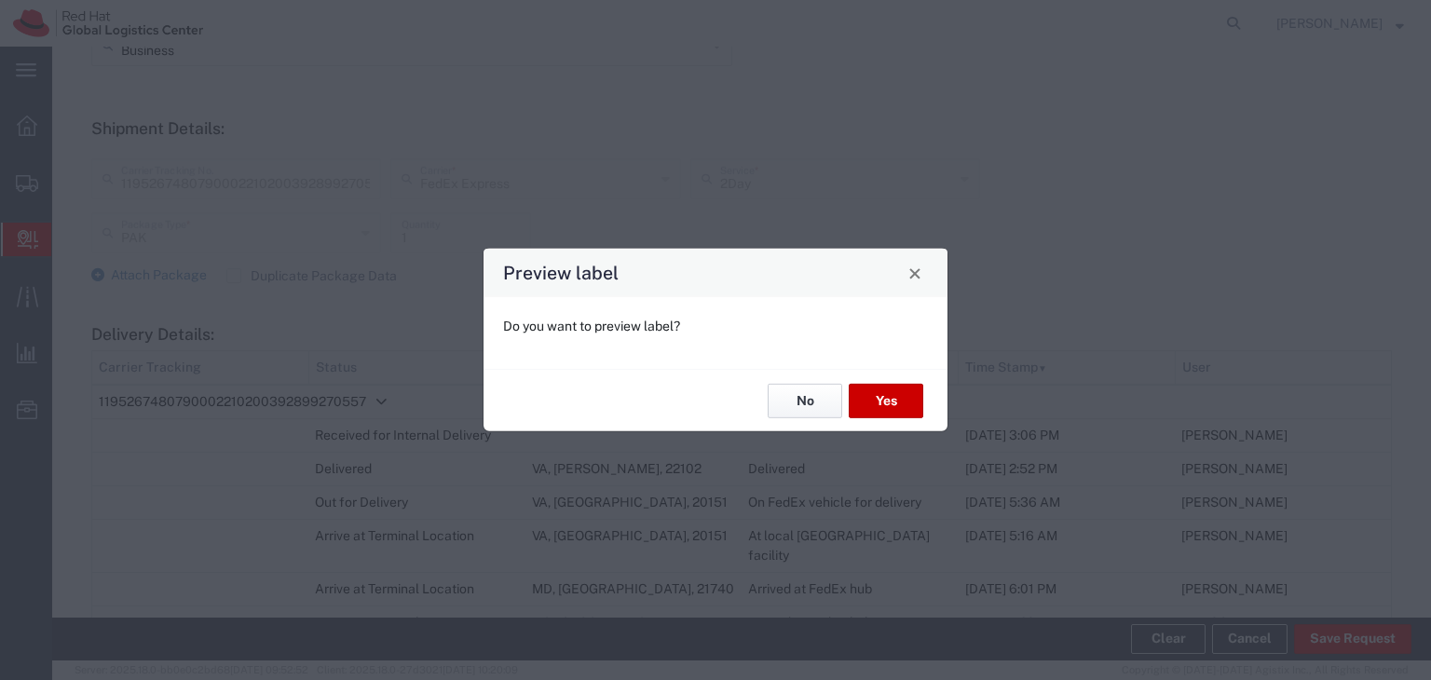
click at [803, 410] on button "No" at bounding box center [805, 401] width 75 height 34
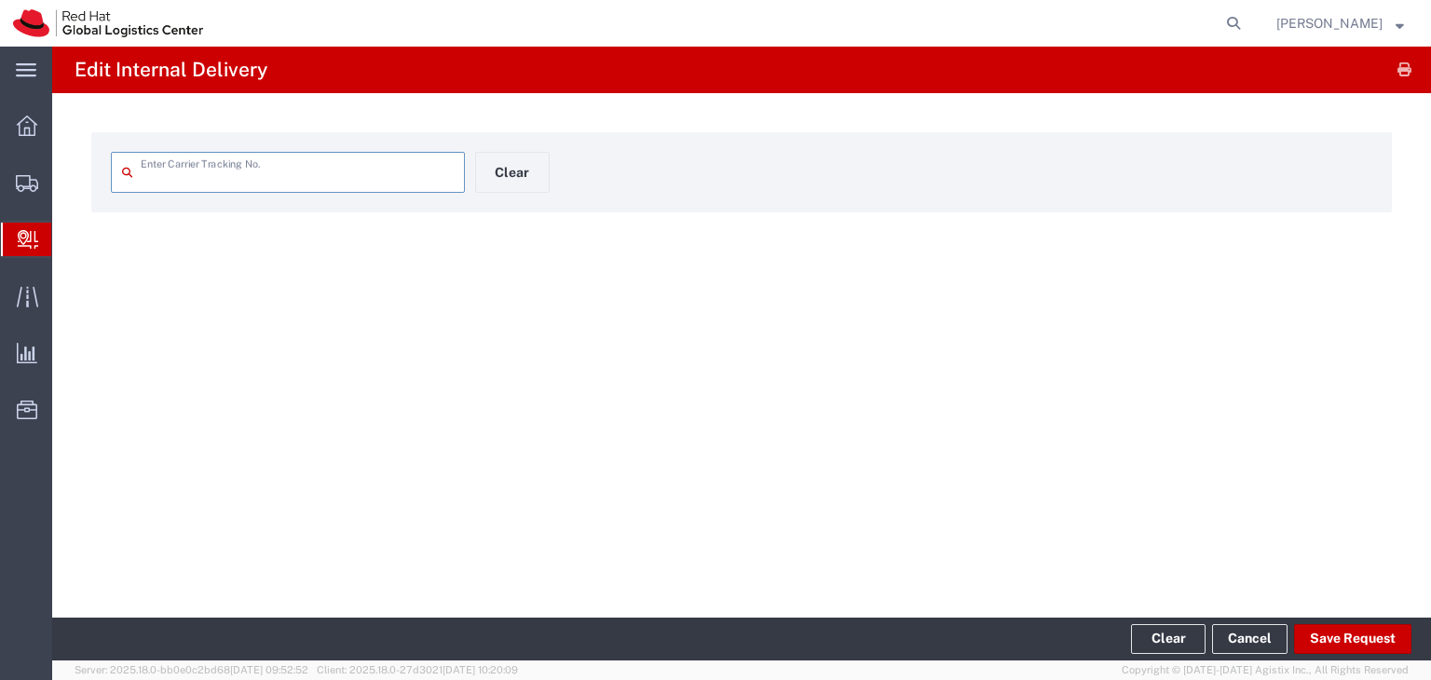
type input "1195267480790002210200392899270557"
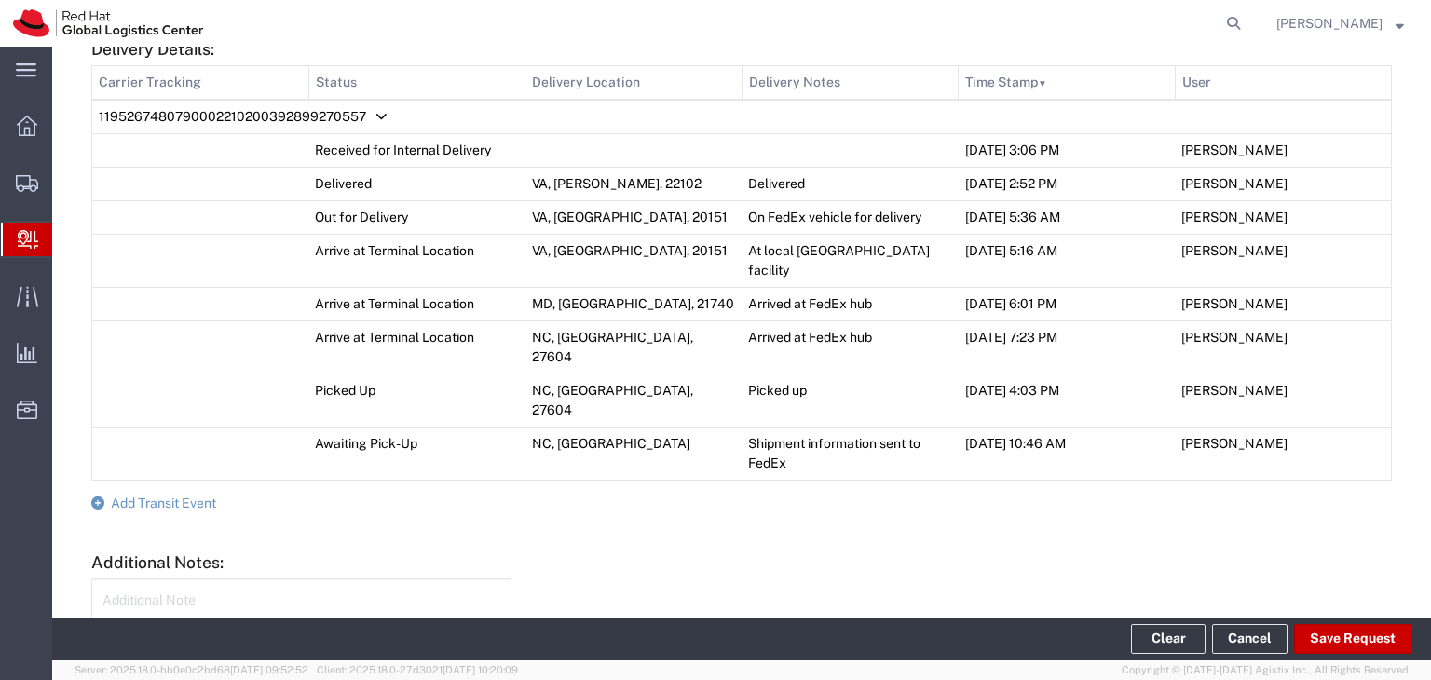
scroll to position [989, 0]
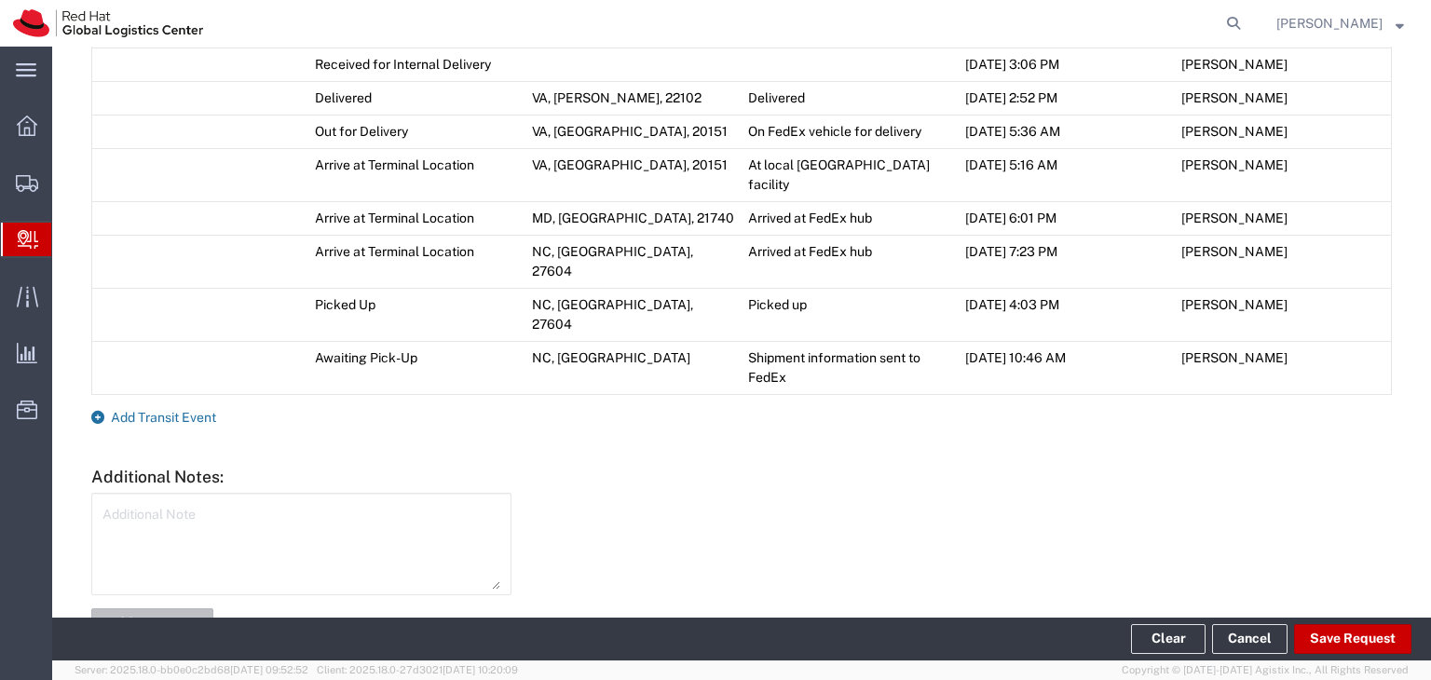
click at [140, 410] on span "Add Transit Event" at bounding box center [163, 417] width 105 height 15
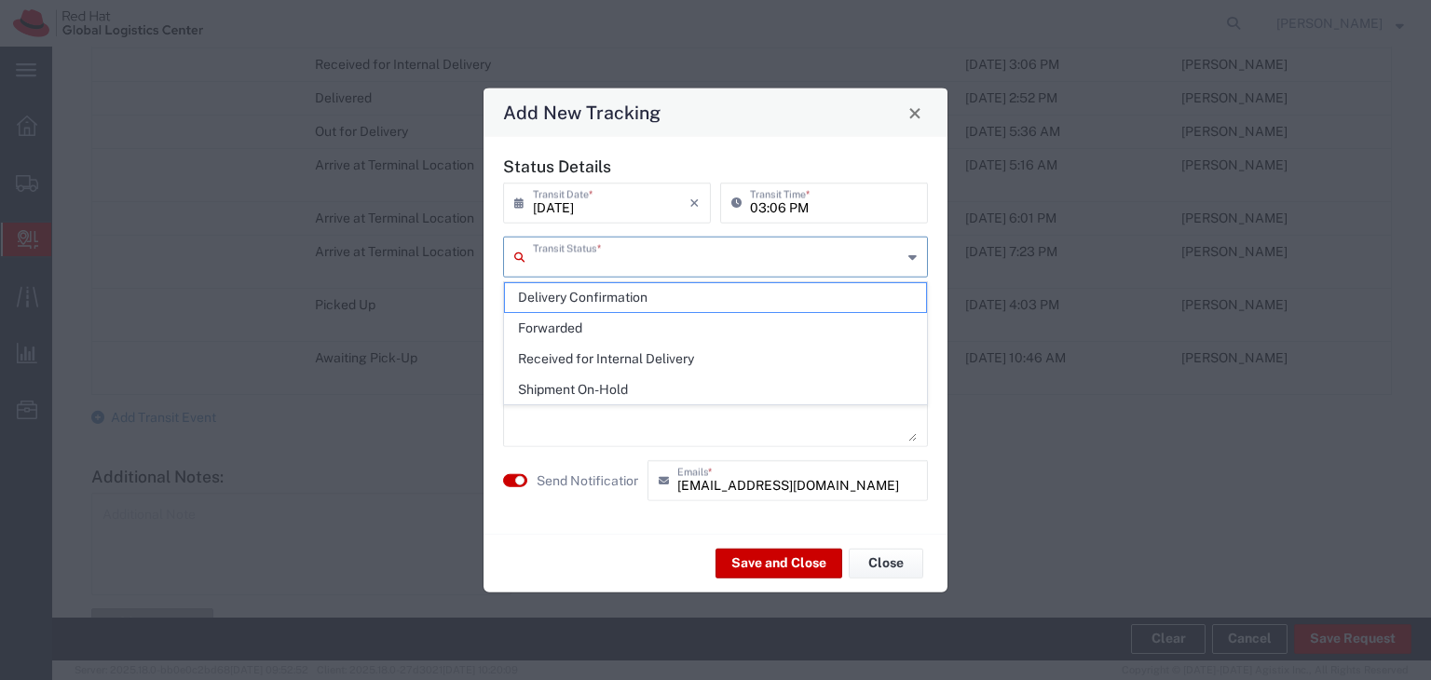
click at [607, 261] on input "text" at bounding box center [717, 255] width 369 height 33
click at [597, 299] on span "Delivery Confirmation" at bounding box center [715, 297] width 421 height 29
type input "Delivery Confirmation"
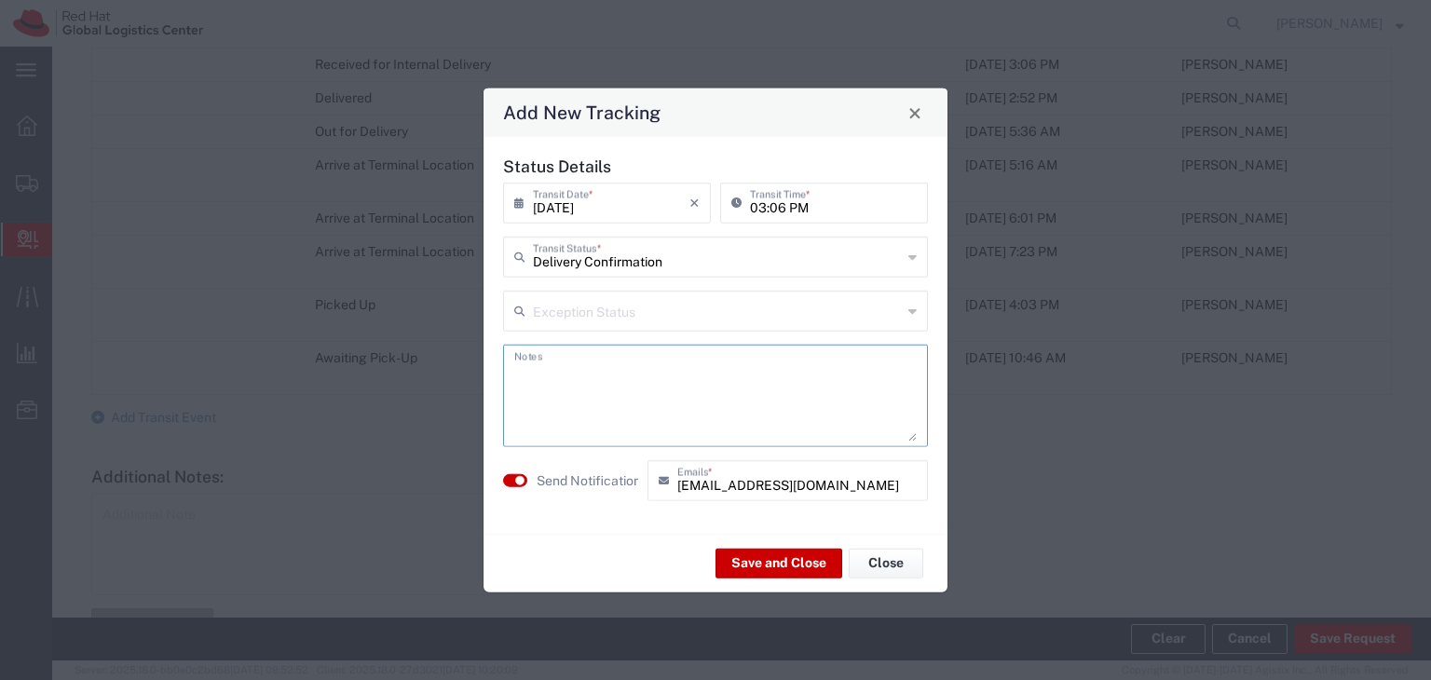
click at [611, 377] on textarea at bounding box center [715, 395] width 403 height 91
type textarea "Delivere to [PERSON_NAME]"
click at [776, 558] on button "Save and Close" at bounding box center [779, 563] width 127 height 30
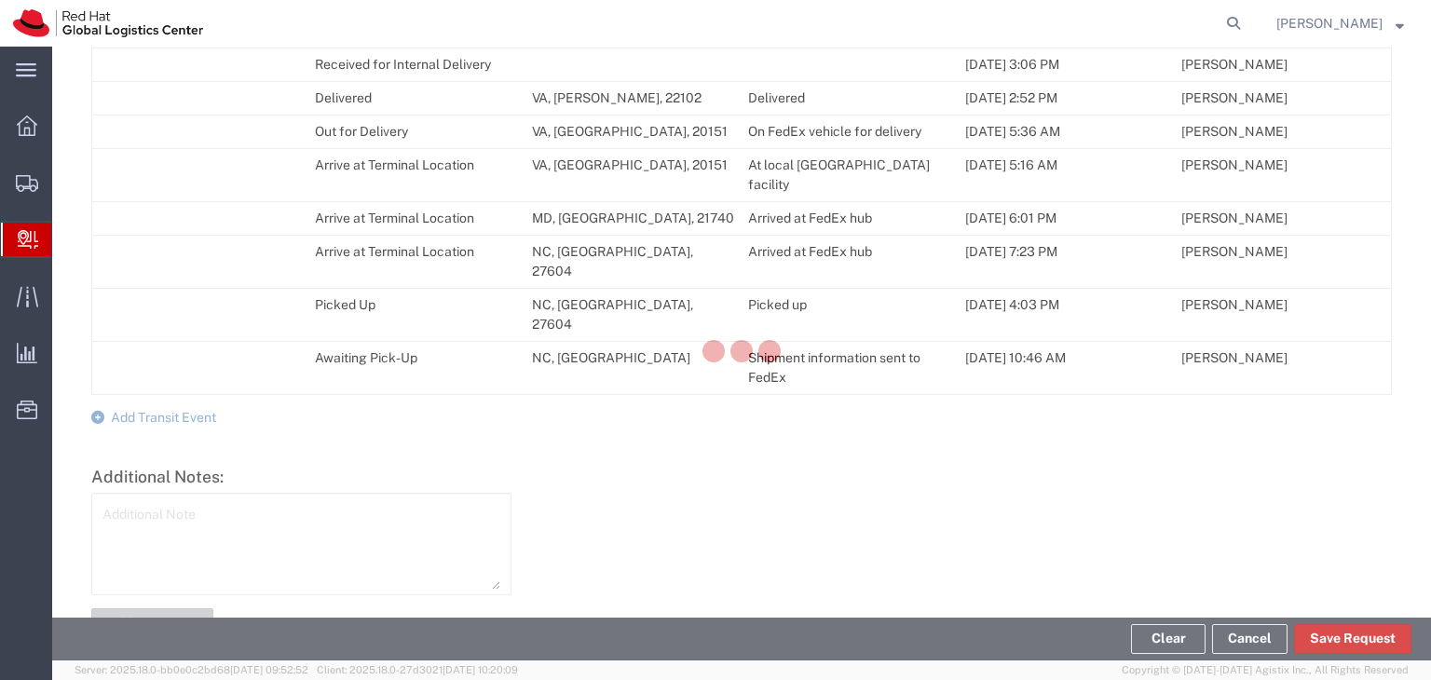
scroll to position [1022, 0]
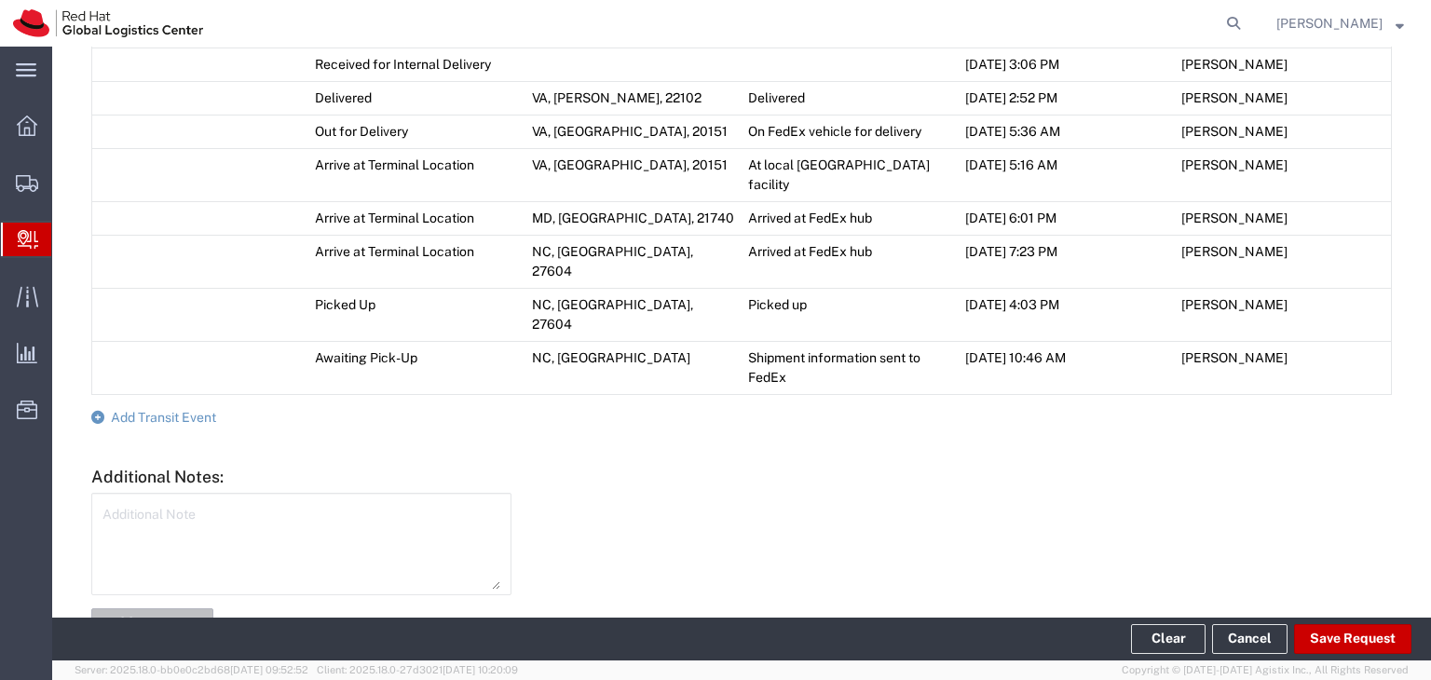
click at [0, 0] on span "Create Delivery" at bounding box center [0, 0] width 0 height 0
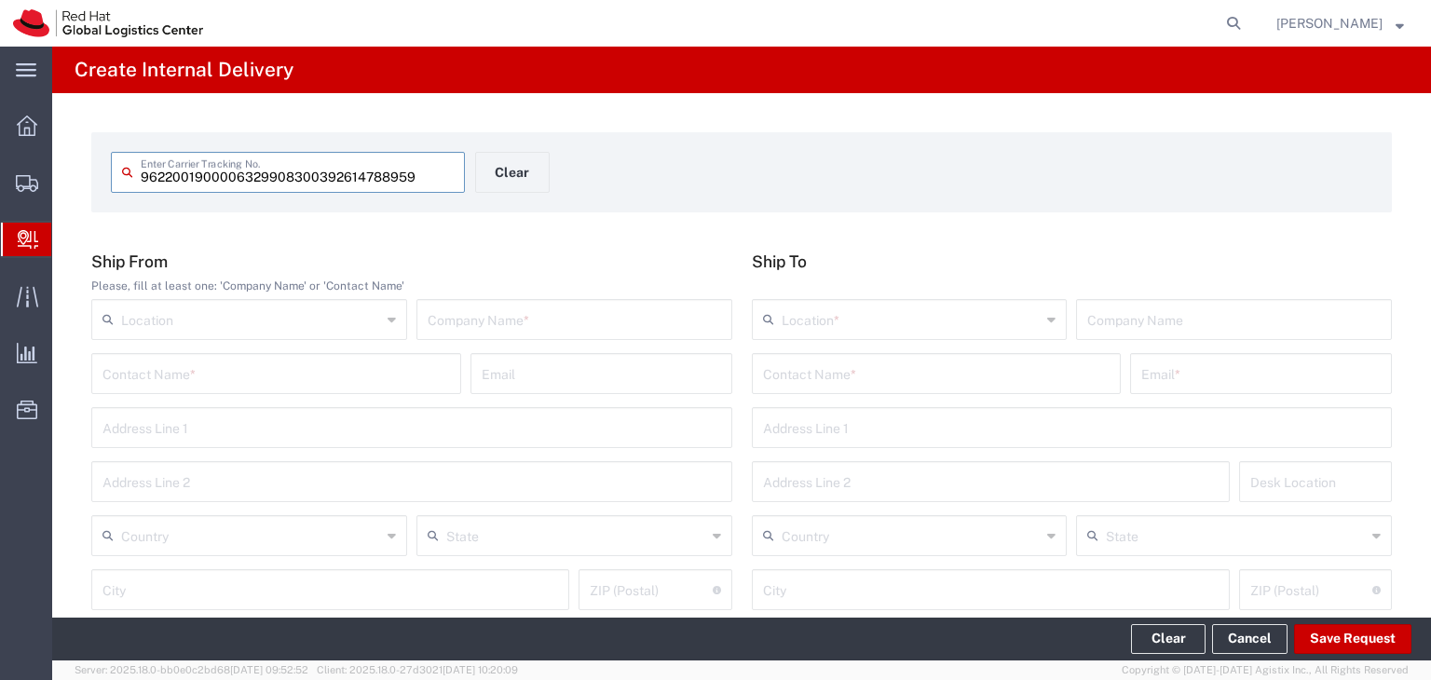
type input "9622001900006329908300392614788959"
click at [569, 323] on input "text" at bounding box center [574, 318] width 293 height 33
type input "Red Hat"
click at [414, 362] on input "text" at bounding box center [276, 372] width 348 height 33
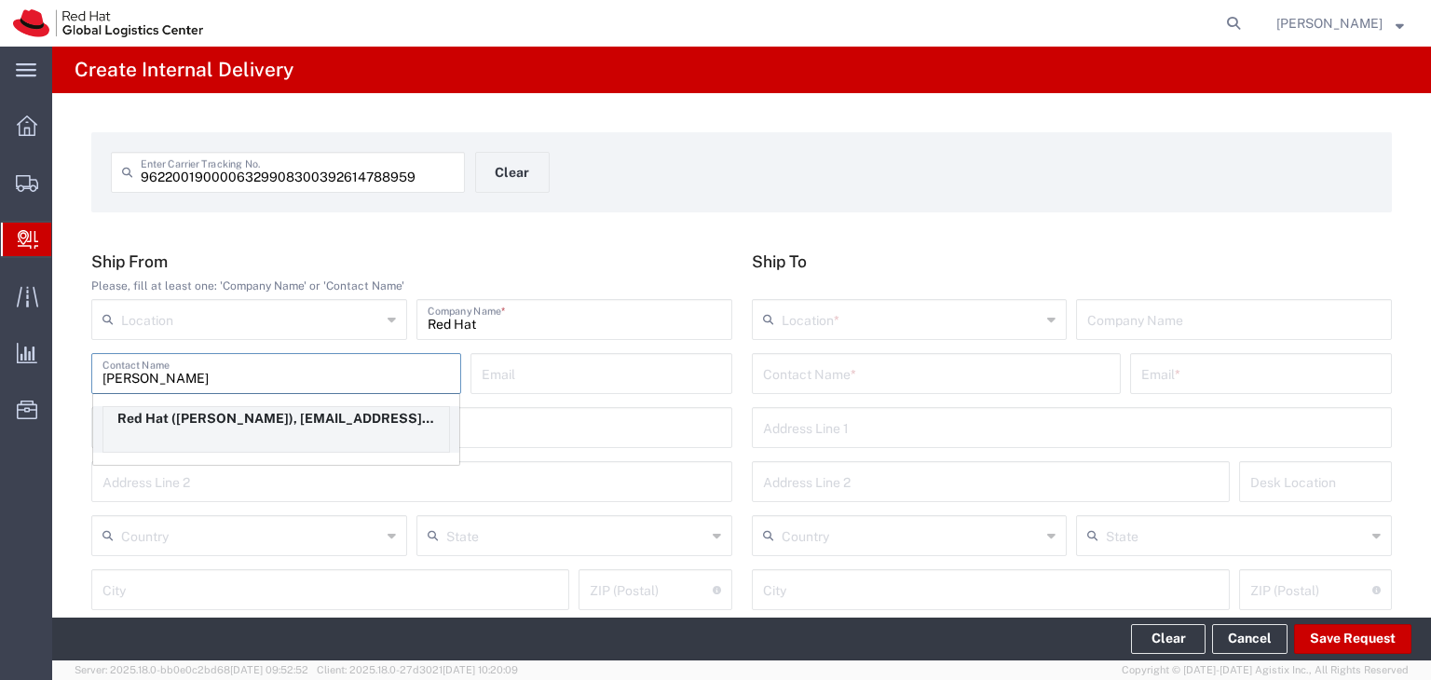
type input "[PERSON_NAME]"
click at [276, 417] on p "Red Hat ([PERSON_NAME]), [EMAIL_ADDRESS][DOMAIN_NAME]" at bounding box center [276, 418] width 346 height 23
type input "RH - Tysons Corner"
type input "[EMAIL_ADDRESS][DOMAIN_NAME]"
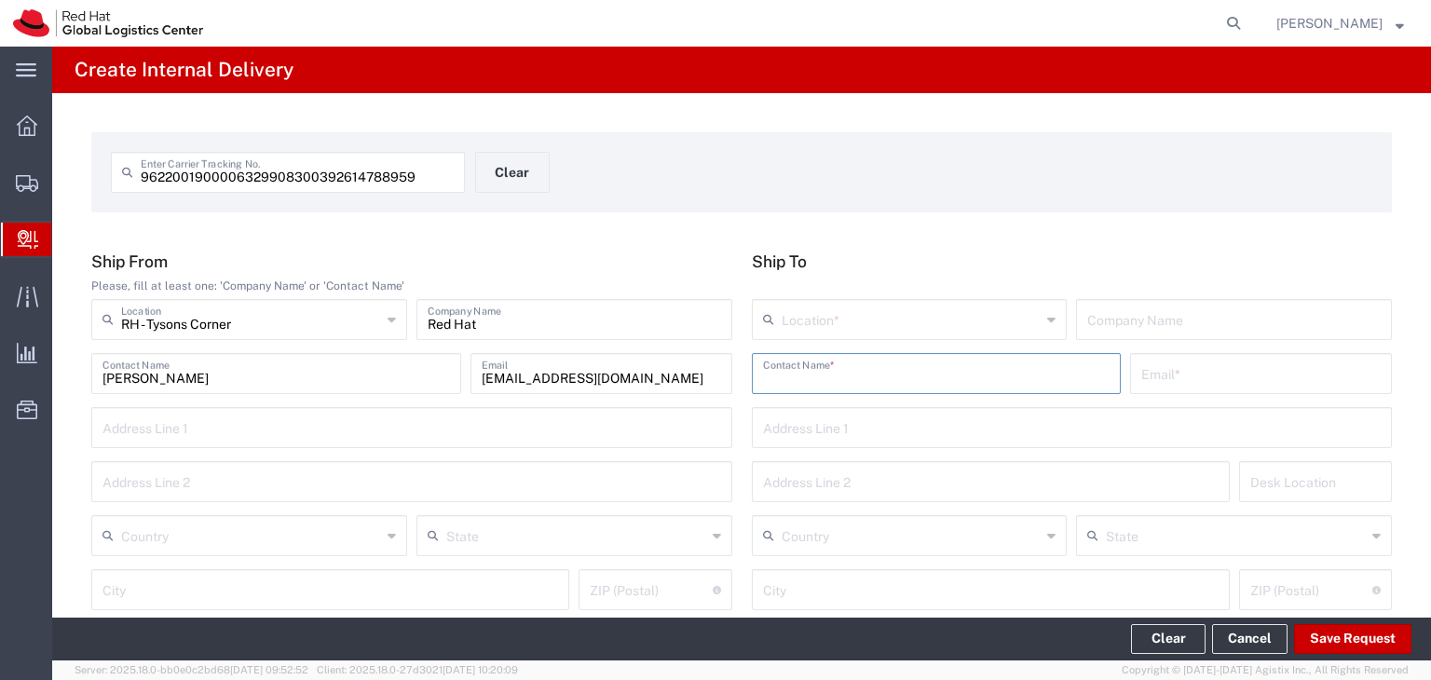
click at [947, 371] on input "text" at bounding box center [937, 372] width 348 height 33
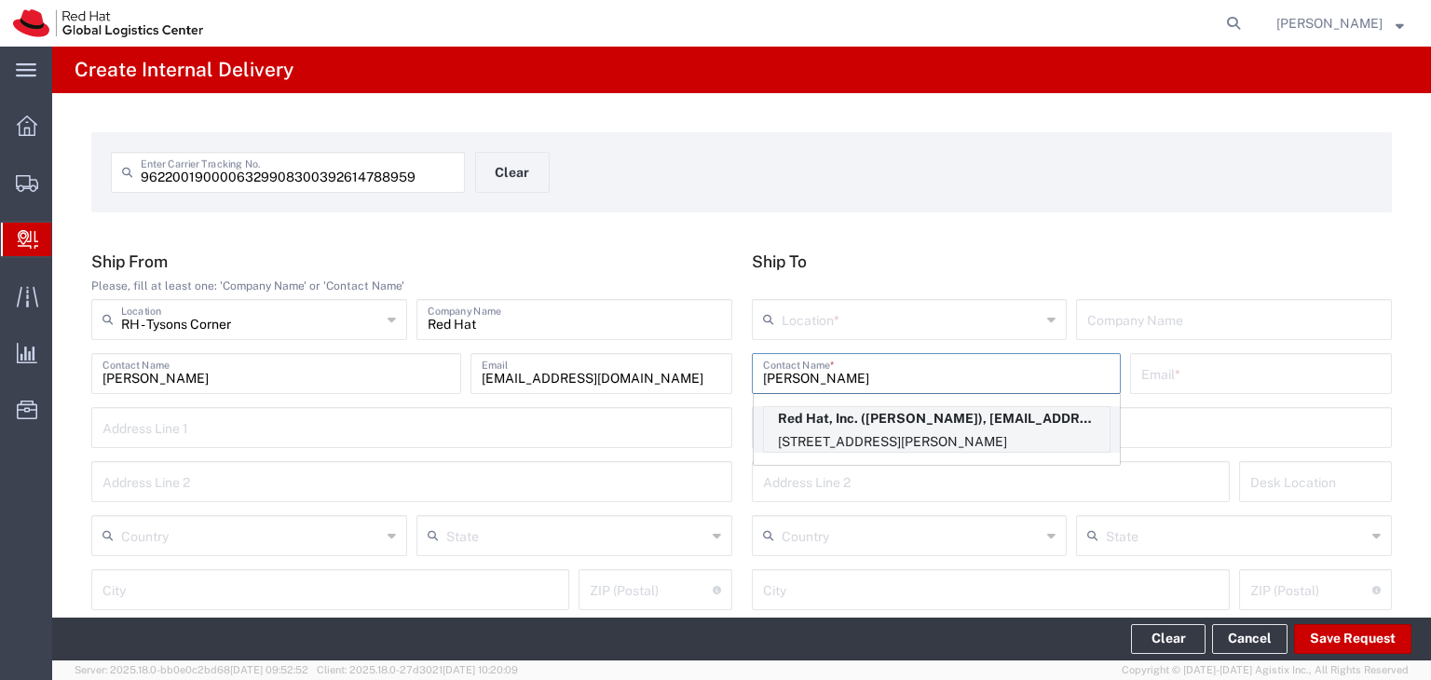
type input "[PERSON_NAME]"
click at [947, 437] on p "[STREET_ADDRESS][PERSON_NAME]" at bounding box center [937, 441] width 346 height 23
type input "RH - Tysons Corner"
type input "Red Hat, Inc."
type input "[EMAIL_ADDRESS][DOMAIN_NAME]"
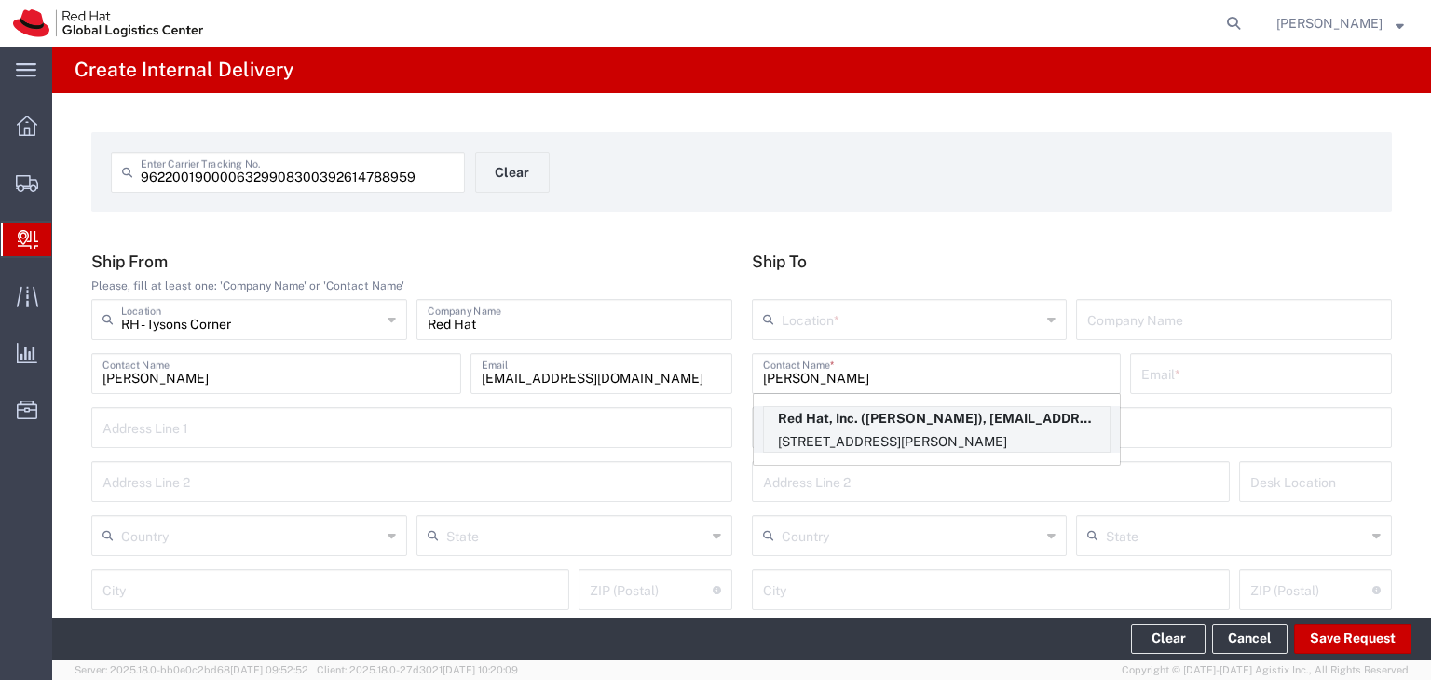
type input "[STREET_ADDRESS]"
type input "Suite 800"
type input "8E415"
type input "[GEOGRAPHIC_DATA]"
type input "[PERSON_NAME]"
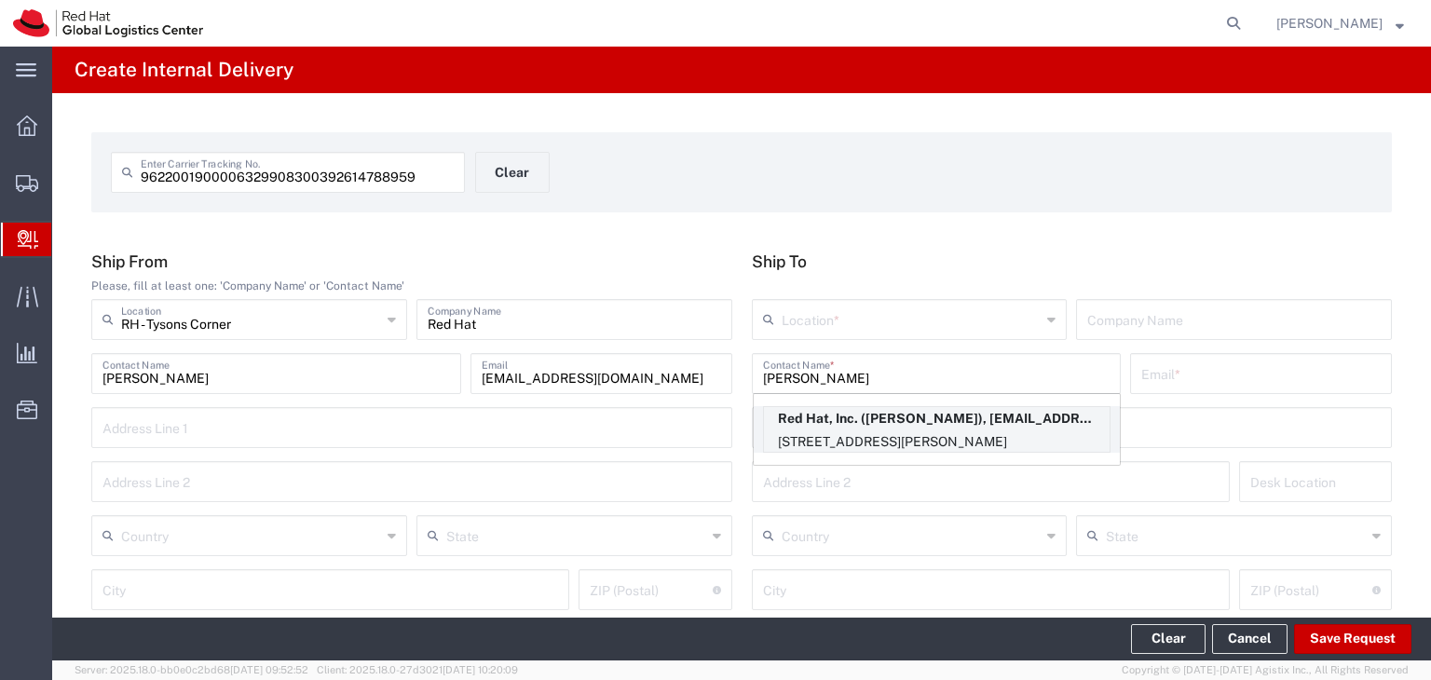
type input "22102"
type input "15714218125"
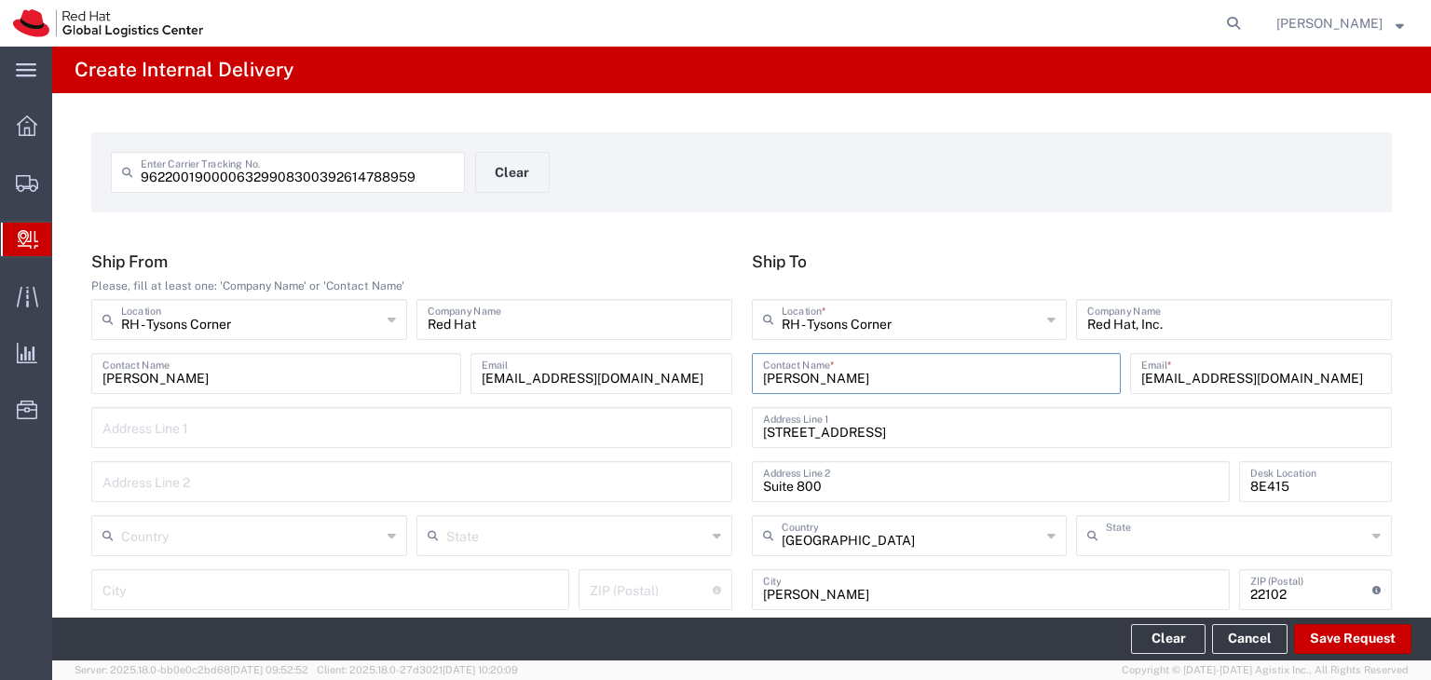
type input "[US_STATE]"
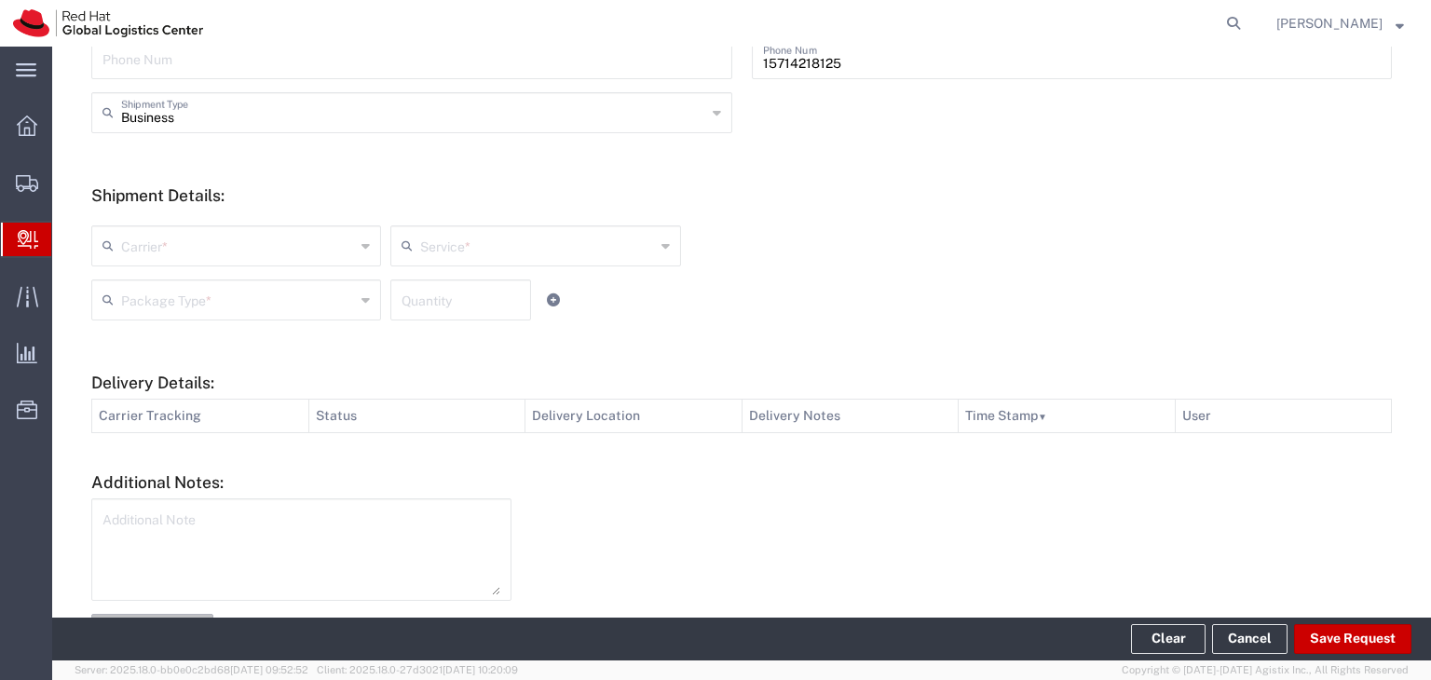
scroll to position [652, 0]
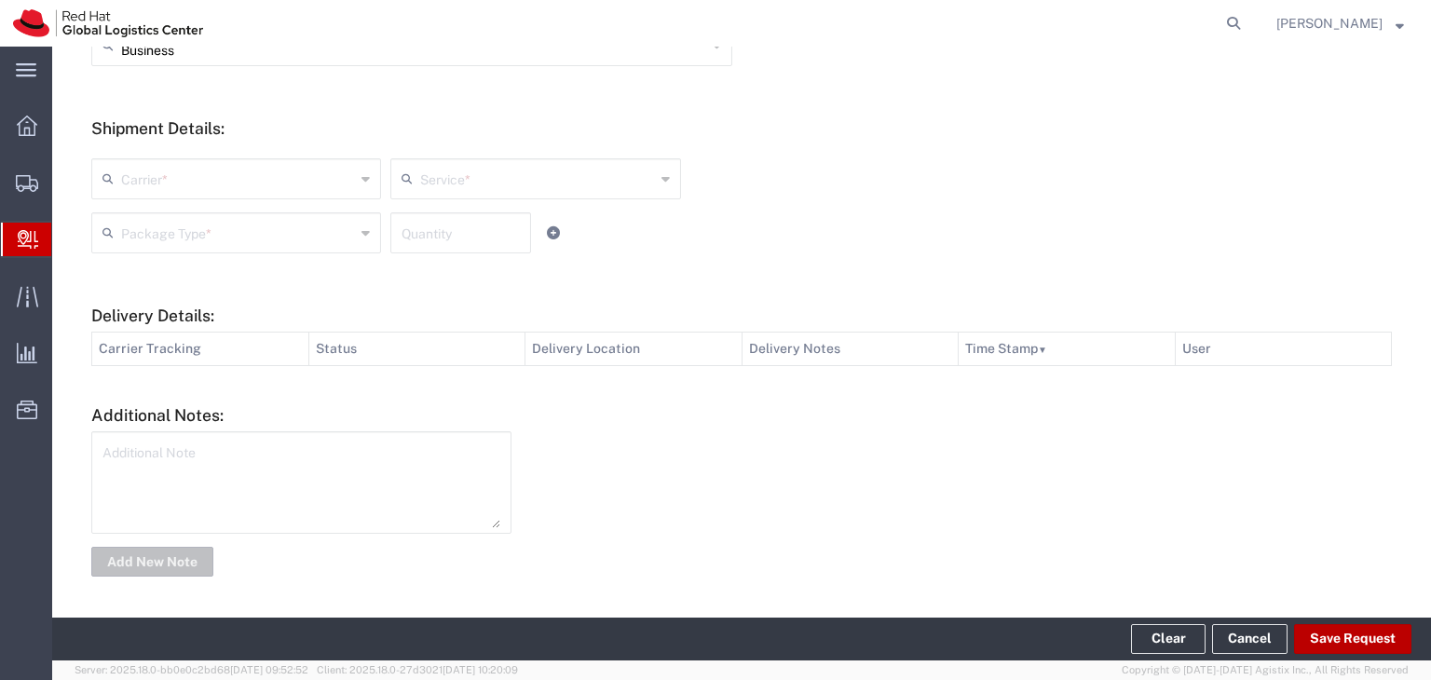
click at [1348, 638] on button "Save Request" at bounding box center [1352, 639] width 117 height 30
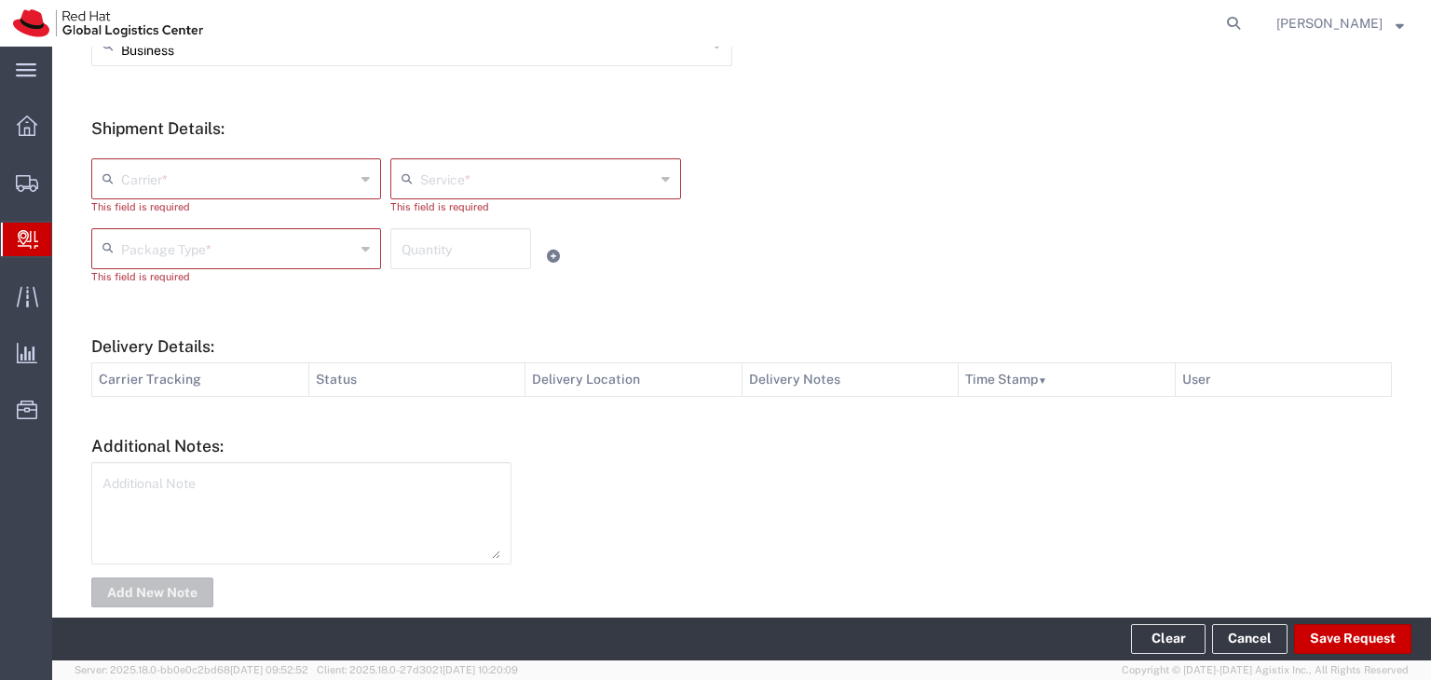
click at [258, 199] on div "This field is required" at bounding box center [236, 207] width 290 height 16
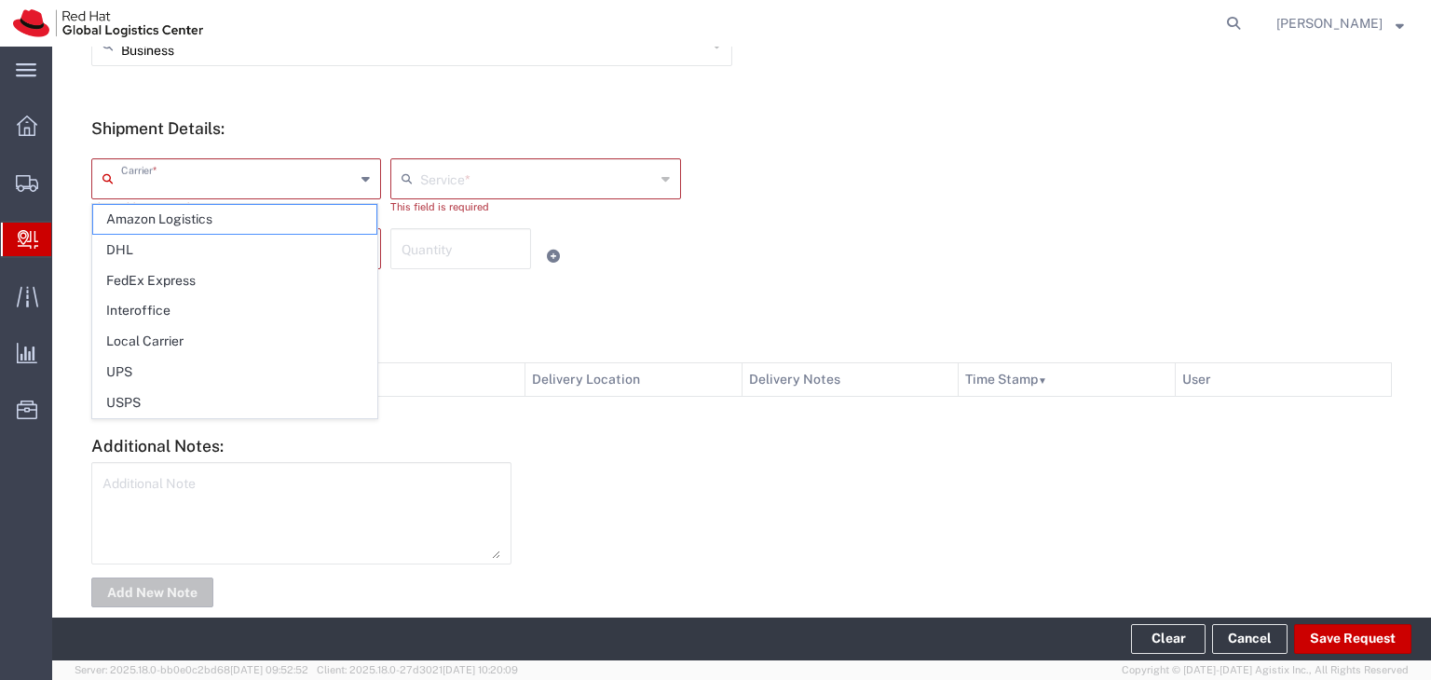
click at [257, 187] on input "text" at bounding box center [238, 177] width 234 height 33
click at [157, 277] on span "FedEx Express" at bounding box center [234, 280] width 283 height 29
type input "FedEx Express"
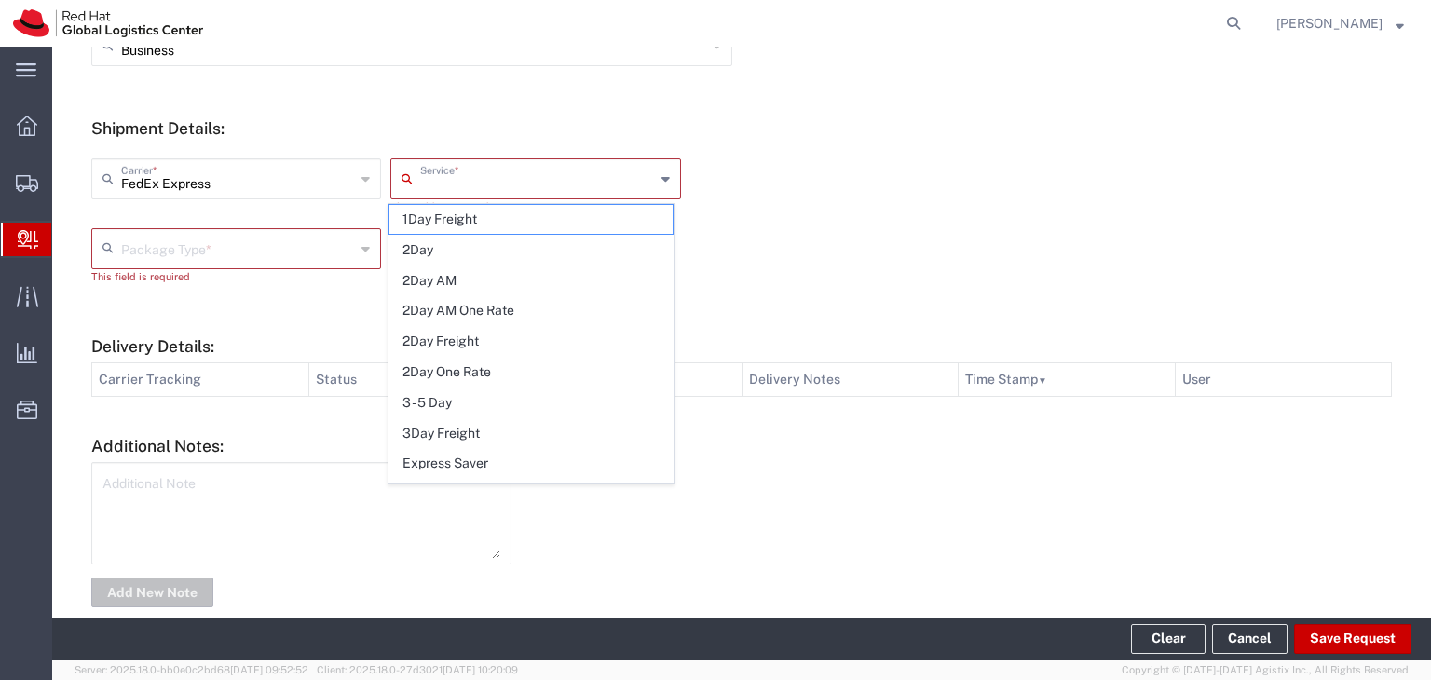
click at [593, 186] on input "text" at bounding box center [537, 177] width 234 height 33
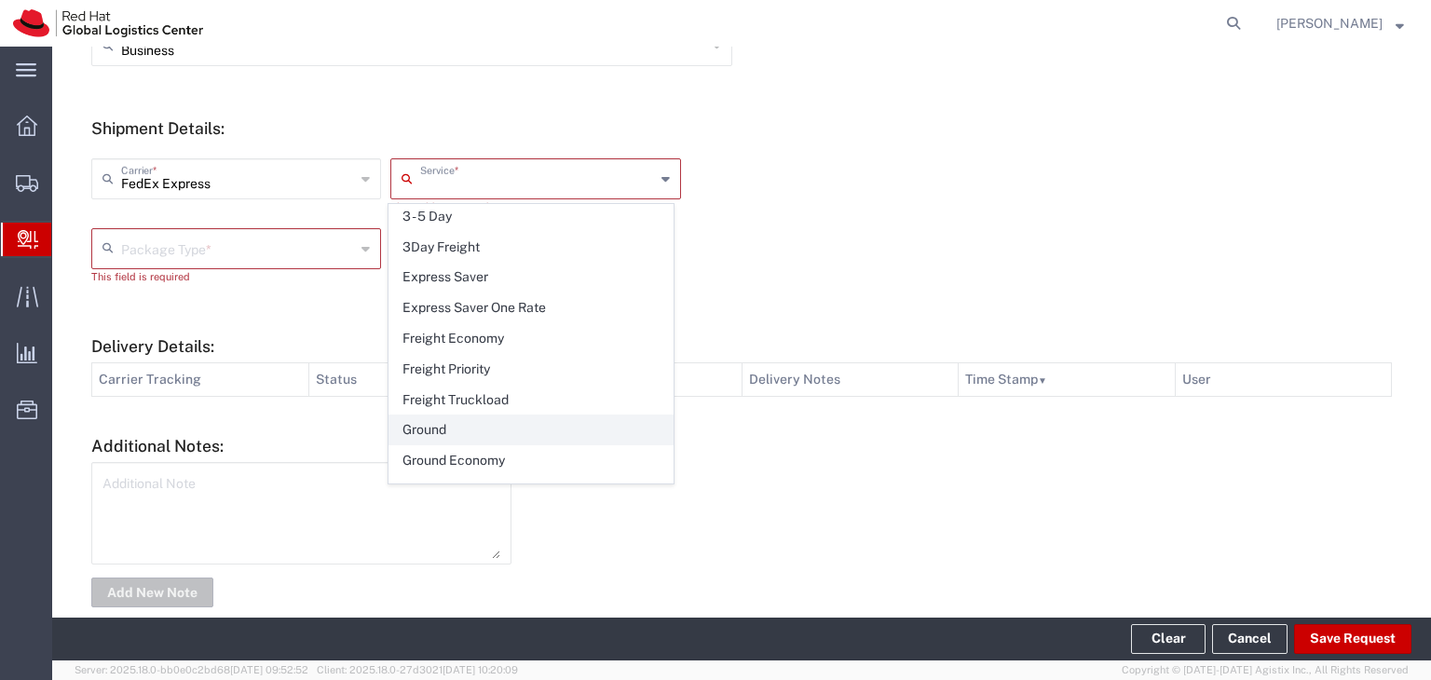
click at [458, 427] on span "Ground" at bounding box center [530, 430] width 283 height 29
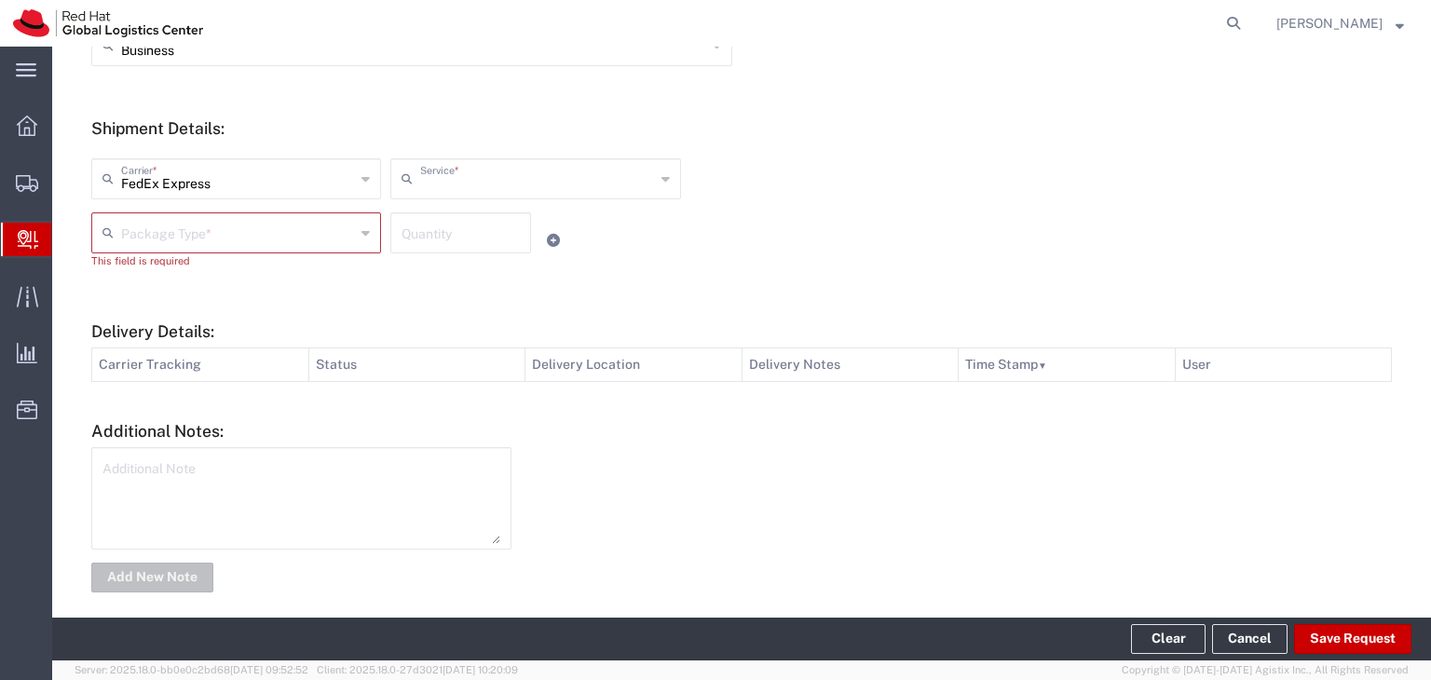
type input "Ground"
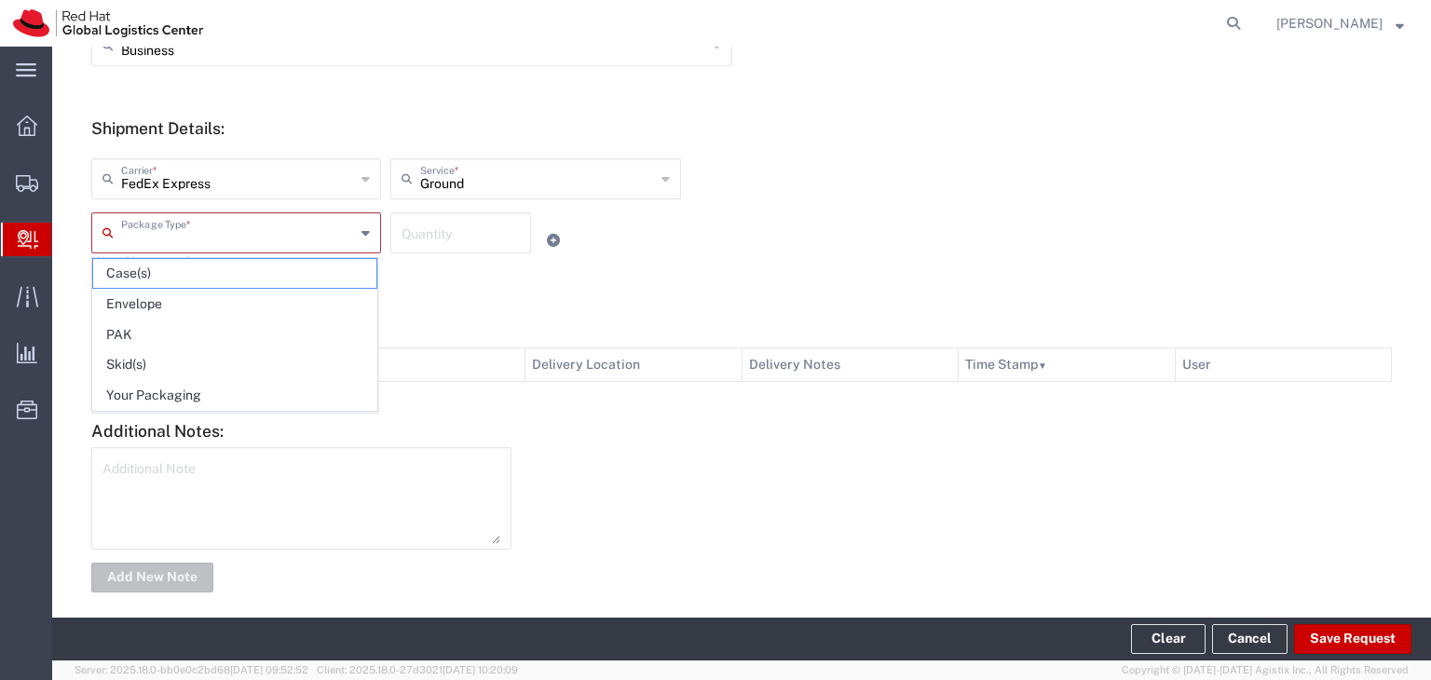
click at [280, 234] on input "text" at bounding box center [238, 231] width 234 height 33
drag, startPoint x: 149, startPoint y: 390, endPoint x: 280, endPoint y: 314, distance: 151.2
click at [158, 385] on span "Your Packaging" at bounding box center [234, 395] width 283 height 29
type input "Your Packaging"
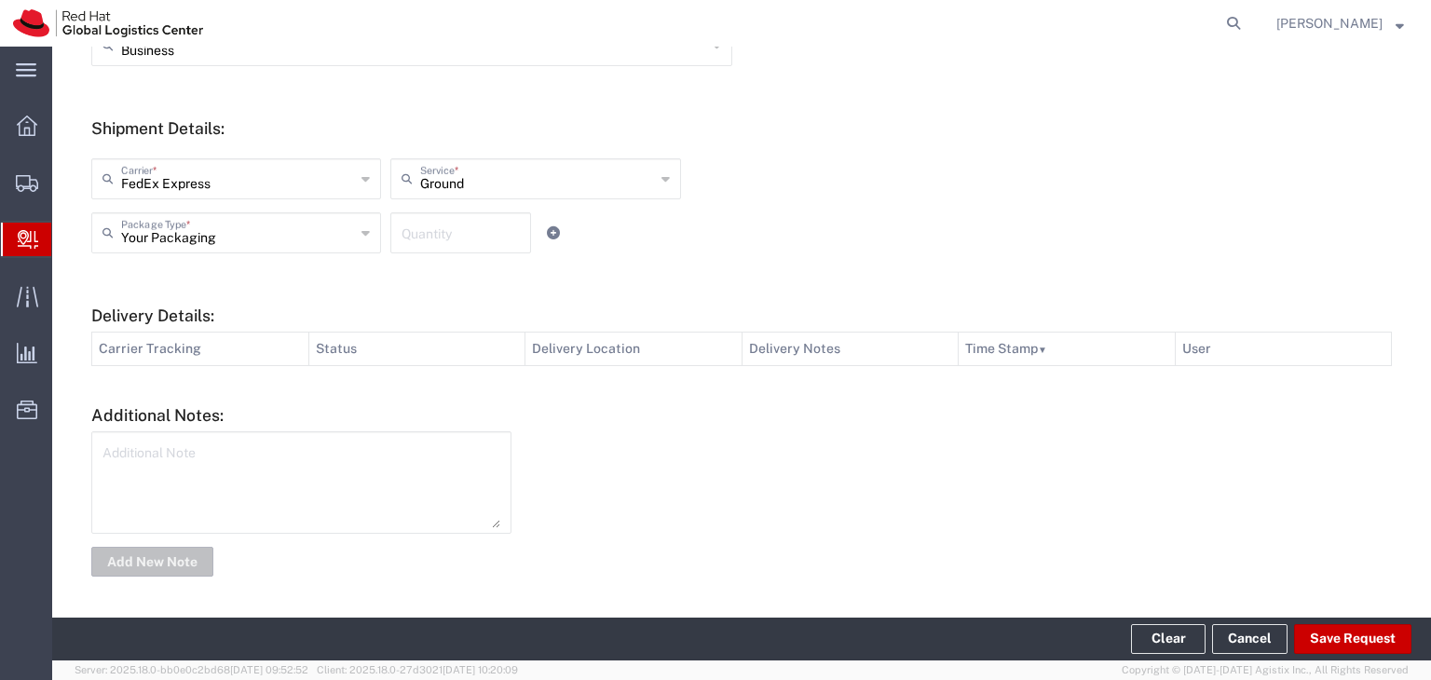
click at [411, 239] on input "number" at bounding box center [461, 231] width 118 height 33
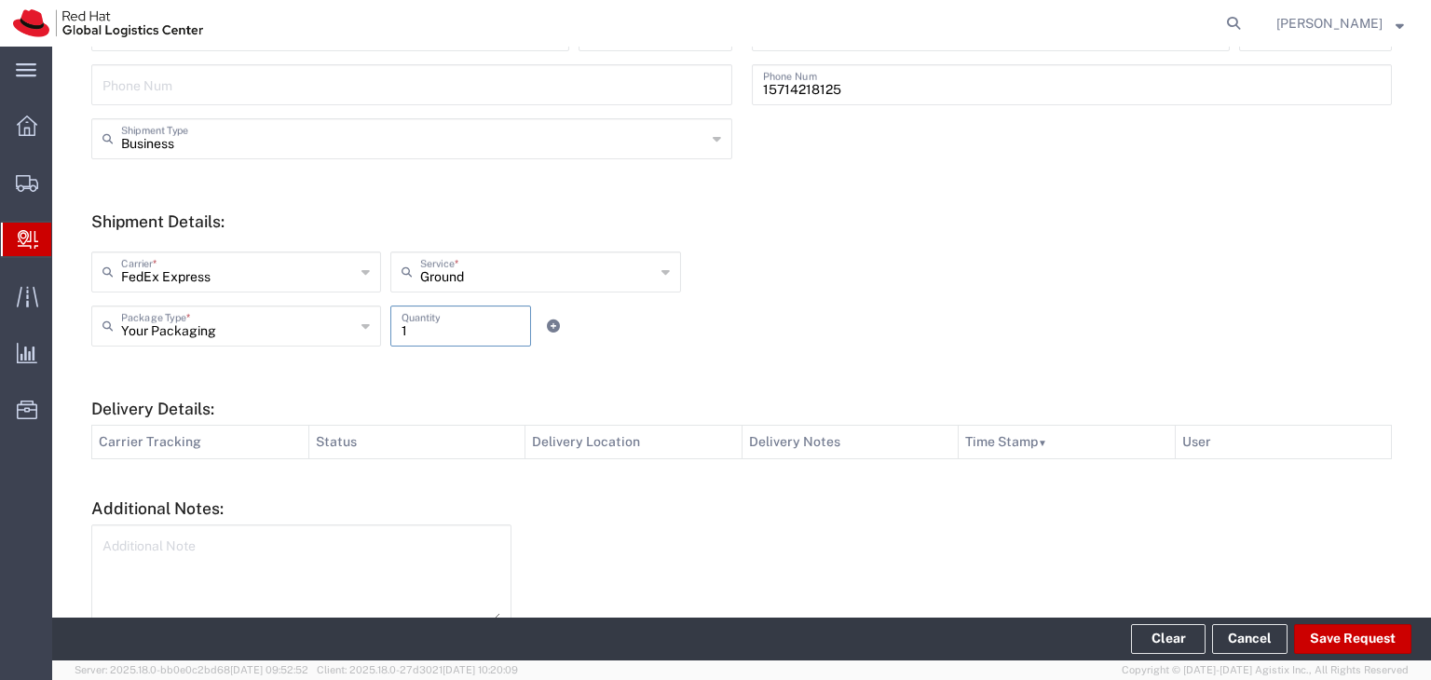
scroll to position [652, 0]
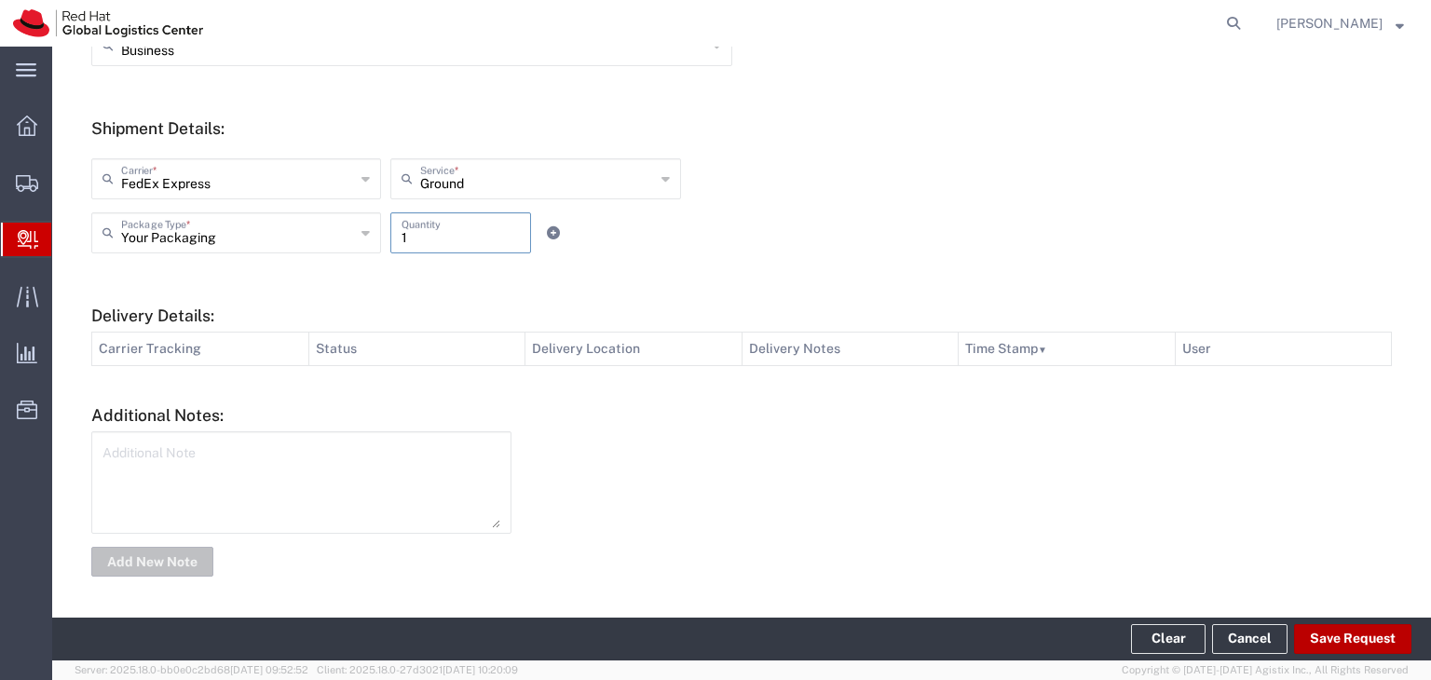
type input "1"
click at [1350, 643] on button "Save Request" at bounding box center [1352, 639] width 117 height 30
type input "[GEOGRAPHIC_DATA]"
type input "HALETHORPE"
type input "21227"
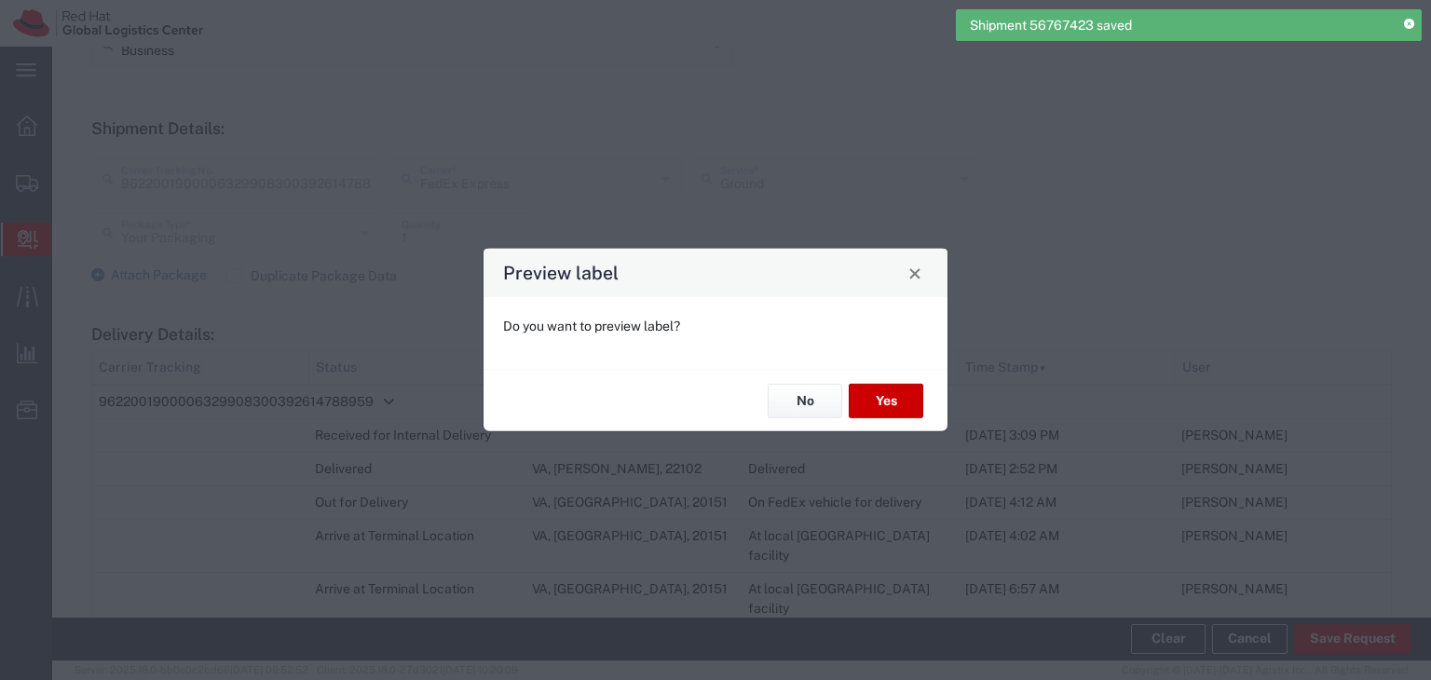
type input "[US_STATE]"
click at [806, 397] on button "No" at bounding box center [805, 401] width 75 height 34
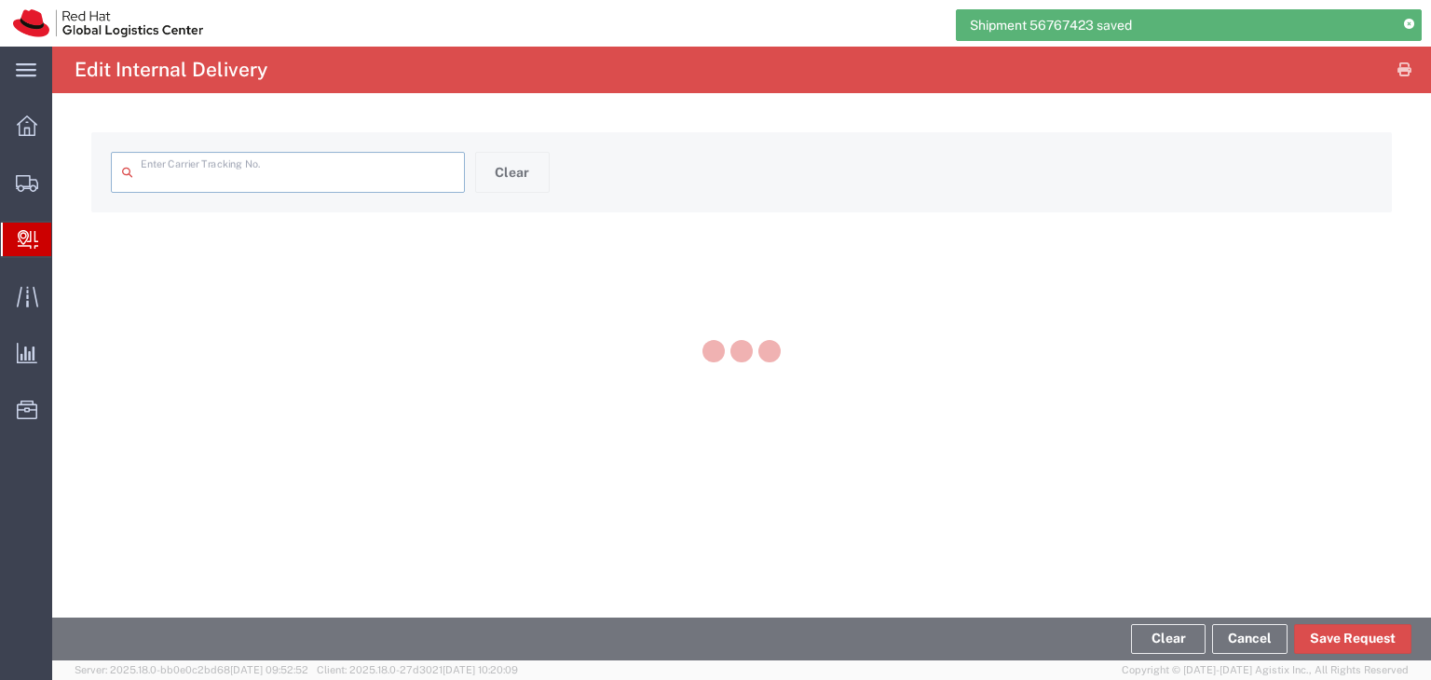
type input "9622001900006329908300392614788959"
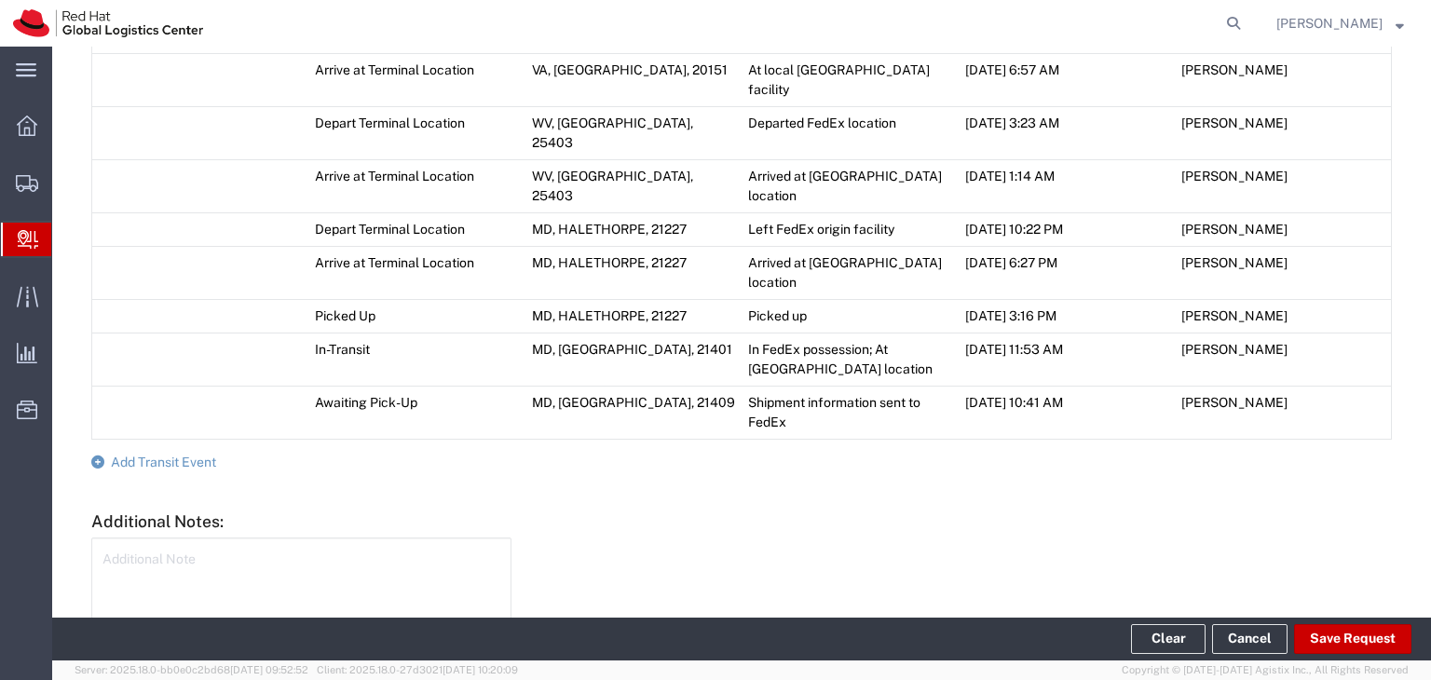
scroll to position [1141, 0]
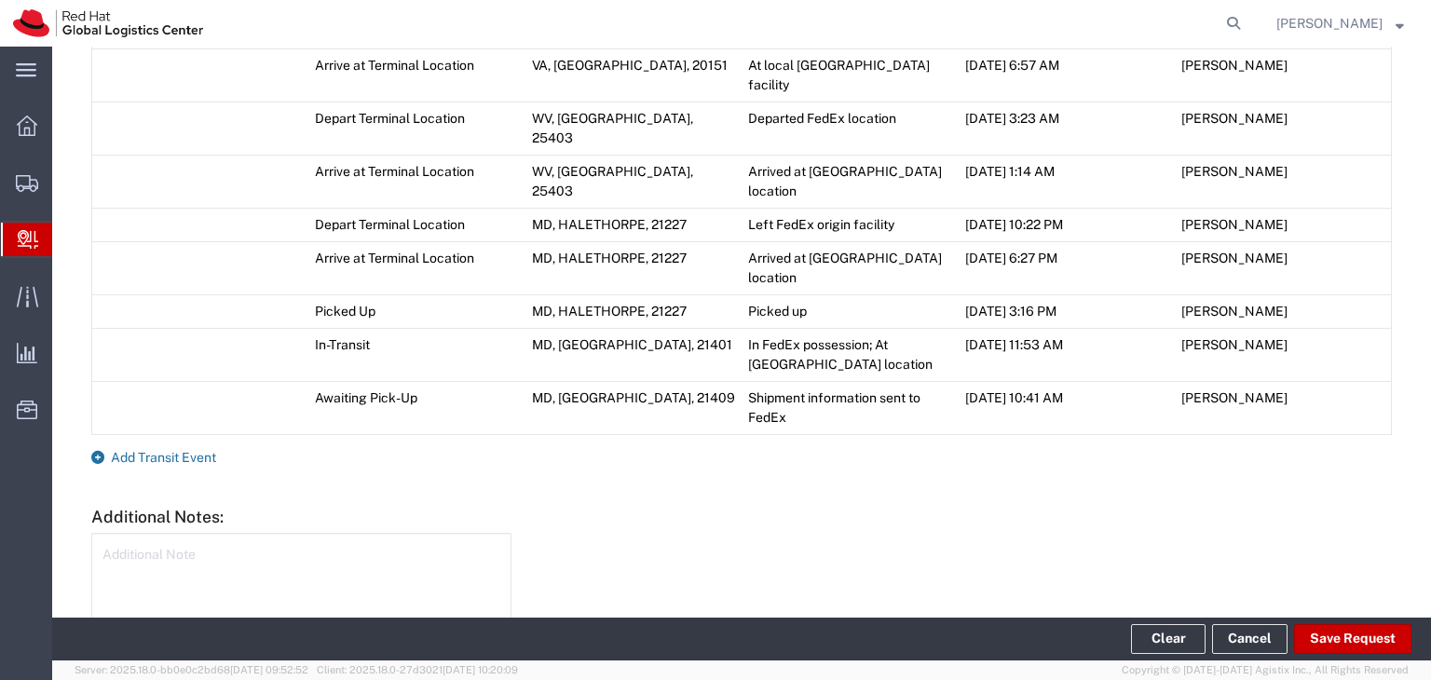
click at [163, 450] on span "Add Transit Event" at bounding box center [163, 457] width 105 height 15
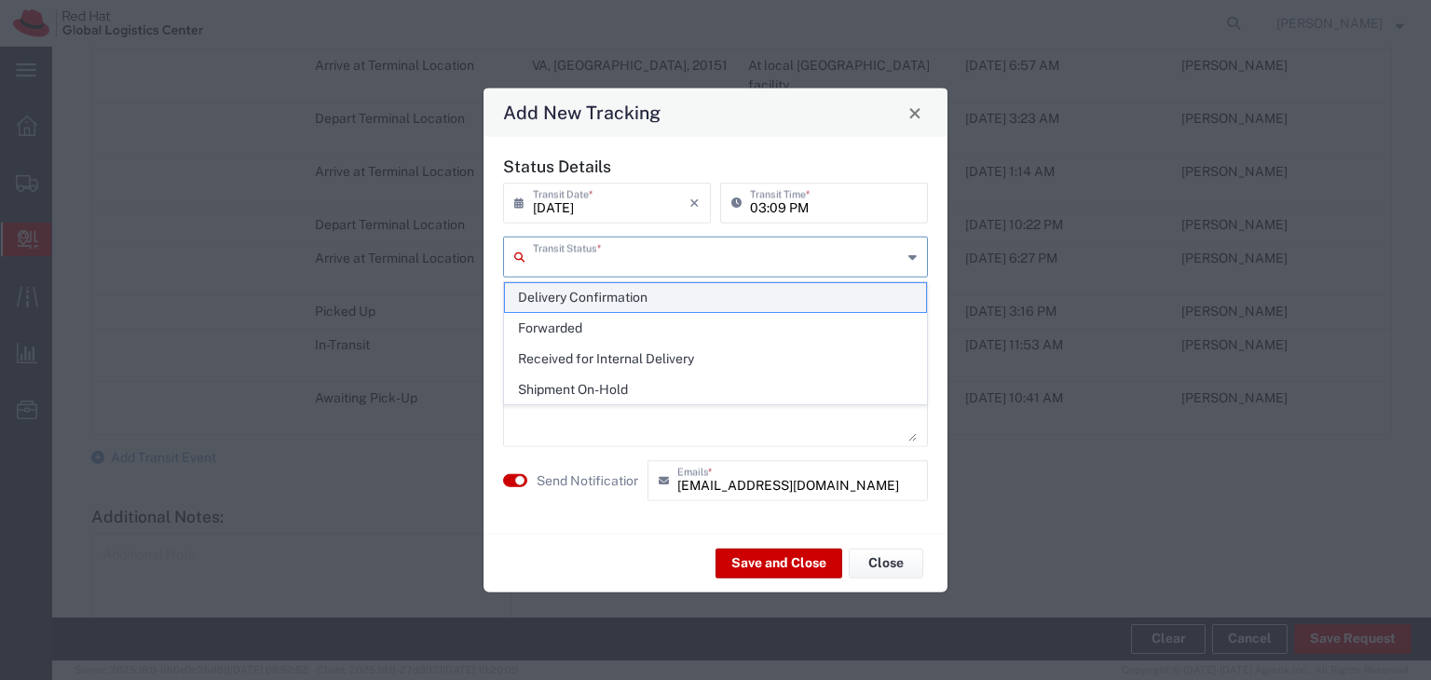
drag, startPoint x: 745, startPoint y: 263, endPoint x: 721, endPoint y: 310, distance: 53.3
click at [745, 266] on input "text" at bounding box center [717, 255] width 369 height 33
drag, startPoint x: 637, startPoint y: 298, endPoint x: 662, endPoint y: 348, distance: 55.0
click at [637, 299] on span "Delivery Confirmation" at bounding box center [715, 297] width 421 height 29
type input "Delivery Confirmation"
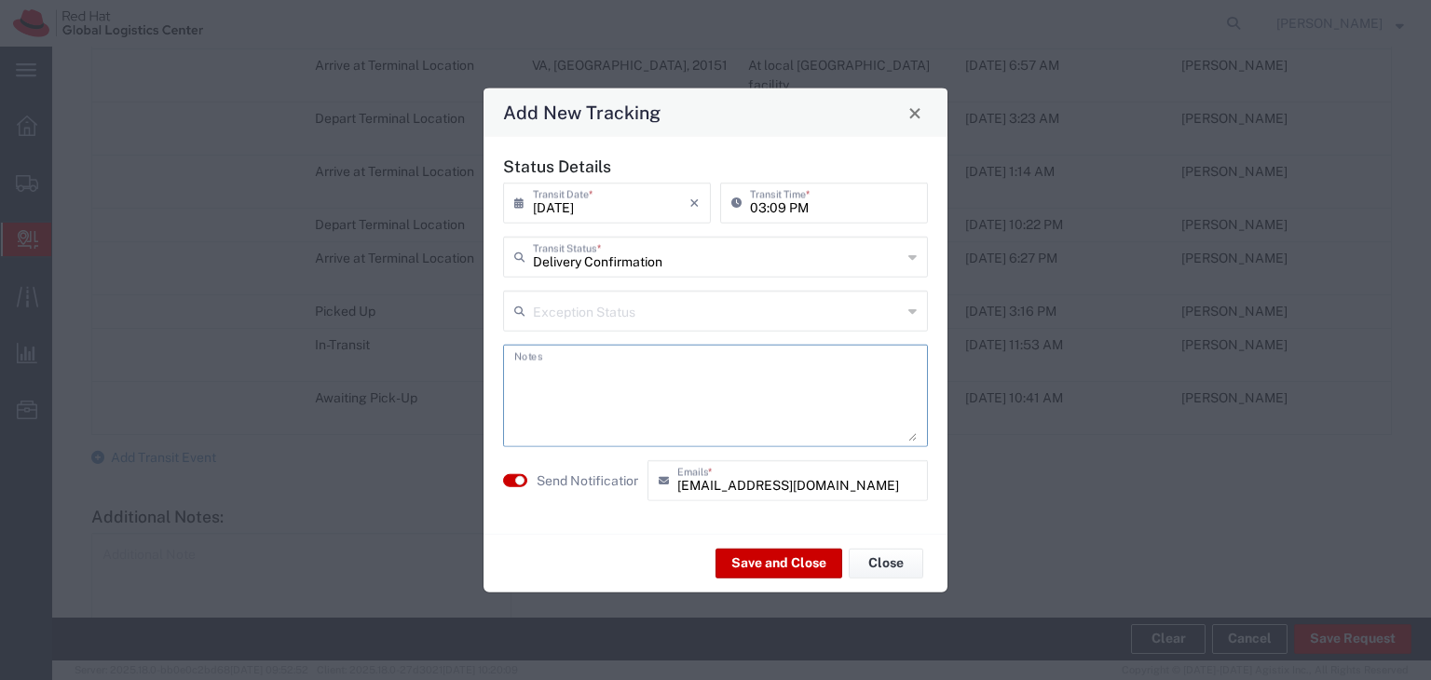
drag, startPoint x: 697, startPoint y: 412, endPoint x: 722, endPoint y: 404, distance: 26.2
click at [704, 408] on textarea at bounding box center [715, 395] width 403 height 91
type textarea "Delivered to [PERSON_NAME]"
click at [768, 562] on button "Save and Close" at bounding box center [779, 563] width 127 height 30
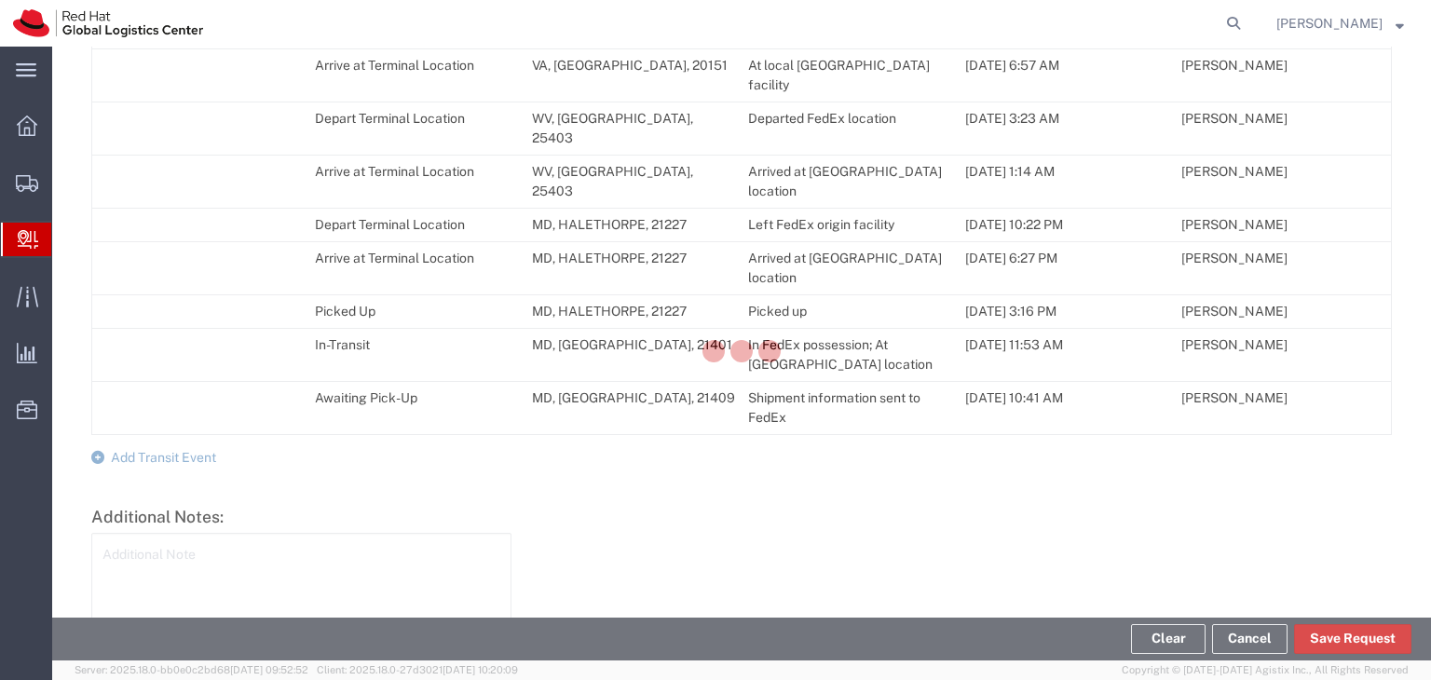
scroll to position [1175, 0]
